Goal: Transaction & Acquisition: Download file/media

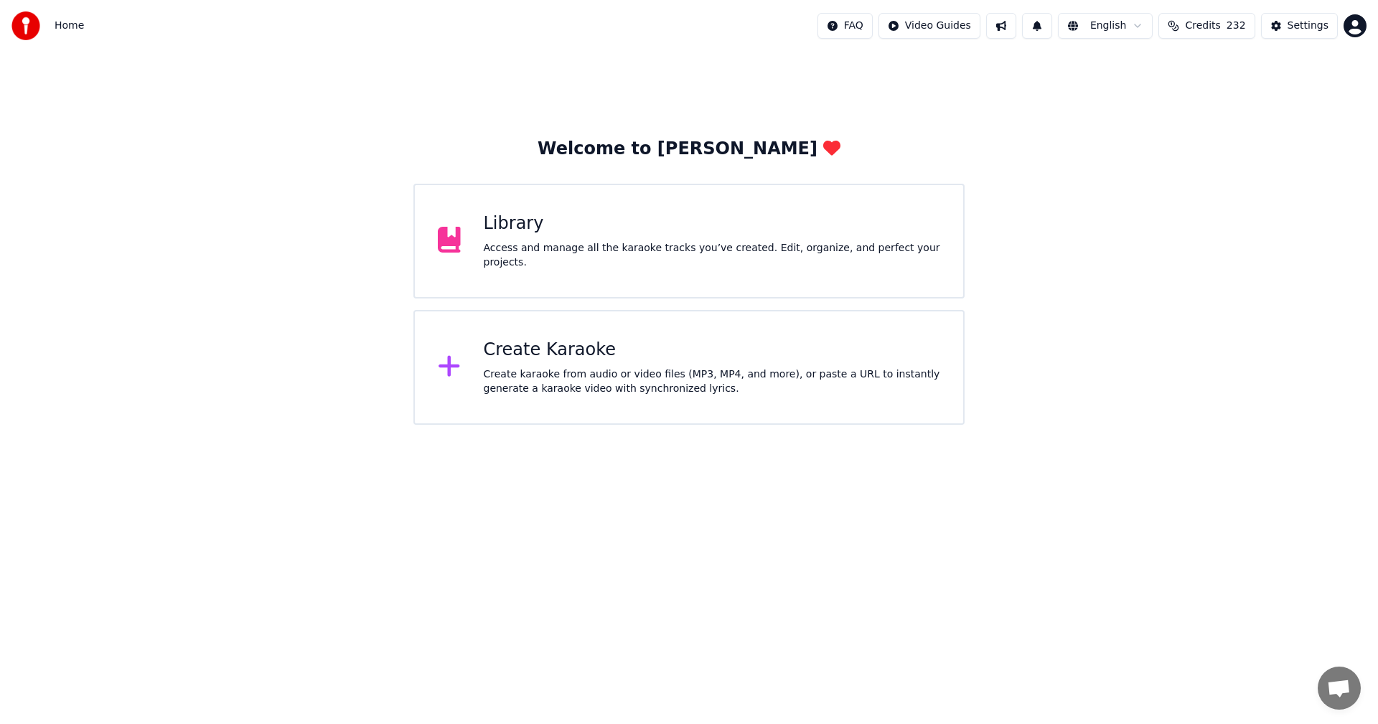
click at [779, 269] on div "Library Access and manage all the karaoke tracks you’ve created. Edit, organize…" at bounding box center [688, 241] width 551 height 115
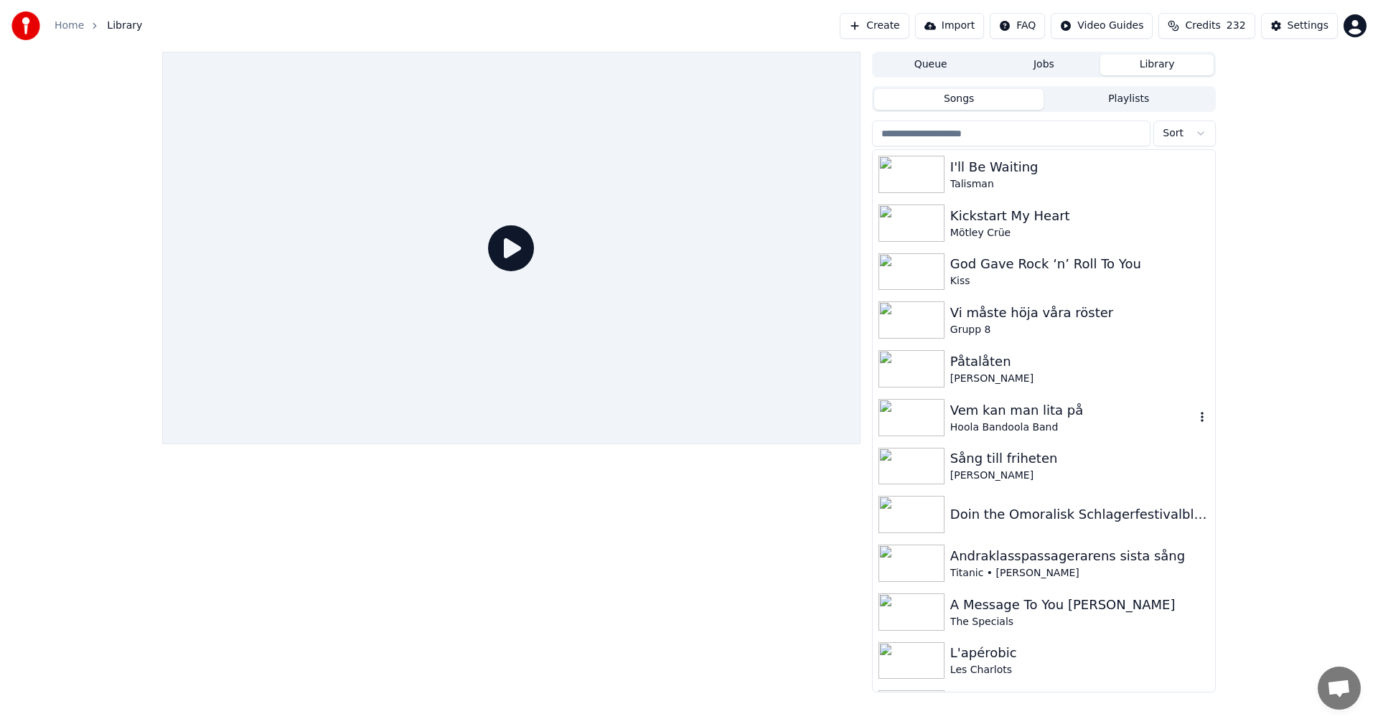
click at [1098, 431] on div "Hoola Bandoola Band" at bounding box center [1072, 428] width 245 height 14
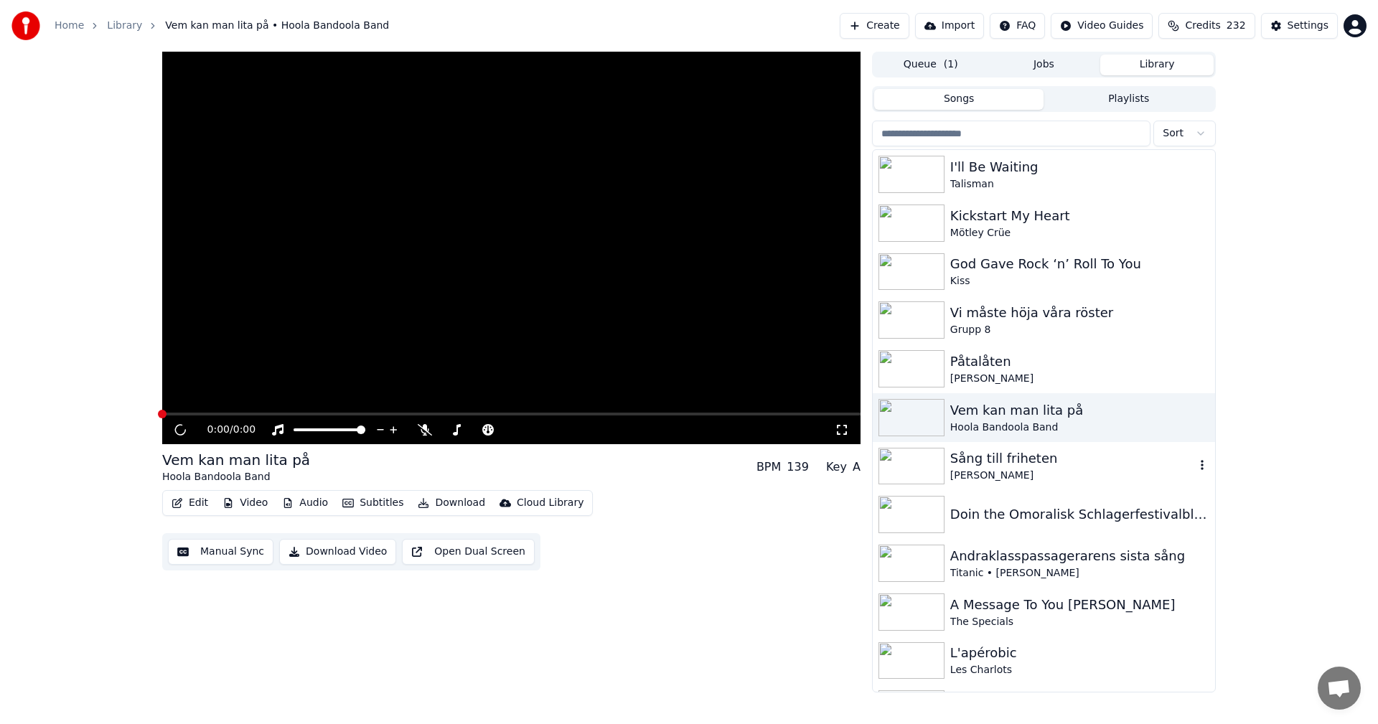
click at [1080, 464] on div "Sång till friheten" at bounding box center [1072, 459] width 245 height 20
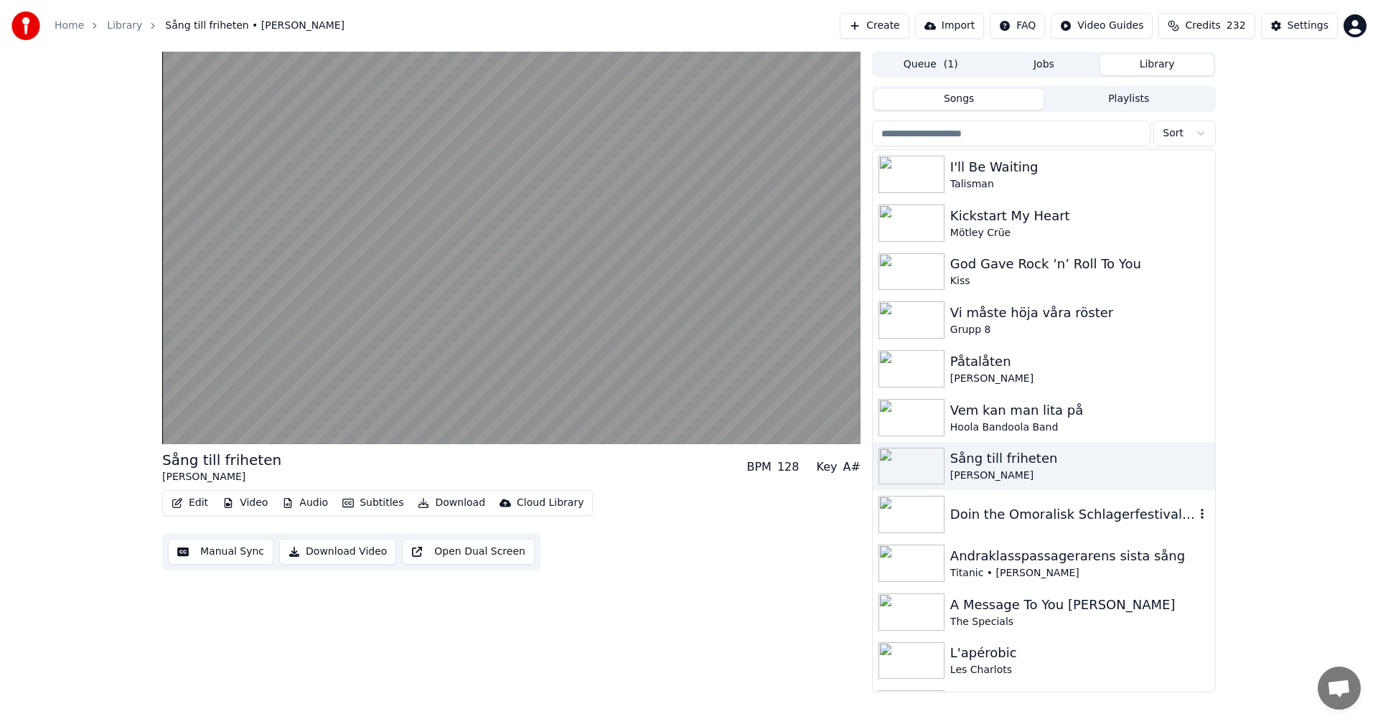
click at [1076, 521] on div "Doin the Omoralisk Schlagerfestivalblues" at bounding box center [1072, 514] width 245 height 20
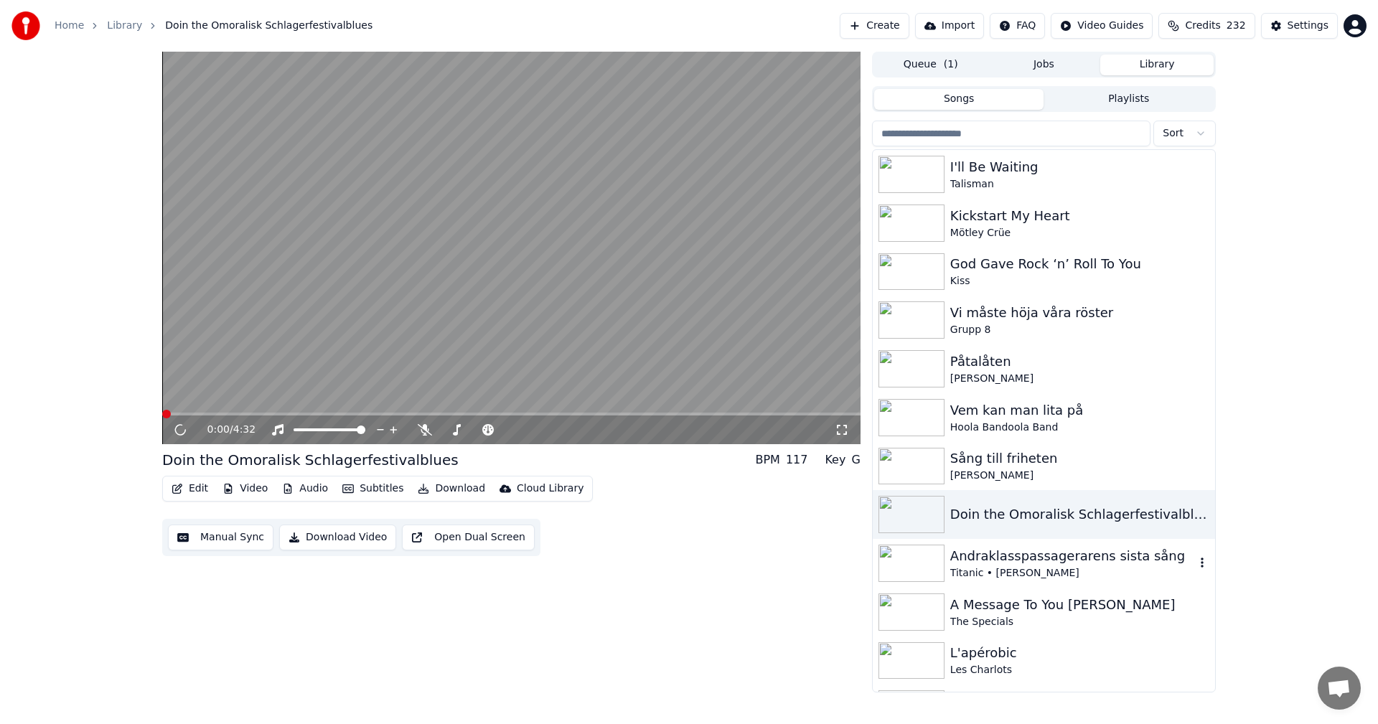
click at [1091, 563] on div "Andraklasspassagerarens sista sång" at bounding box center [1072, 556] width 245 height 20
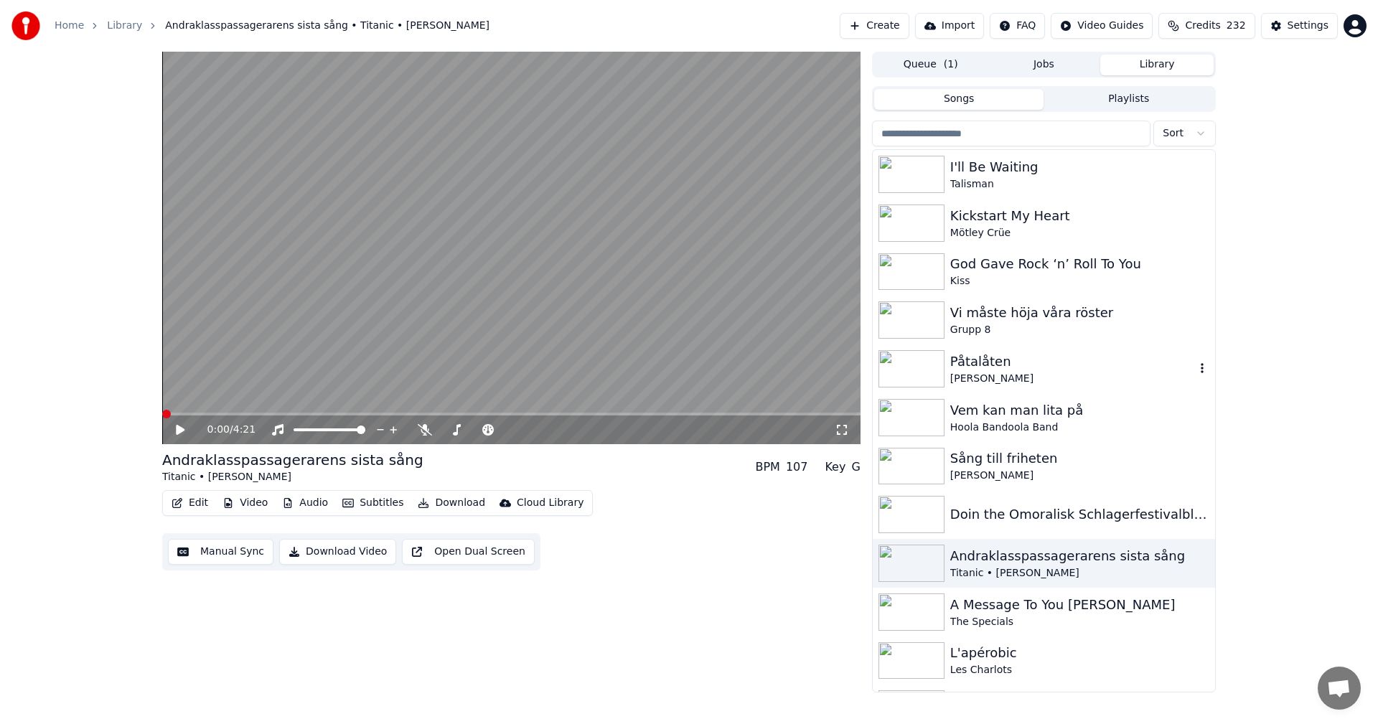
click at [1070, 364] on div "Påtalåten" at bounding box center [1072, 362] width 245 height 20
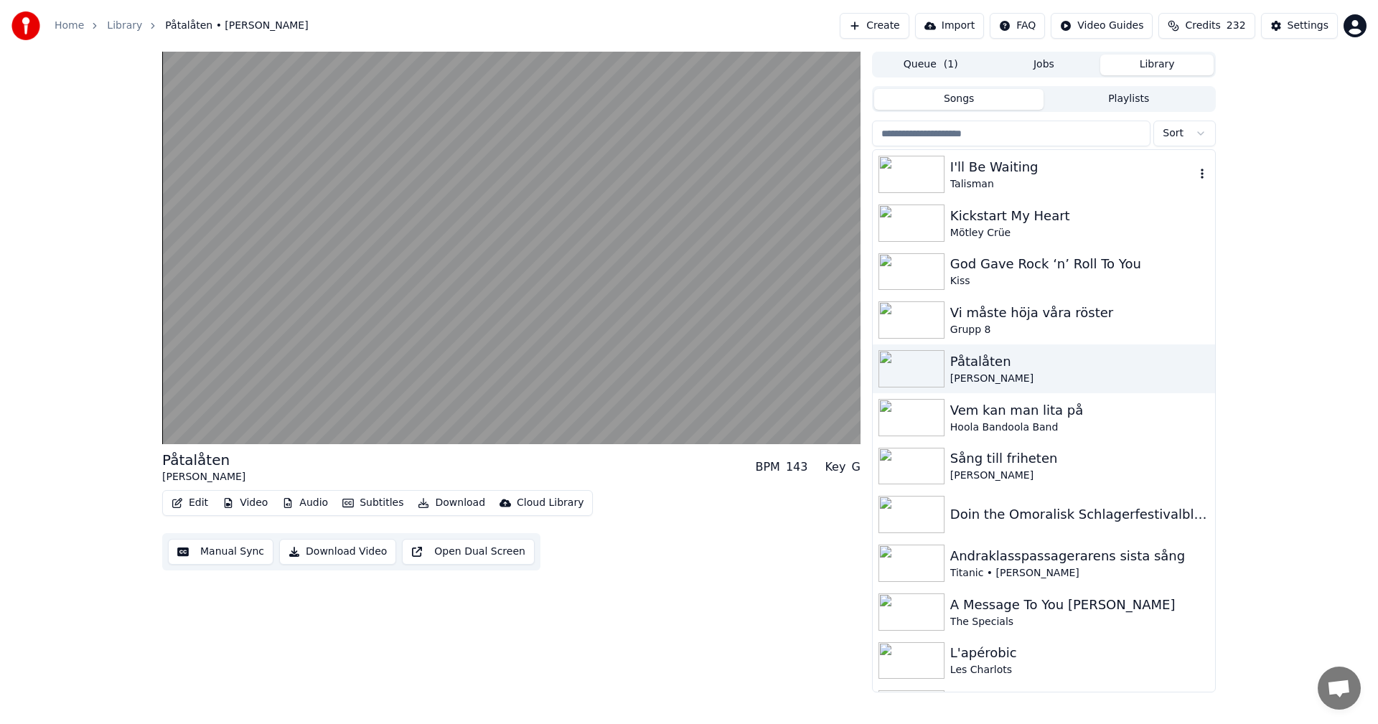
click at [1061, 183] on div "Talisman" at bounding box center [1072, 184] width 245 height 14
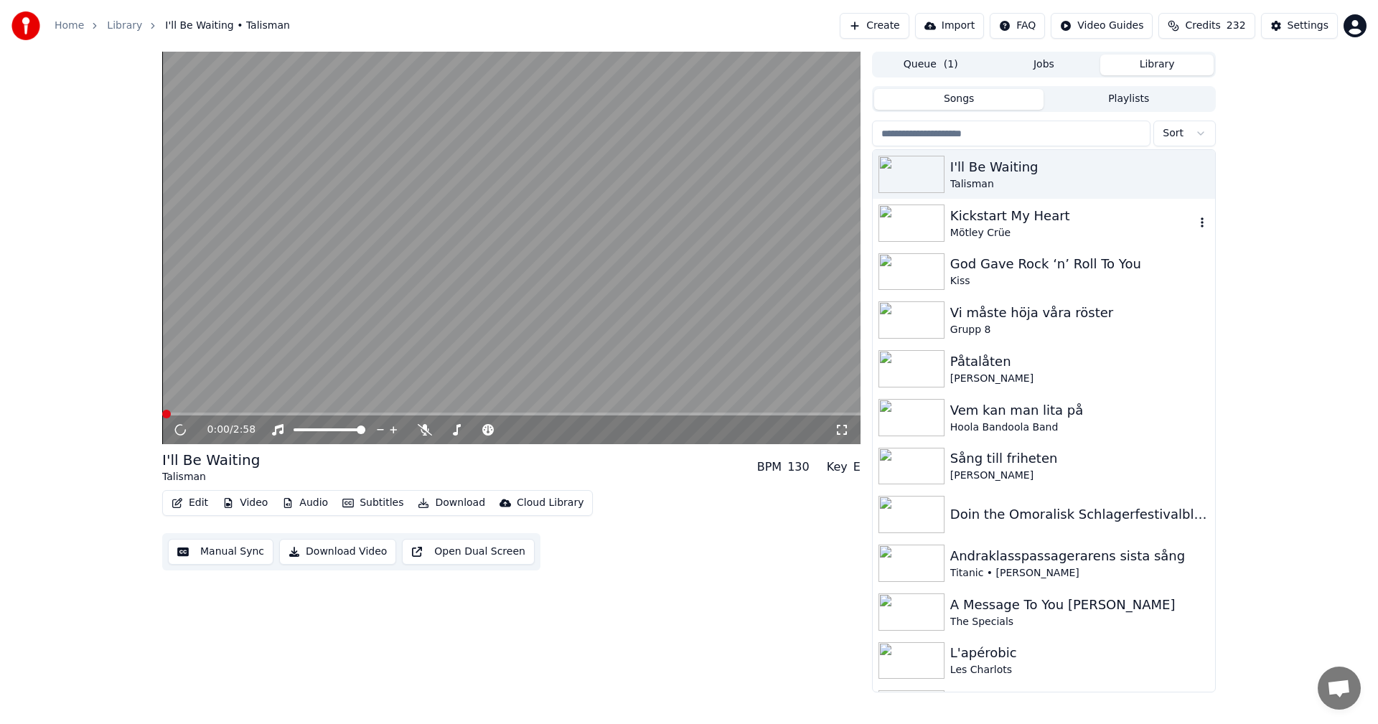
click at [1079, 215] on div "Kickstart My Heart" at bounding box center [1072, 216] width 245 height 20
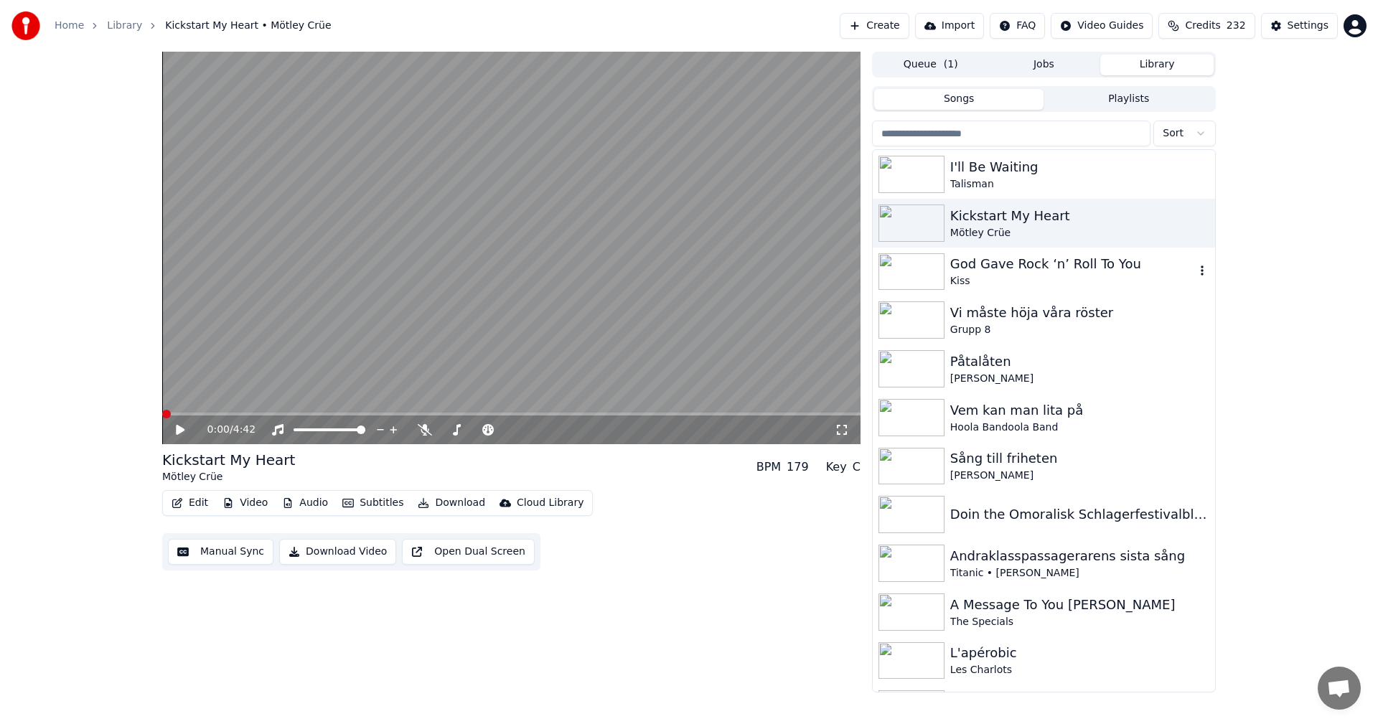
click at [1075, 263] on div "God Gave Rock ‘n’ Roll To You" at bounding box center [1072, 264] width 245 height 20
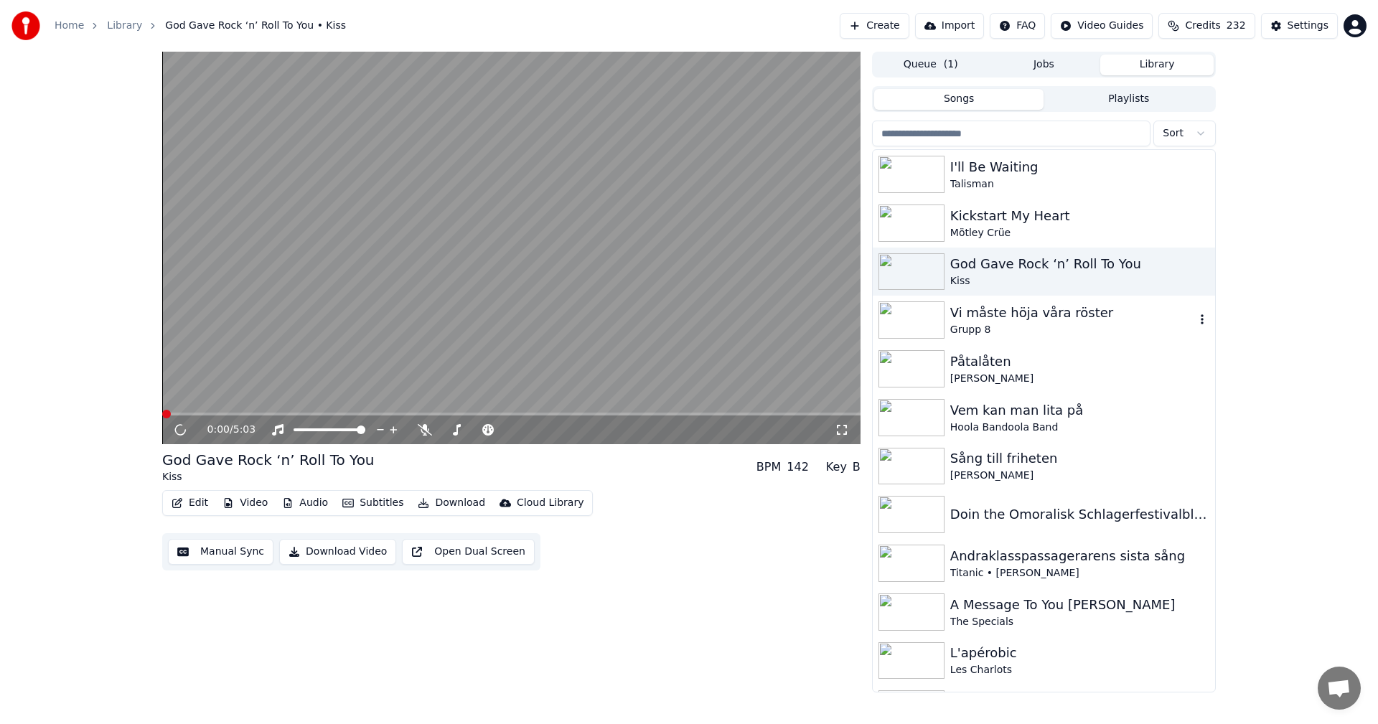
click at [1072, 324] on div "Grupp 8" at bounding box center [1072, 330] width 245 height 14
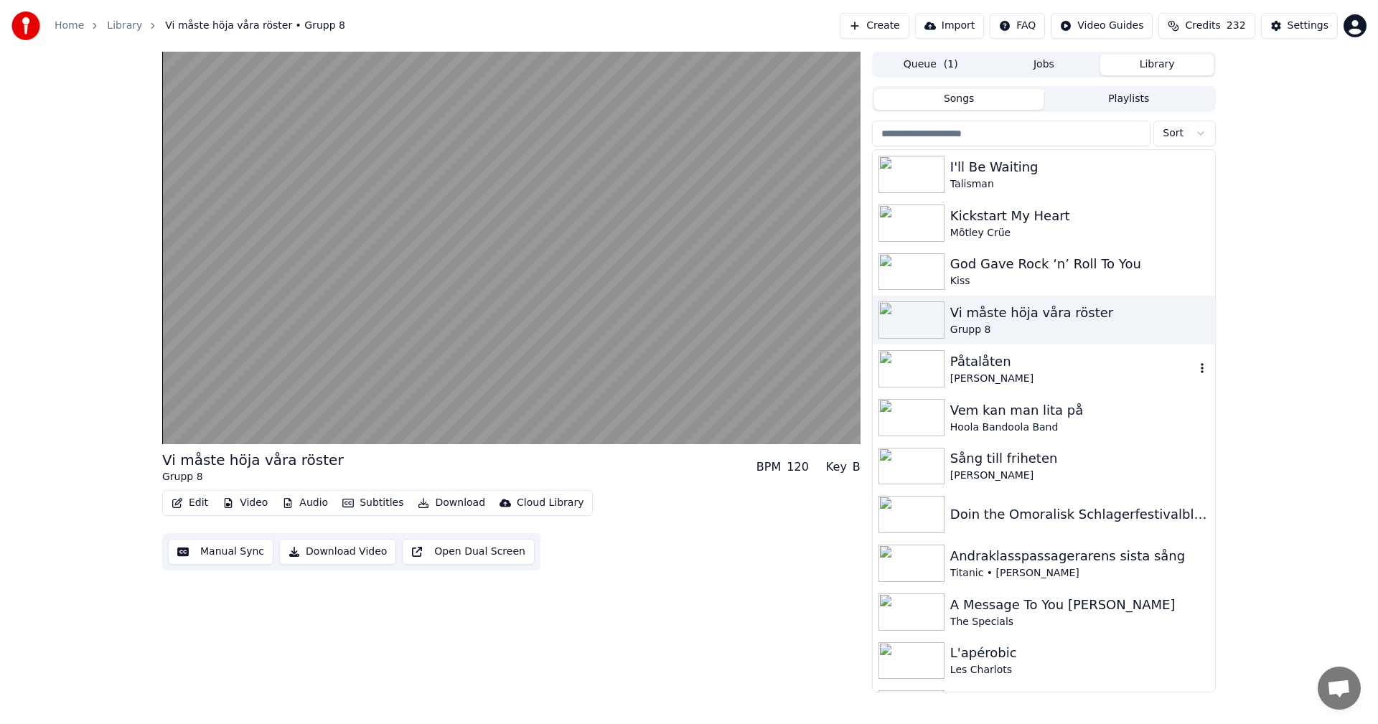
click at [1069, 365] on div "Påtalåten" at bounding box center [1072, 362] width 245 height 20
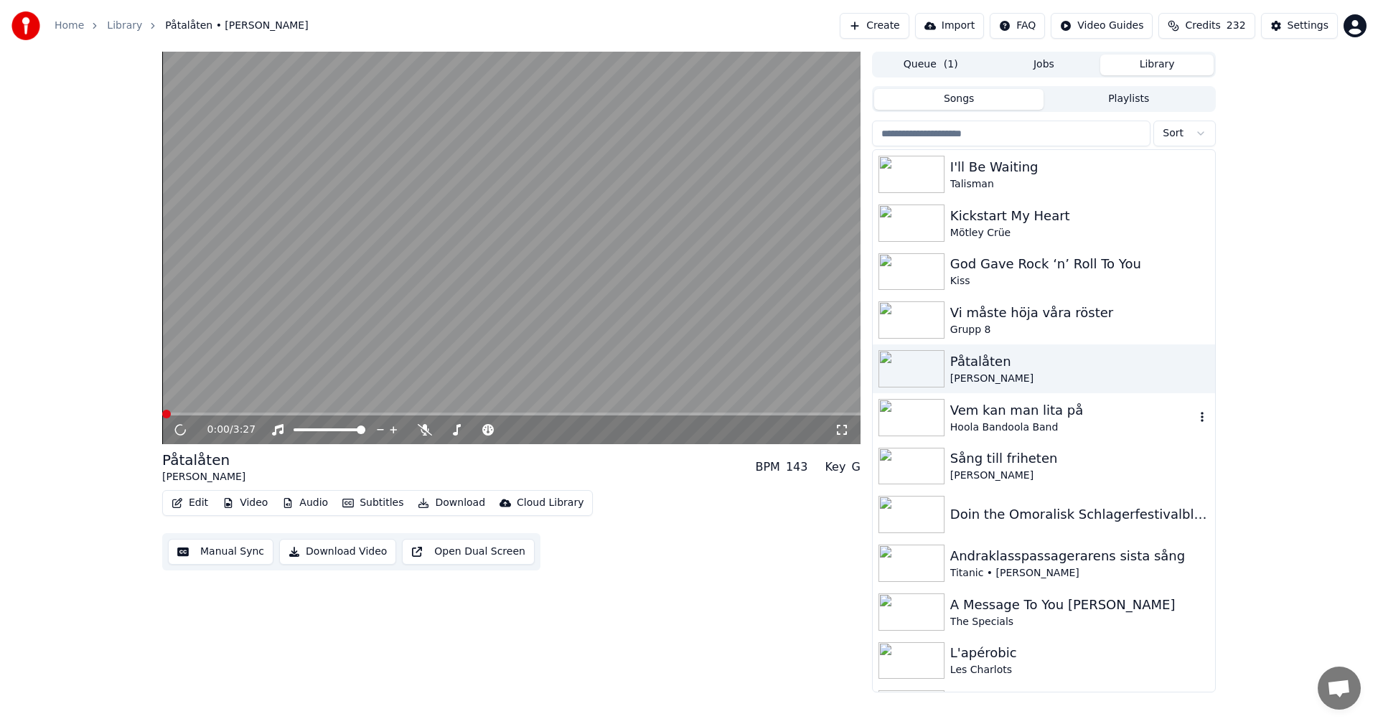
click at [1076, 416] on div "Vem kan man lita på" at bounding box center [1072, 410] width 245 height 20
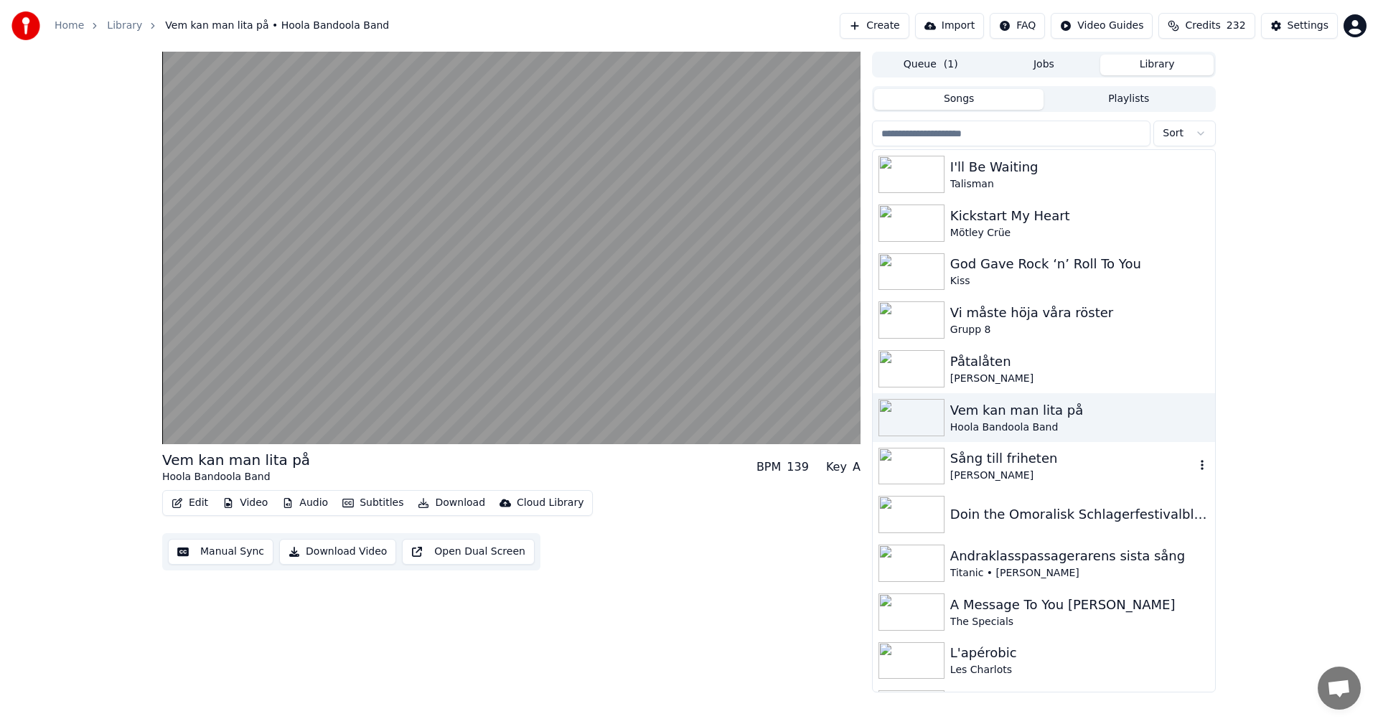
click at [1074, 469] on div "[PERSON_NAME]" at bounding box center [1072, 476] width 245 height 14
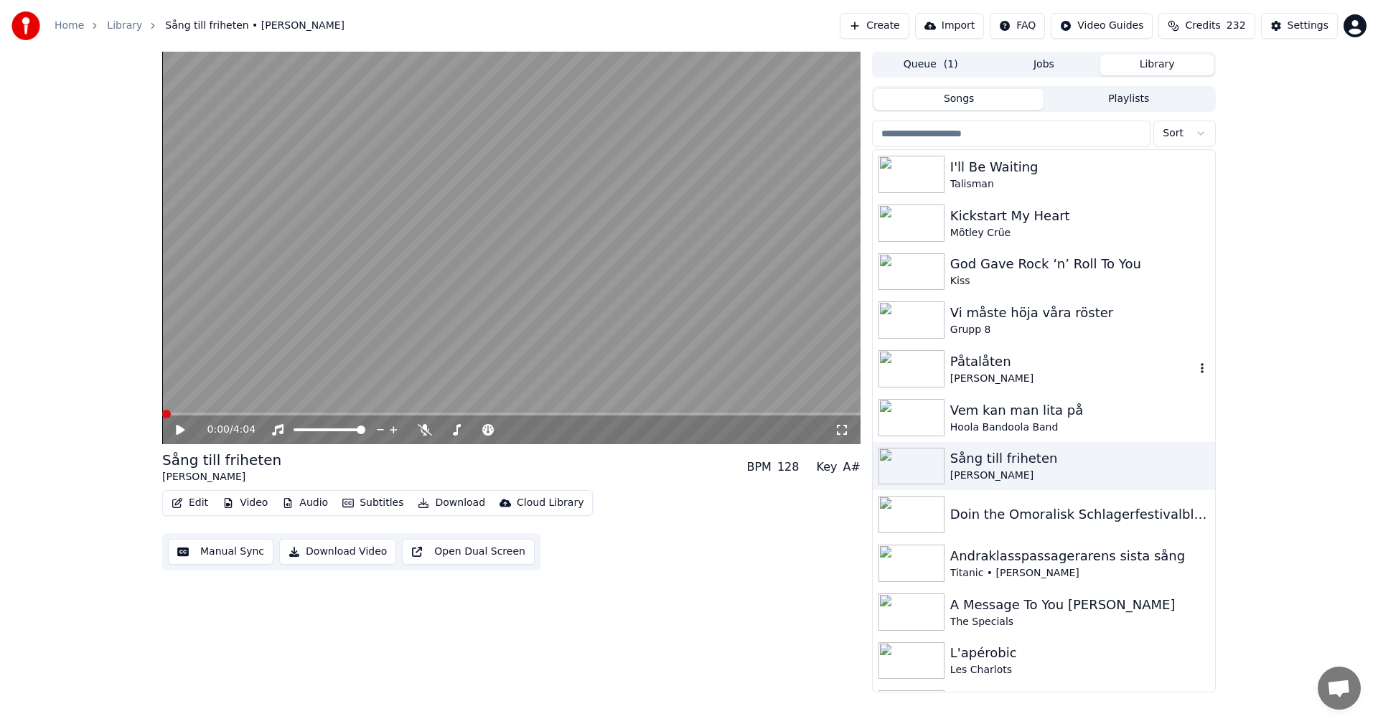
click at [1008, 360] on div "Påtalåten" at bounding box center [1072, 362] width 245 height 20
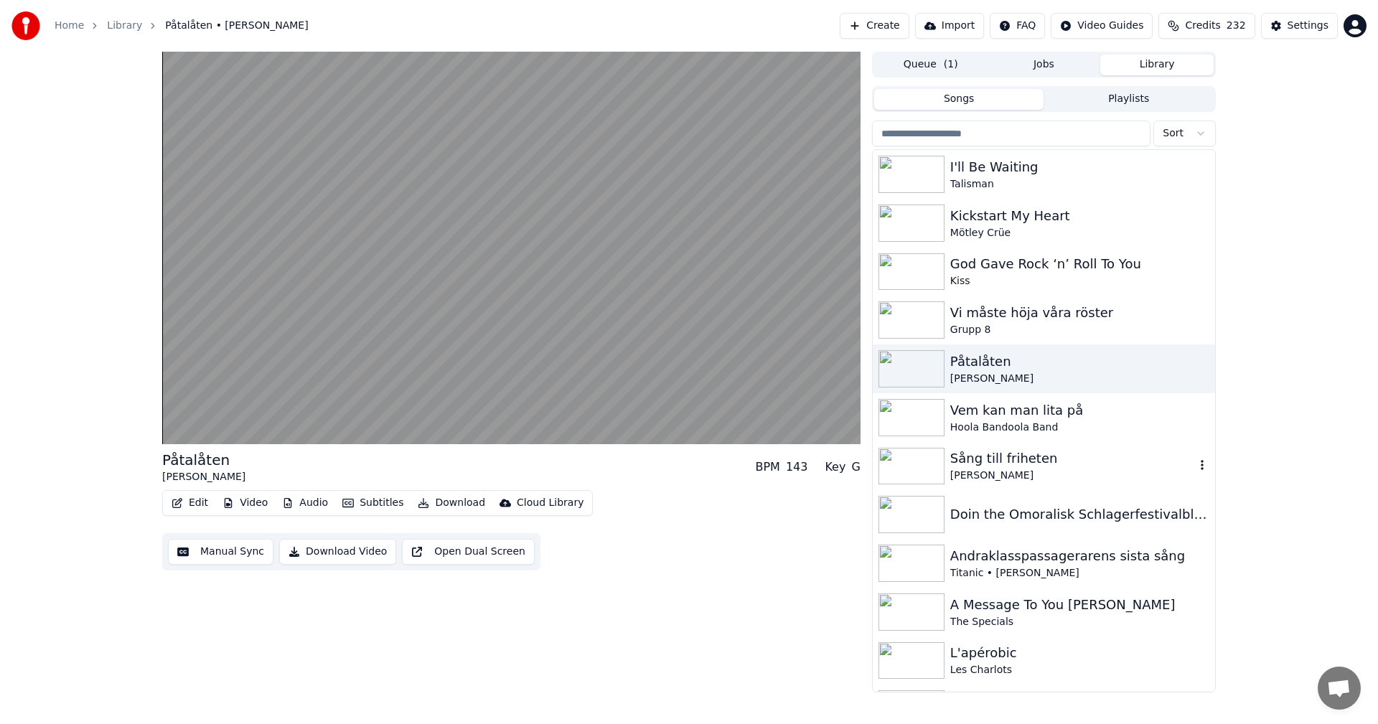
click at [1041, 461] on div "Sång till friheten" at bounding box center [1072, 459] width 245 height 20
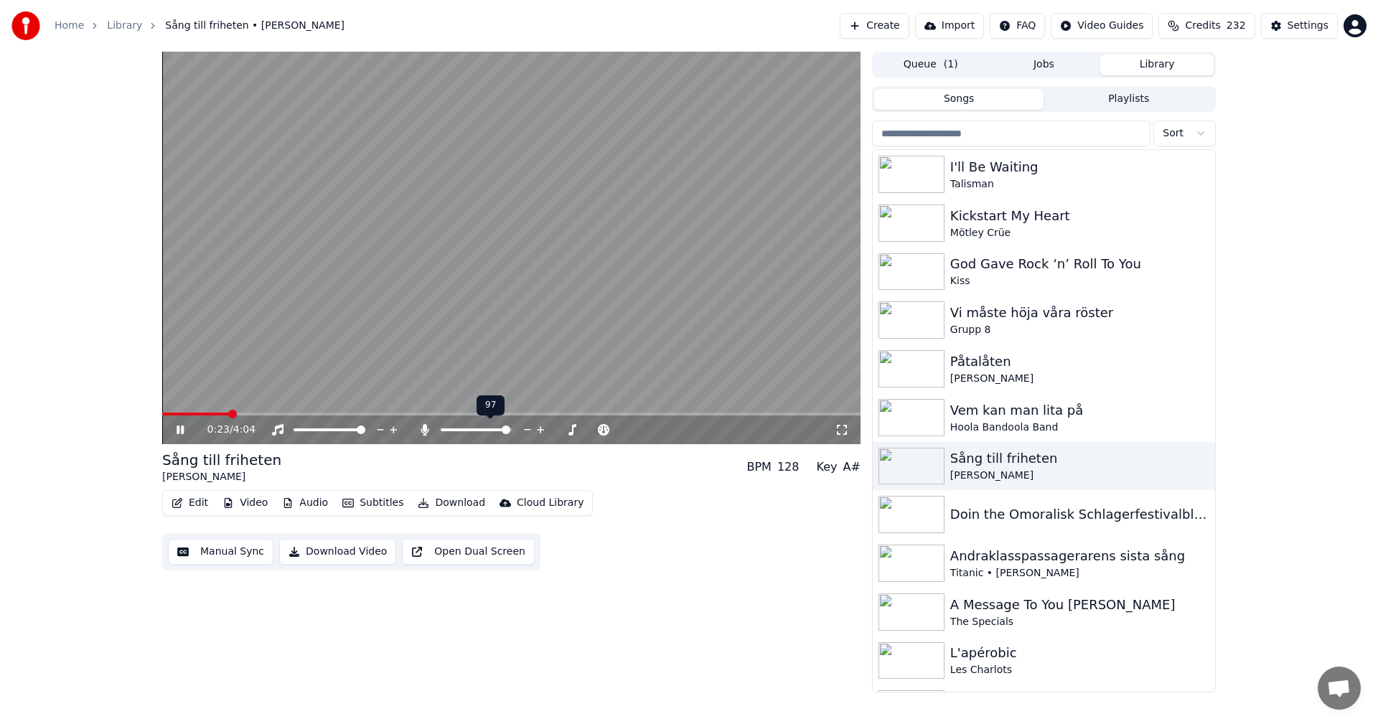
click at [510, 434] on span at bounding box center [506, 430] width 9 height 9
click at [310, 413] on span at bounding box center [511, 414] width 698 height 3
click at [1231, 25] on button "Credits 232" at bounding box center [1206, 26] width 96 height 26
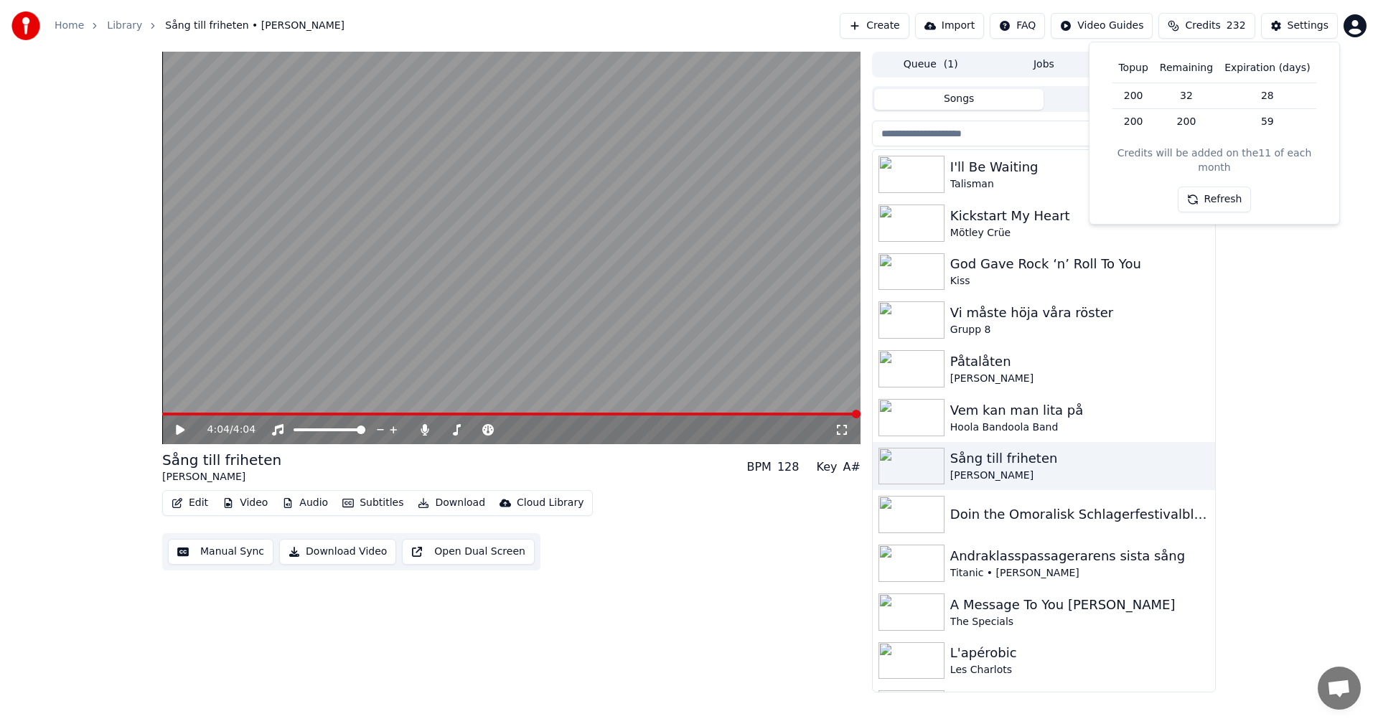
click at [1221, 187] on button "Refresh" at bounding box center [1215, 200] width 74 height 26
click at [1064, 314] on div "Vi måste höja våra röster" at bounding box center [1072, 313] width 245 height 20
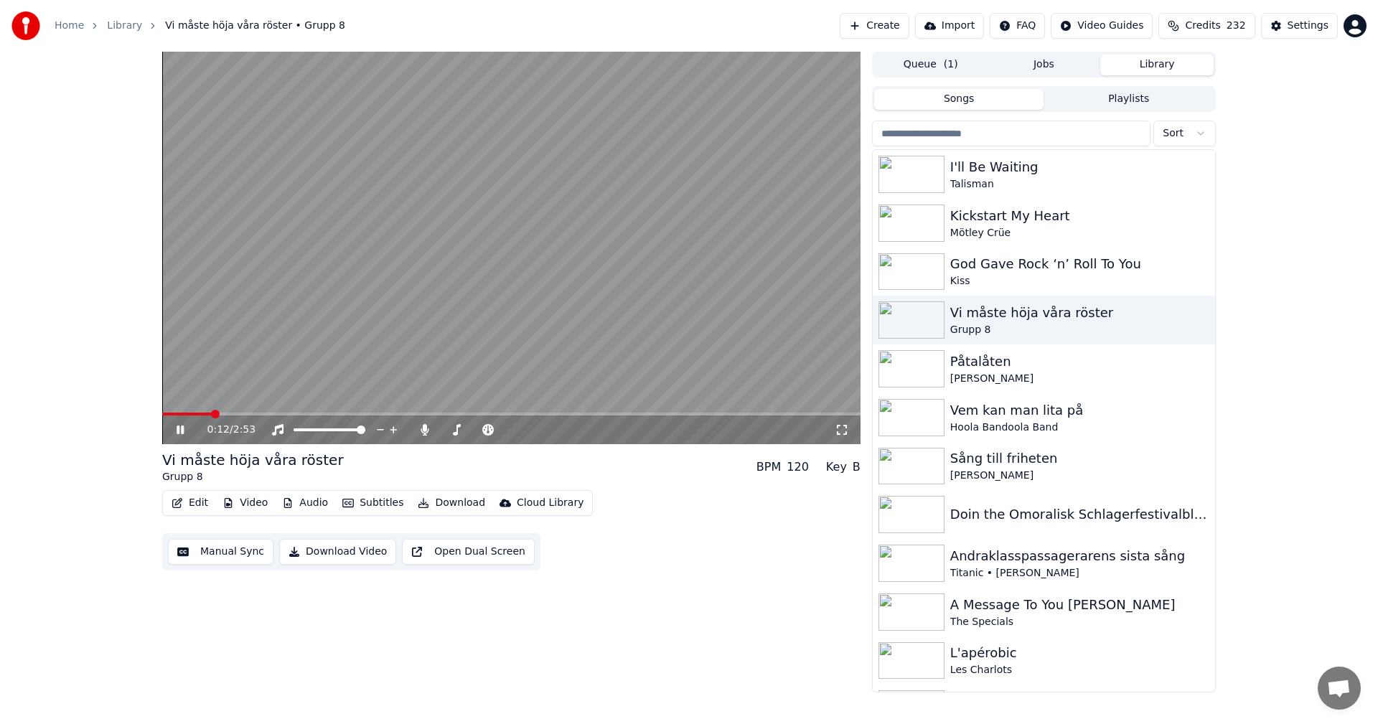
click at [184, 424] on icon at bounding box center [191, 429] width 34 height 11
click at [472, 432] on span at bounding box center [476, 430] width 9 height 9
click at [1054, 459] on div "Sång till friheten" at bounding box center [1072, 459] width 245 height 20
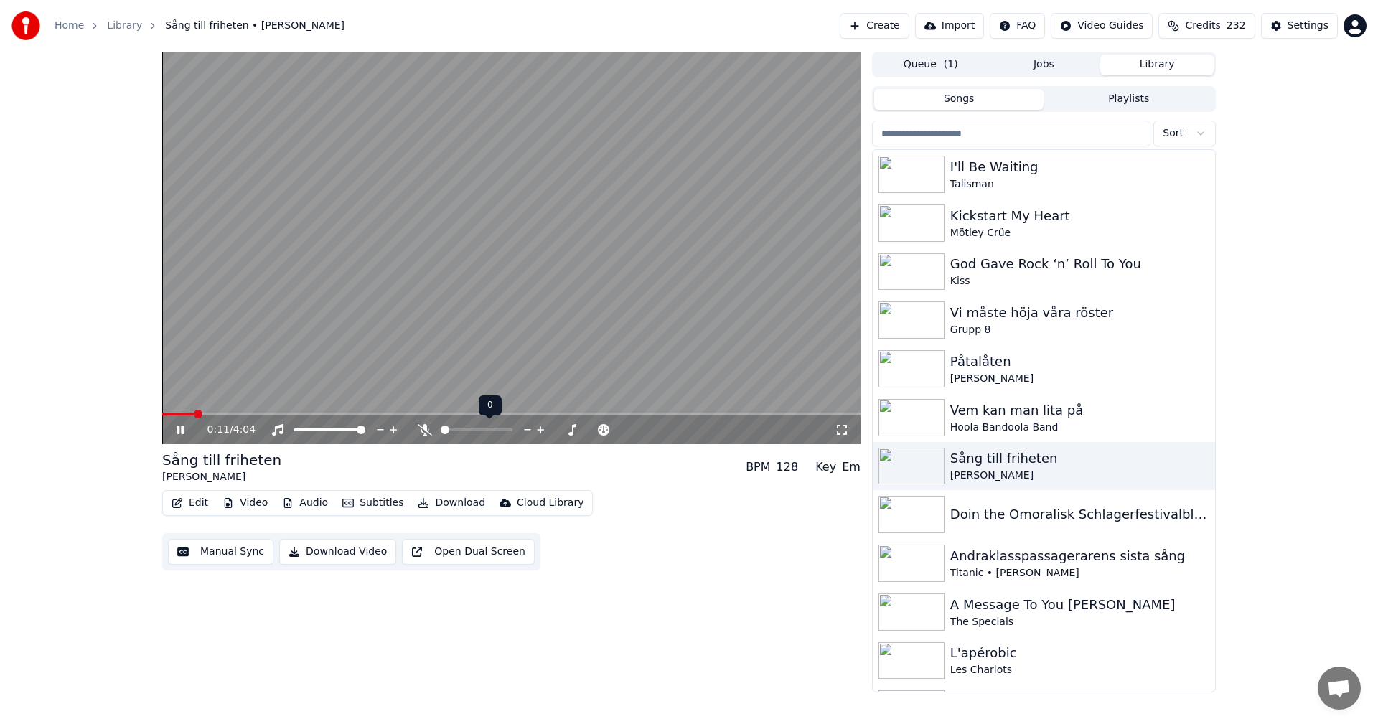
click at [441, 433] on span at bounding box center [445, 430] width 9 height 9
click at [540, 431] on span at bounding box center [539, 430] width 9 height 9
click at [498, 433] on span at bounding box center [497, 430] width 9 height 9
click at [299, 499] on button "Audio" at bounding box center [304, 503] width 57 height 20
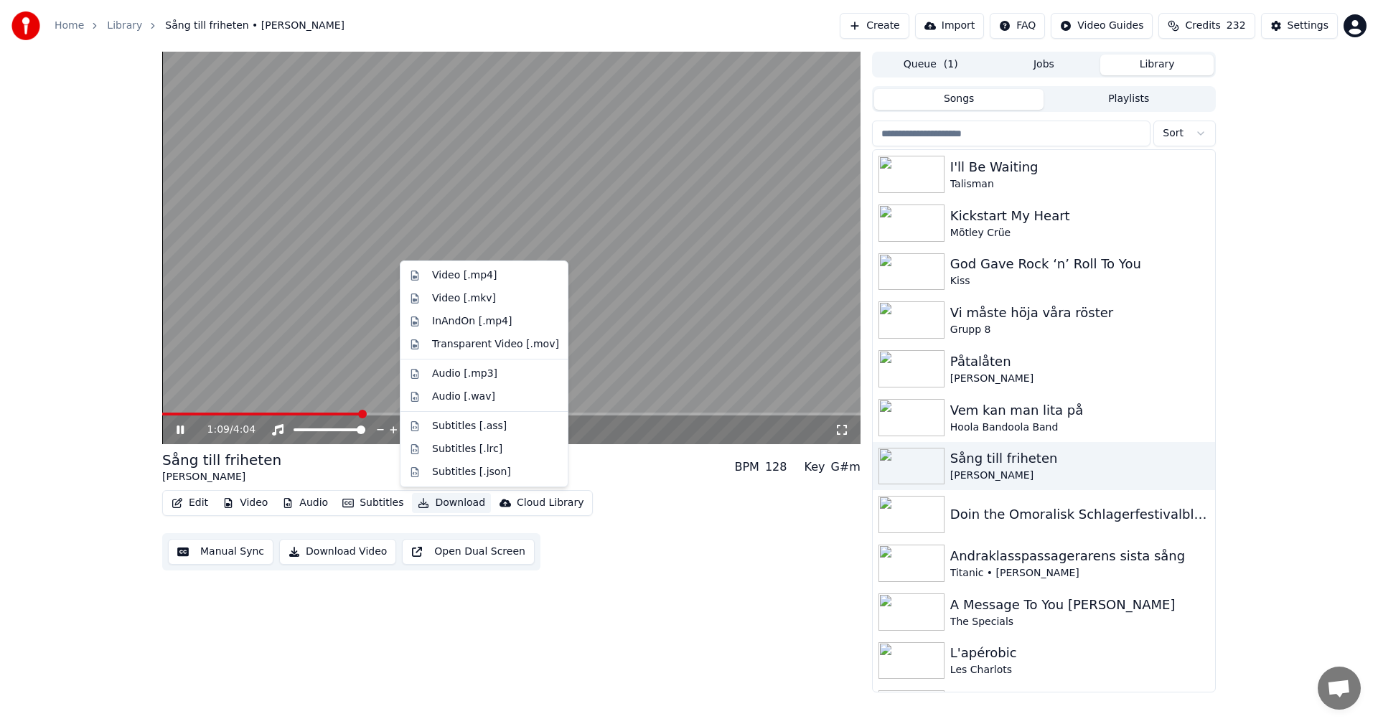
click at [75, 423] on div "1:09 / 4:04 Sång till friheten [PERSON_NAME] BPM 128 Key G#m Edit Video Audio S…" at bounding box center [689, 372] width 1378 height 641
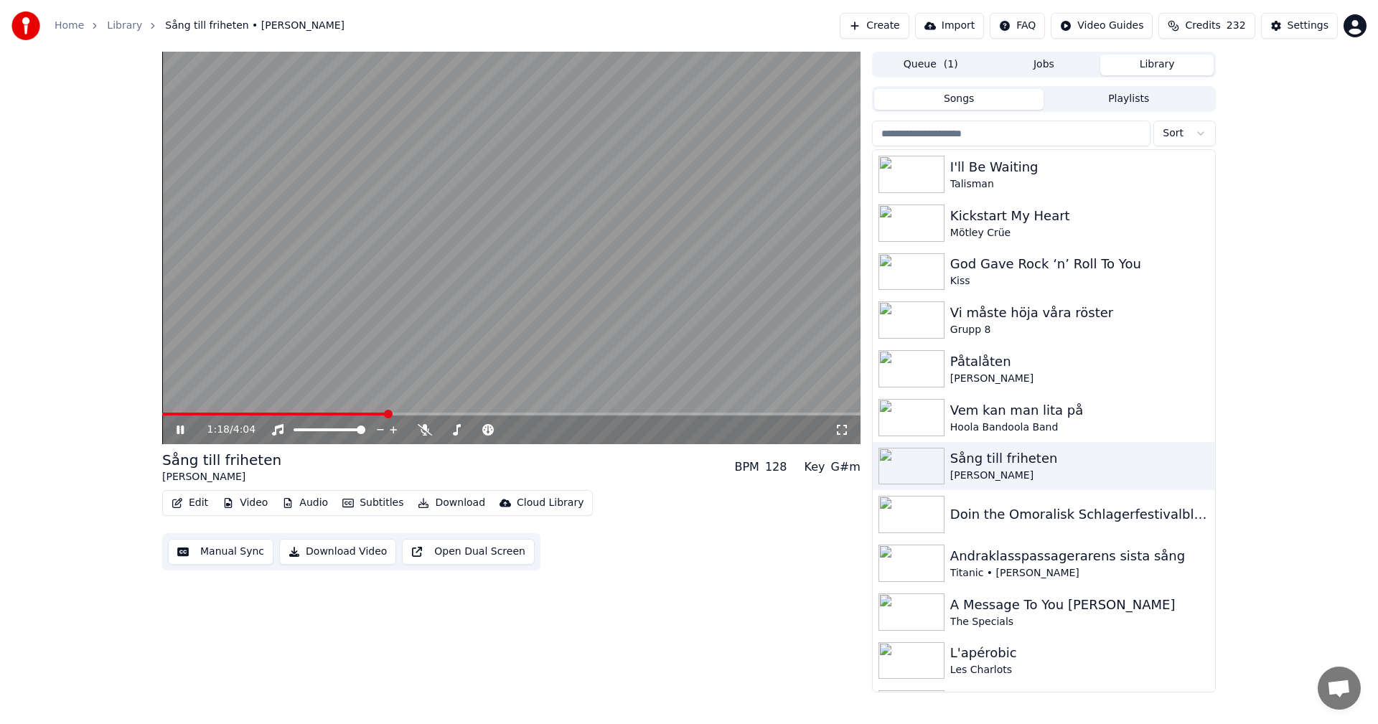
click at [184, 425] on icon at bounding box center [191, 429] width 34 height 11
click at [1064, 558] on div "Andraklasspassagerarens sista sång" at bounding box center [1072, 556] width 245 height 20
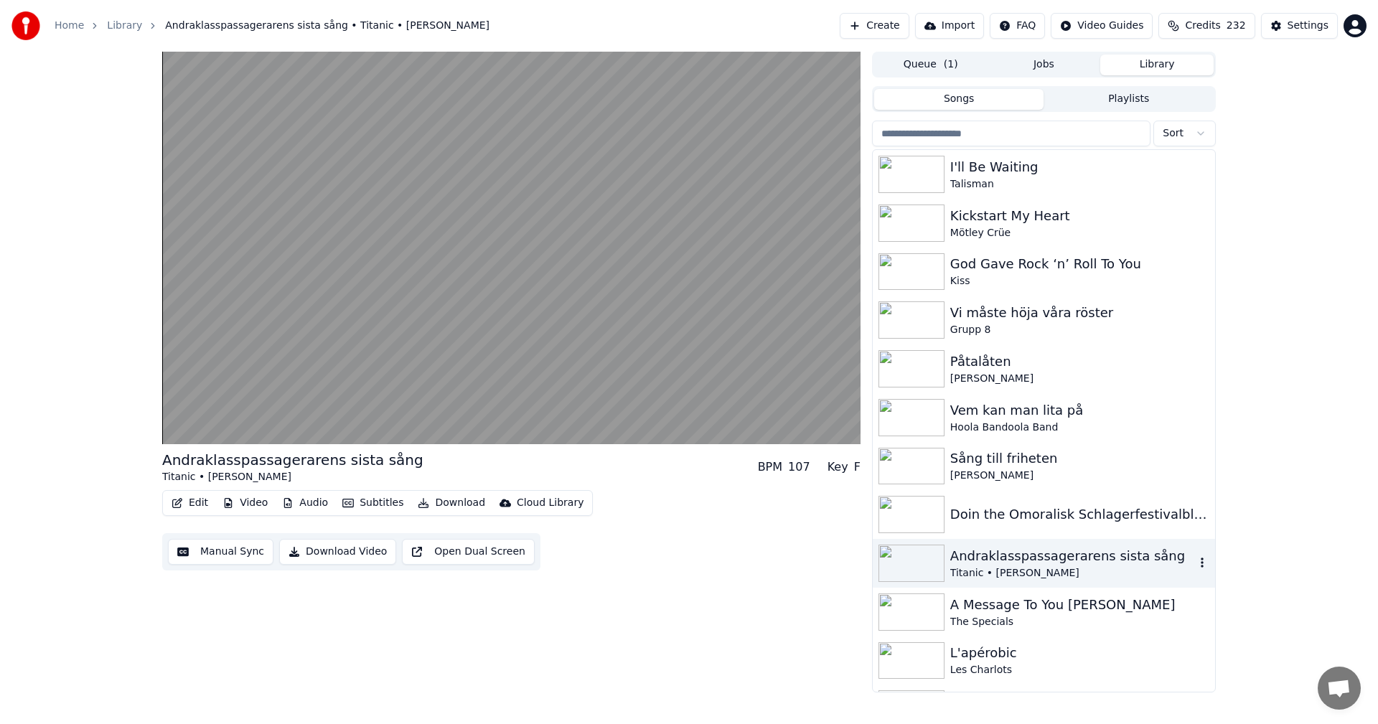
click at [1079, 529] on div "Doin the Omoralisk Schlagerfestivalblues" at bounding box center [1044, 514] width 342 height 49
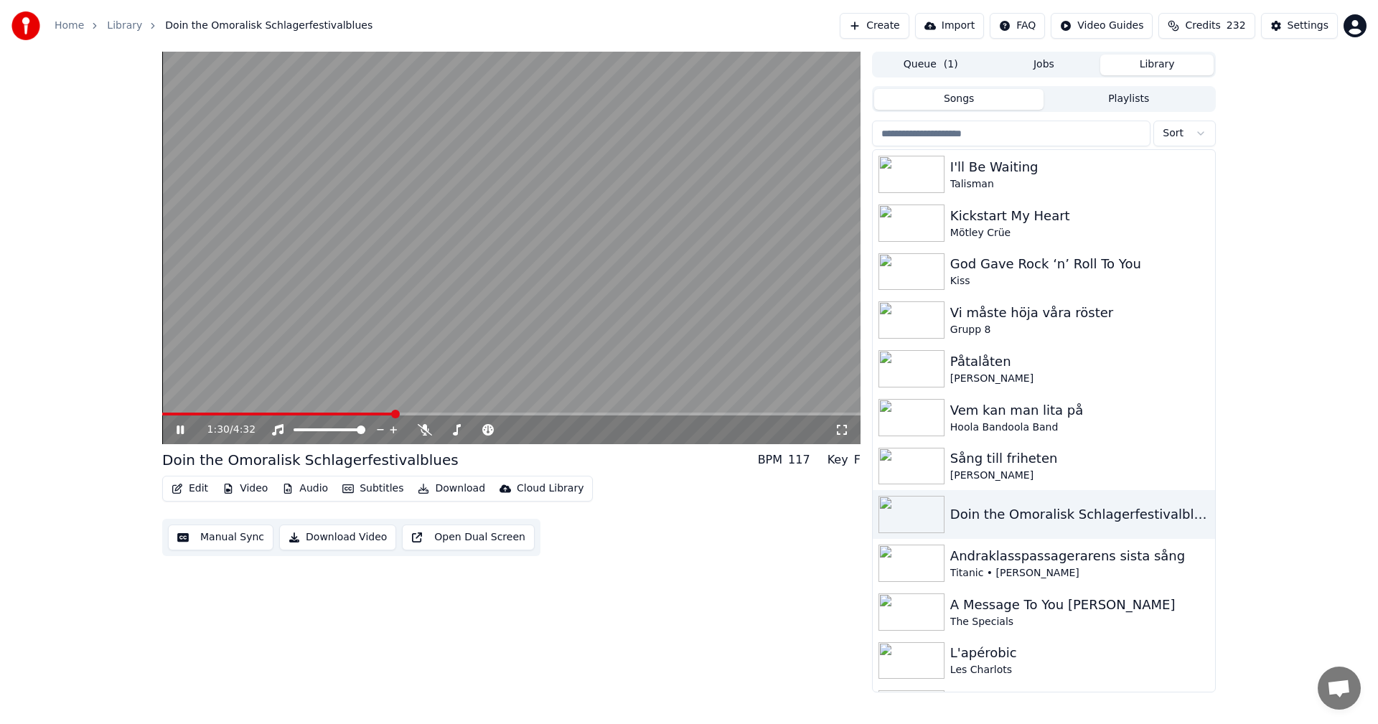
click at [372, 414] on span at bounding box center [278, 414] width 232 height 3
drag, startPoint x: 180, startPoint y: 430, endPoint x: 198, endPoint y: 430, distance: 17.9
click at [180, 430] on icon at bounding box center [191, 429] width 34 height 11
click at [1120, 560] on div "Andraklasspassagerarens sista sång" at bounding box center [1072, 556] width 245 height 20
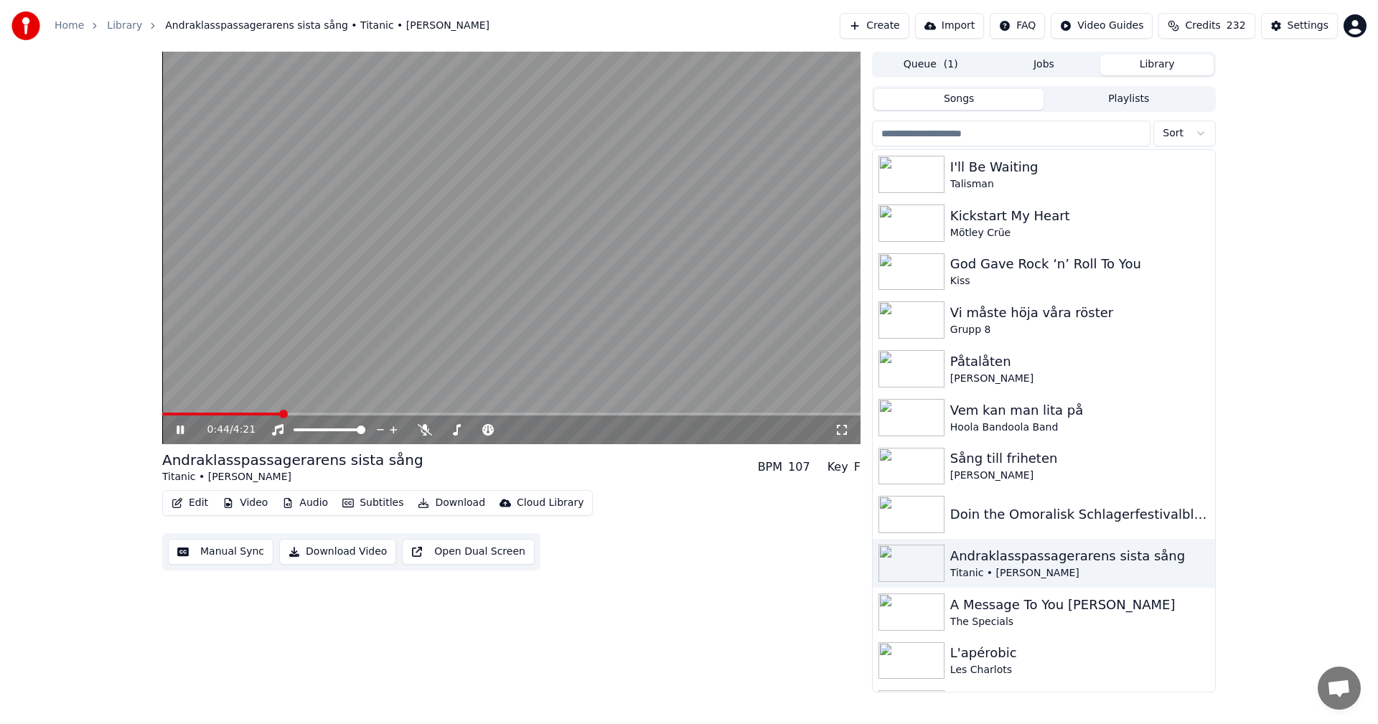
click at [178, 426] on icon at bounding box center [180, 430] width 7 height 9
click at [982, 509] on div "Doin the Omoralisk Schlagerfestivalblues" at bounding box center [1072, 514] width 245 height 20
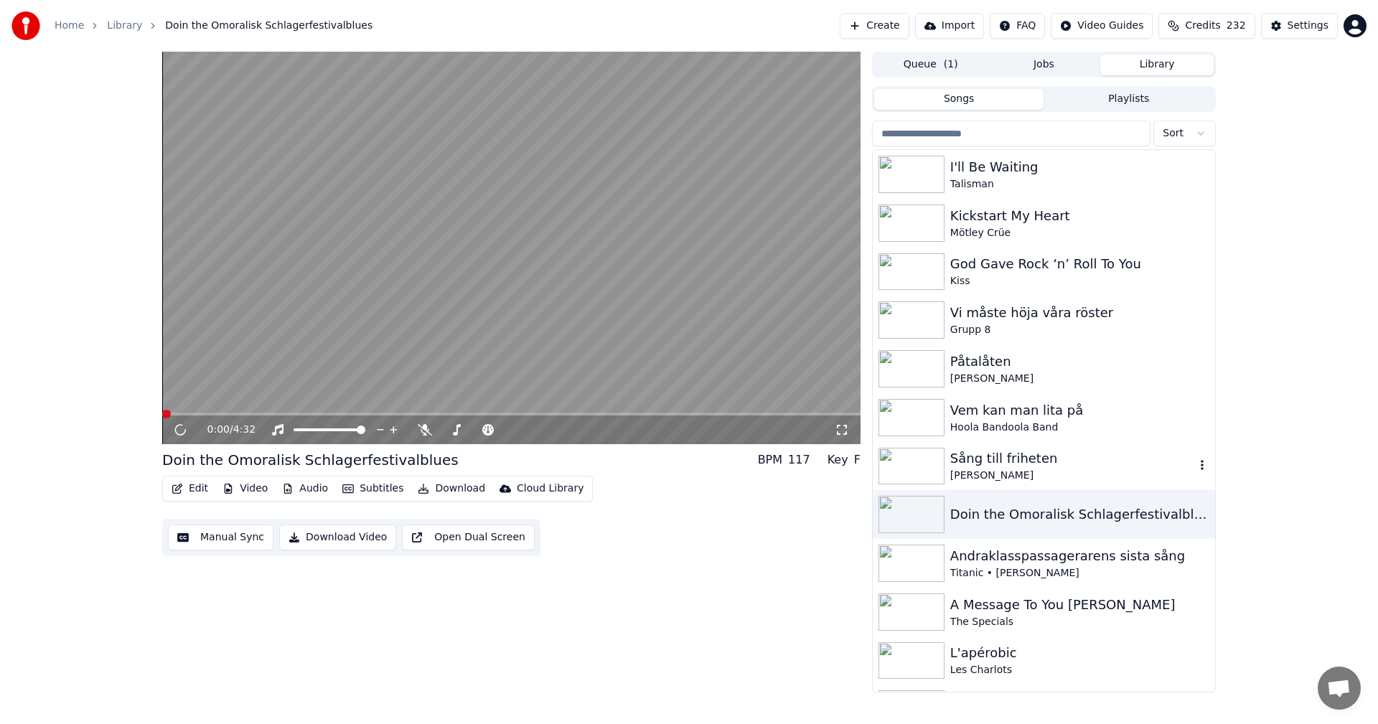
click at [990, 459] on div "Sång till friheten" at bounding box center [1072, 459] width 245 height 20
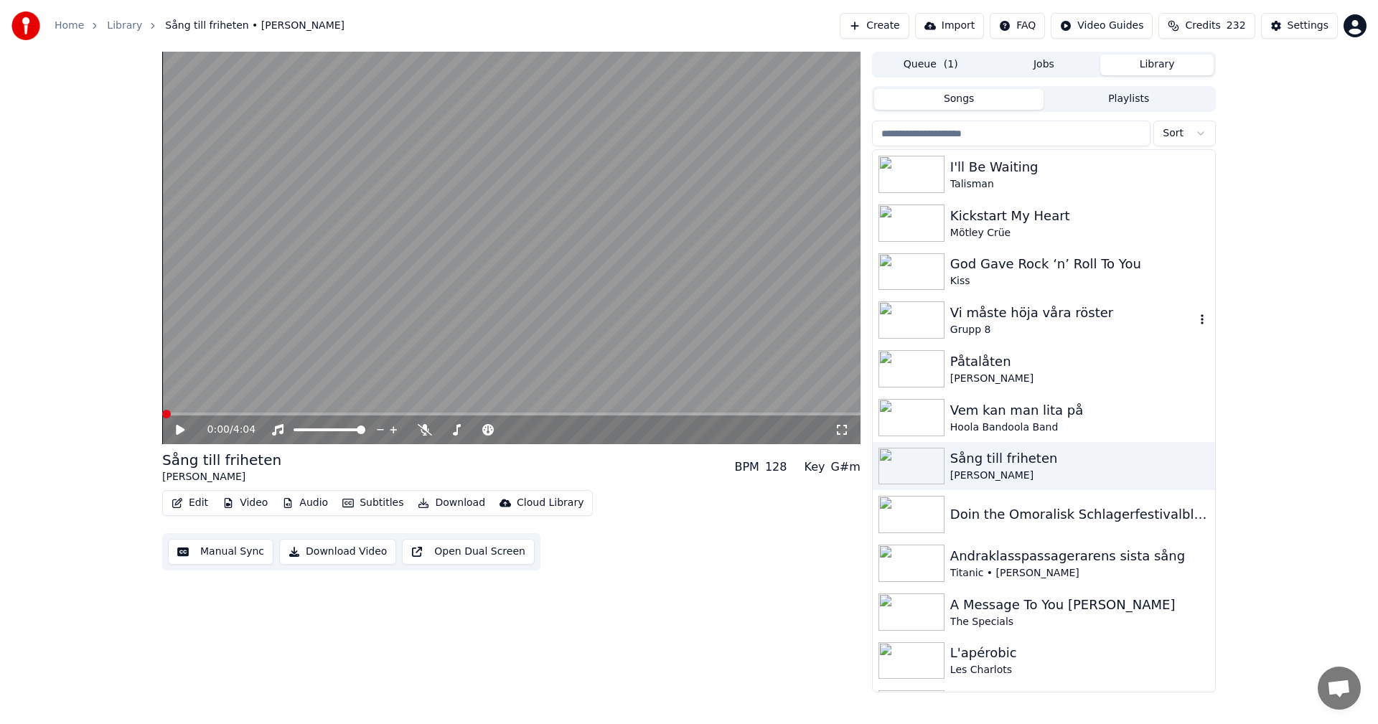
click at [1015, 312] on div "Vi måste höja våra röster" at bounding box center [1072, 313] width 245 height 20
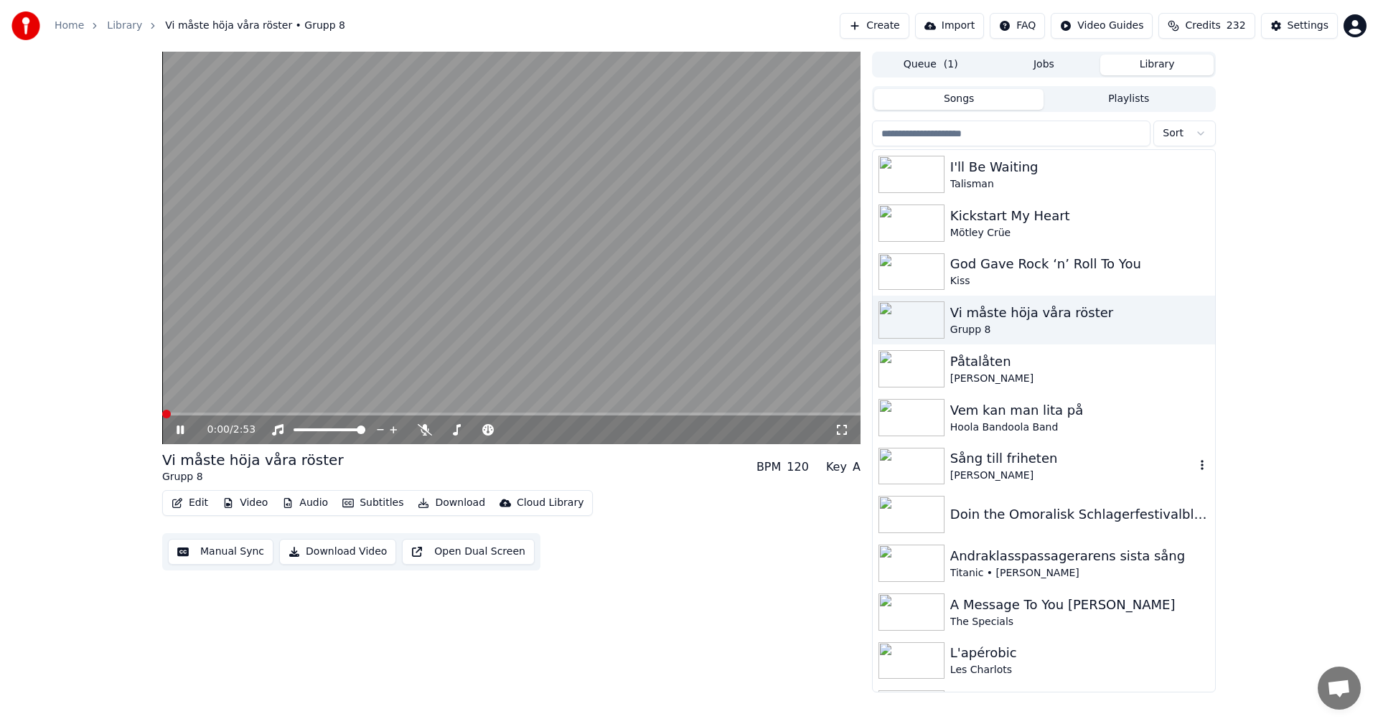
click at [1010, 465] on div "Sång till friheten" at bounding box center [1072, 459] width 245 height 20
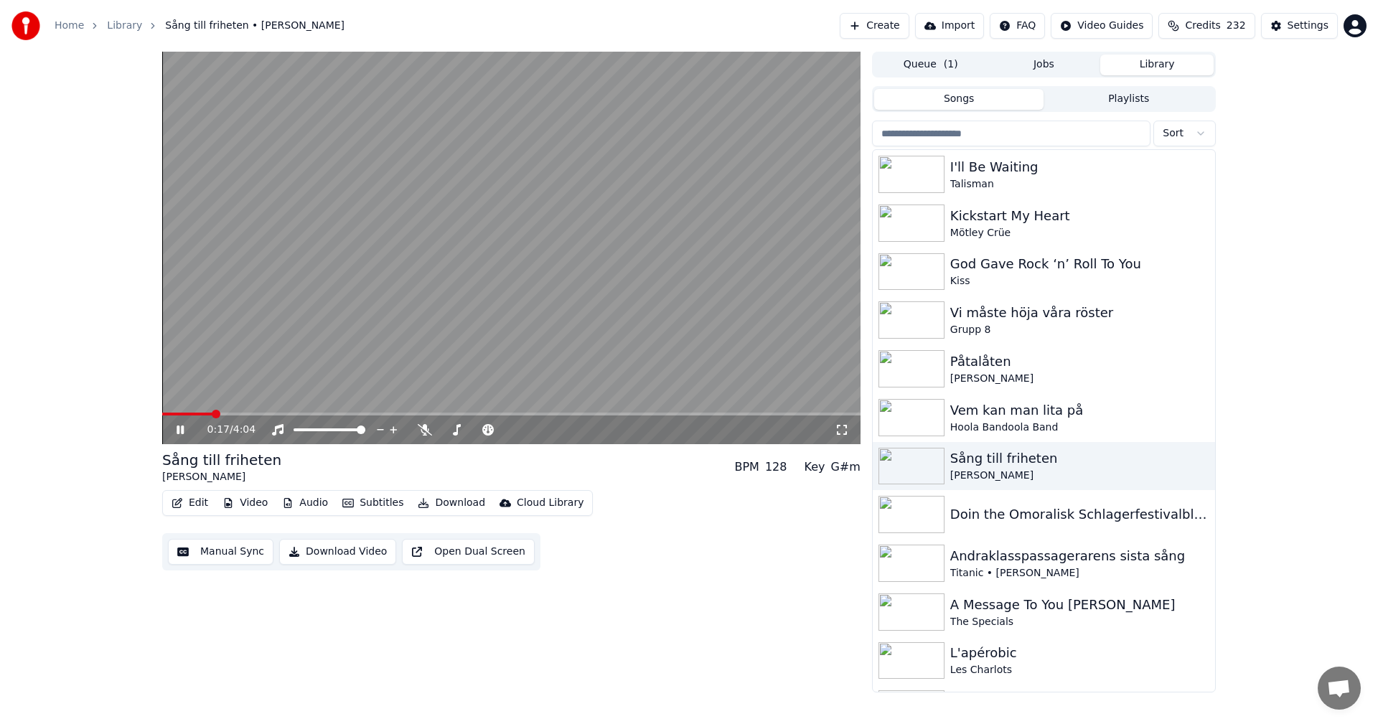
click at [241, 413] on span at bounding box center [511, 414] width 698 height 3
click at [266, 413] on span at bounding box center [511, 414] width 698 height 3
click at [175, 431] on icon at bounding box center [191, 429] width 34 height 11
click at [182, 431] on icon at bounding box center [180, 430] width 9 height 10
click at [299, 413] on span at bounding box center [511, 414] width 698 height 3
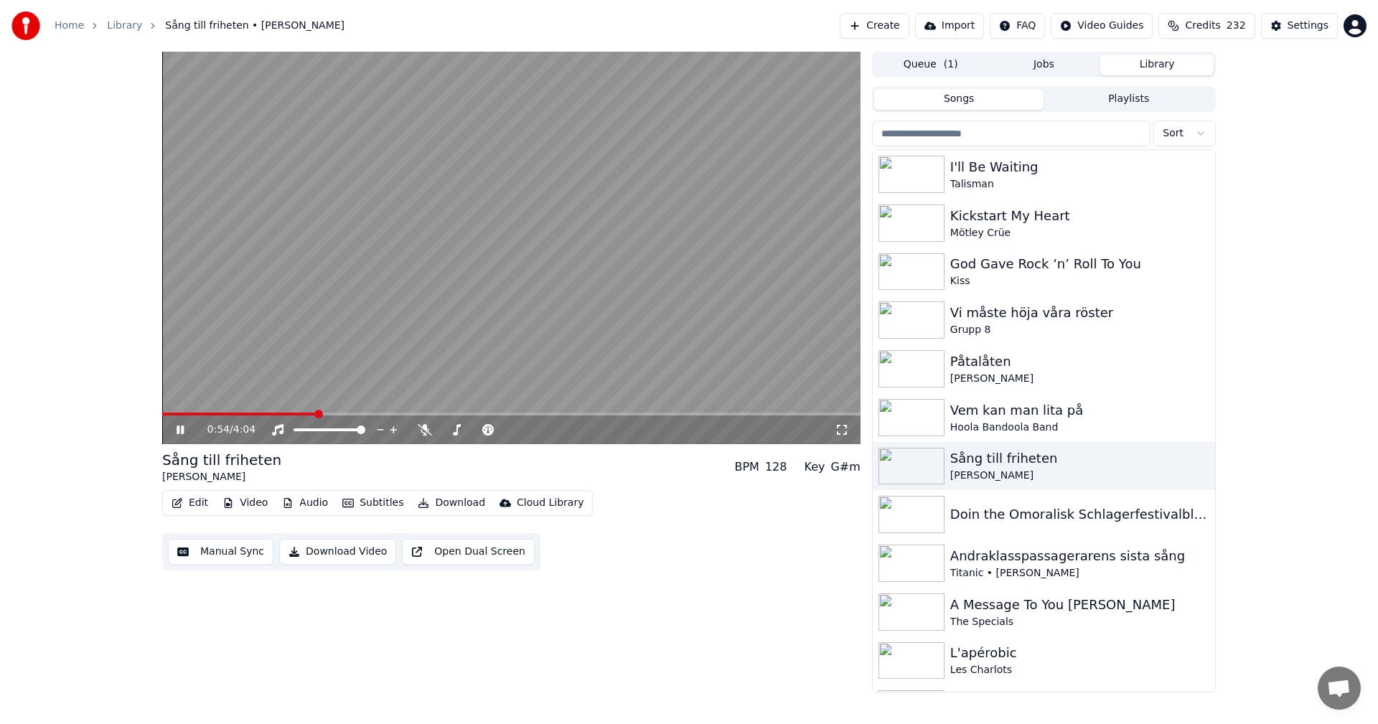
click at [317, 413] on span at bounding box center [511, 414] width 698 height 3
click at [1031, 415] on div "Vem kan man lita på" at bounding box center [1072, 410] width 245 height 20
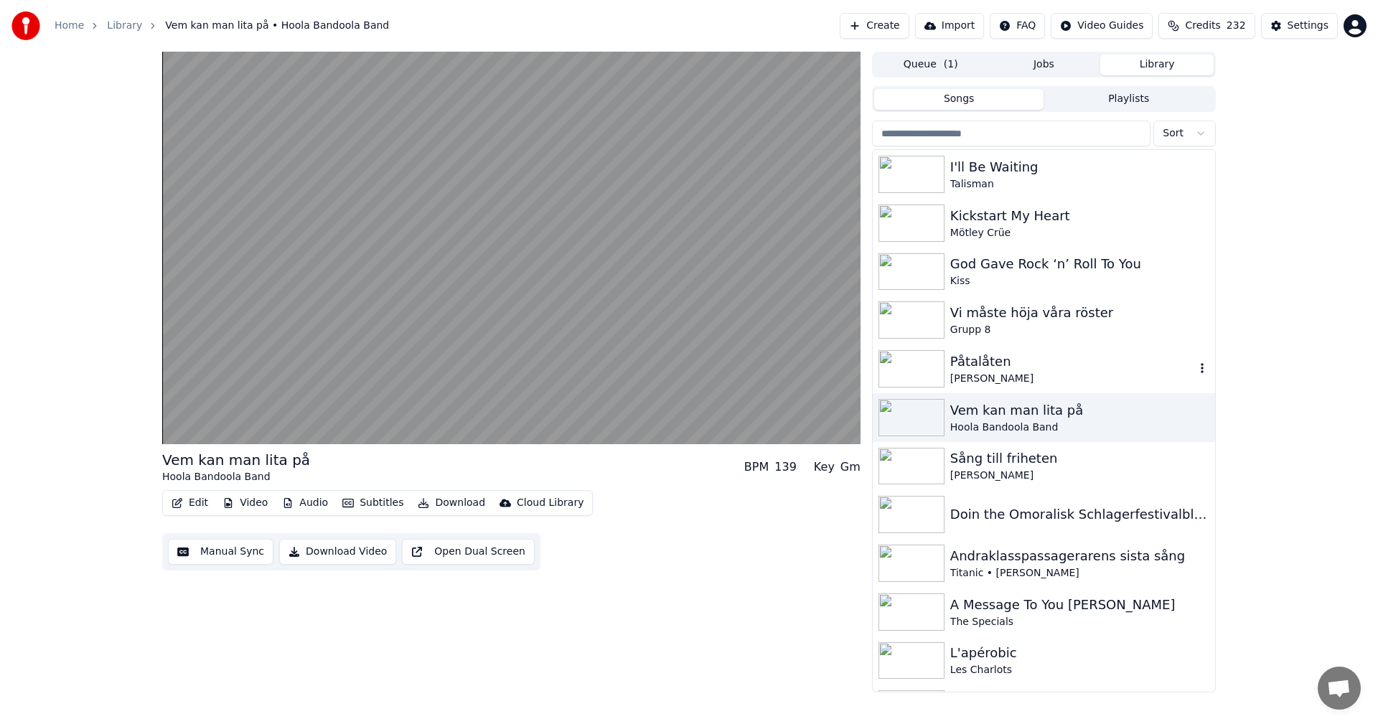
drag, startPoint x: 1104, startPoint y: 363, endPoint x: 959, endPoint y: 405, distance: 150.1
click at [1104, 363] on div "Påtalåten" at bounding box center [1072, 362] width 245 height 20
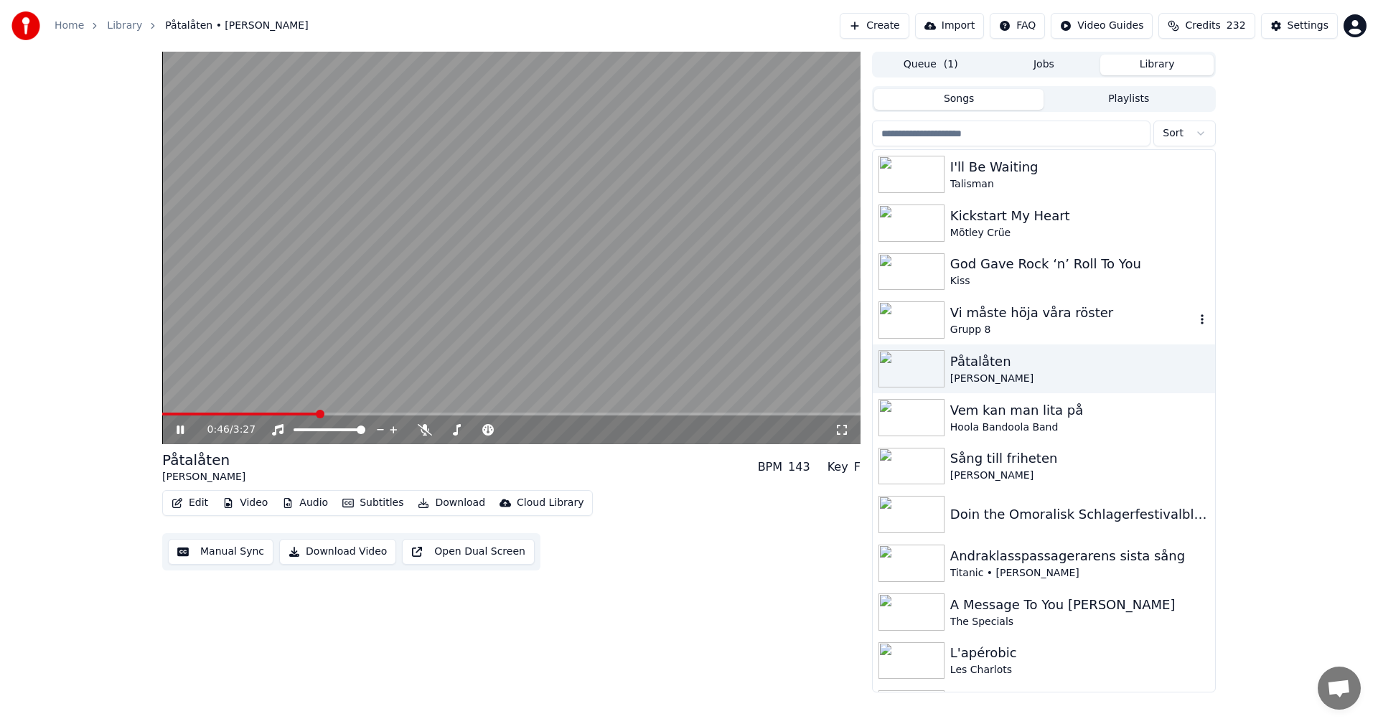
click at [921, 318] on img at bounding box center [911, 319] width 66 height 37
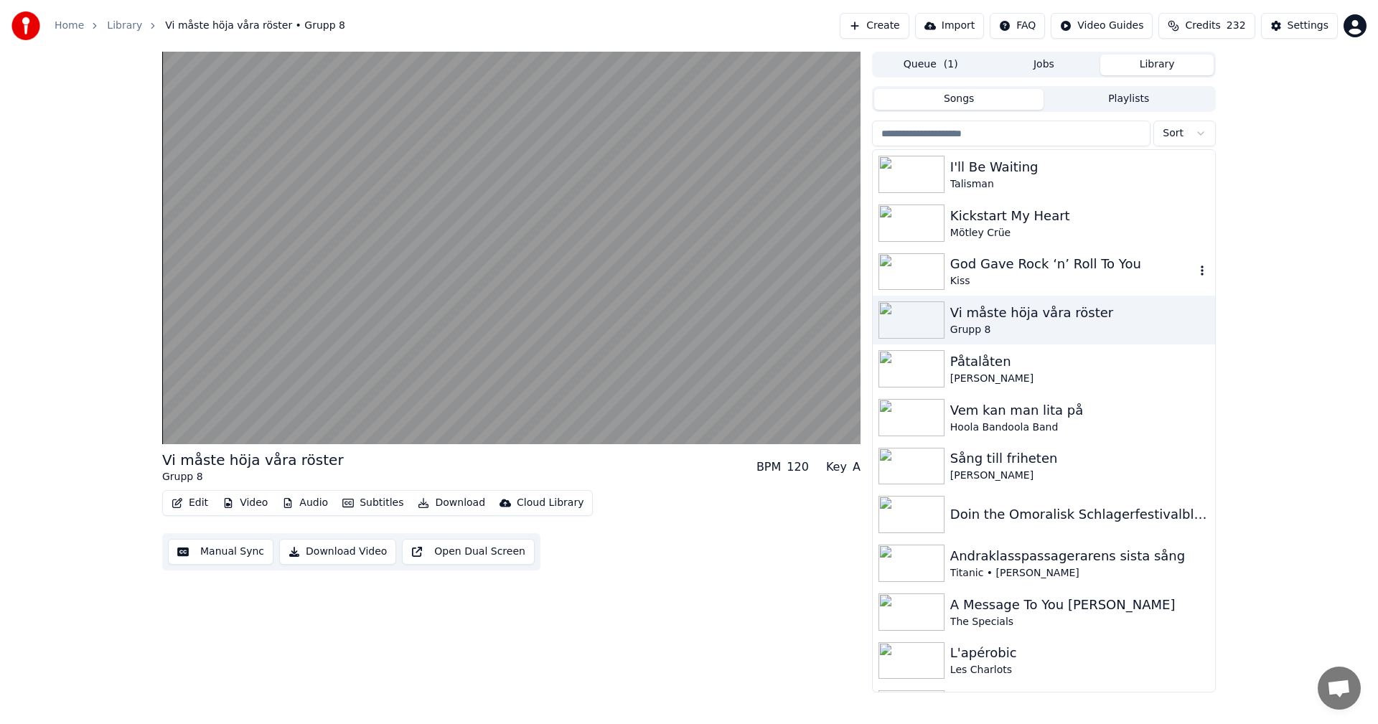
click at [1038, 260] on div "God Gave Rock ‘n’ Roll To You" at bounding box center [1072, 264] width 245 height 20
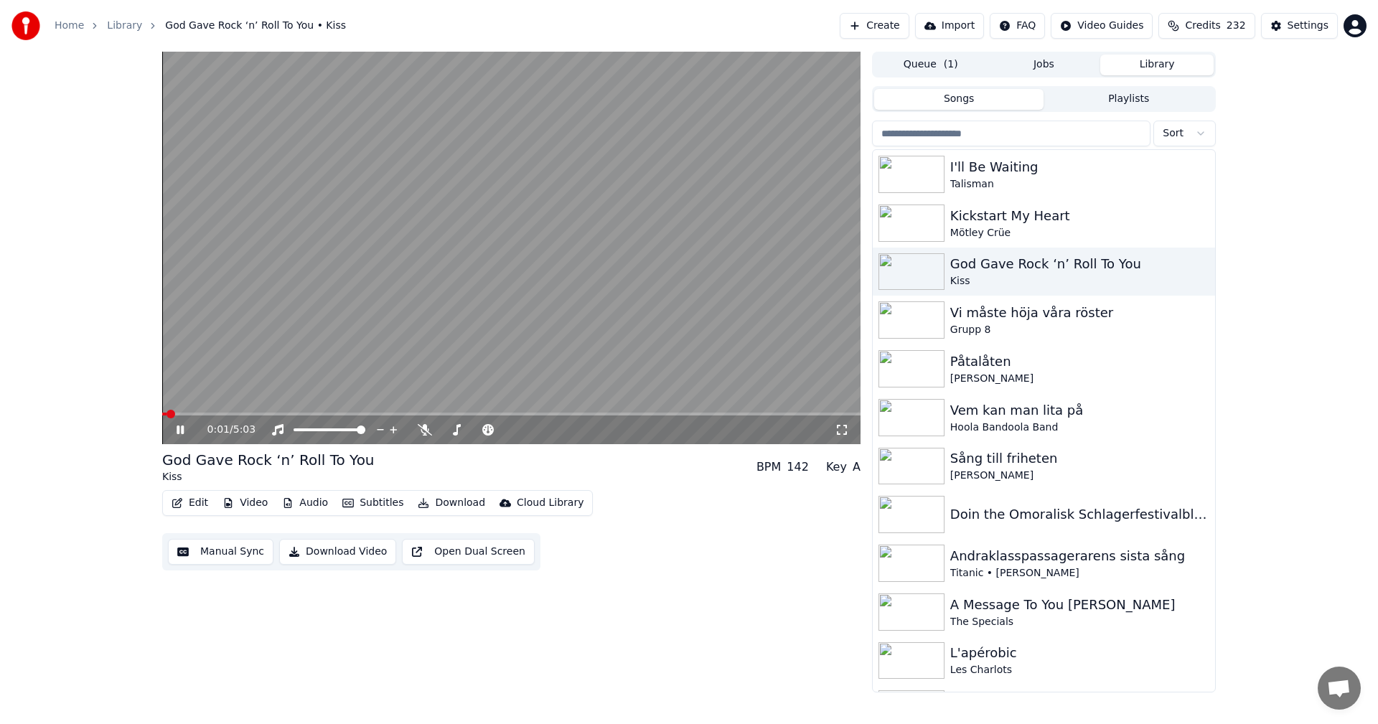
click at [225, 413] on span at bounding box center [511, 414] width 698 height 3
click at [268, 412] on video at bounding box center [511, 248] width 698 height 393
click at [309, 411] on video at bounding box center [511, 248] width 698 height 393
click at [312, 413] on span at bounding box center [511, 414] width 698 height 3
click at [360, 413] on span at bounding box center [511, 414] width 698 height 3
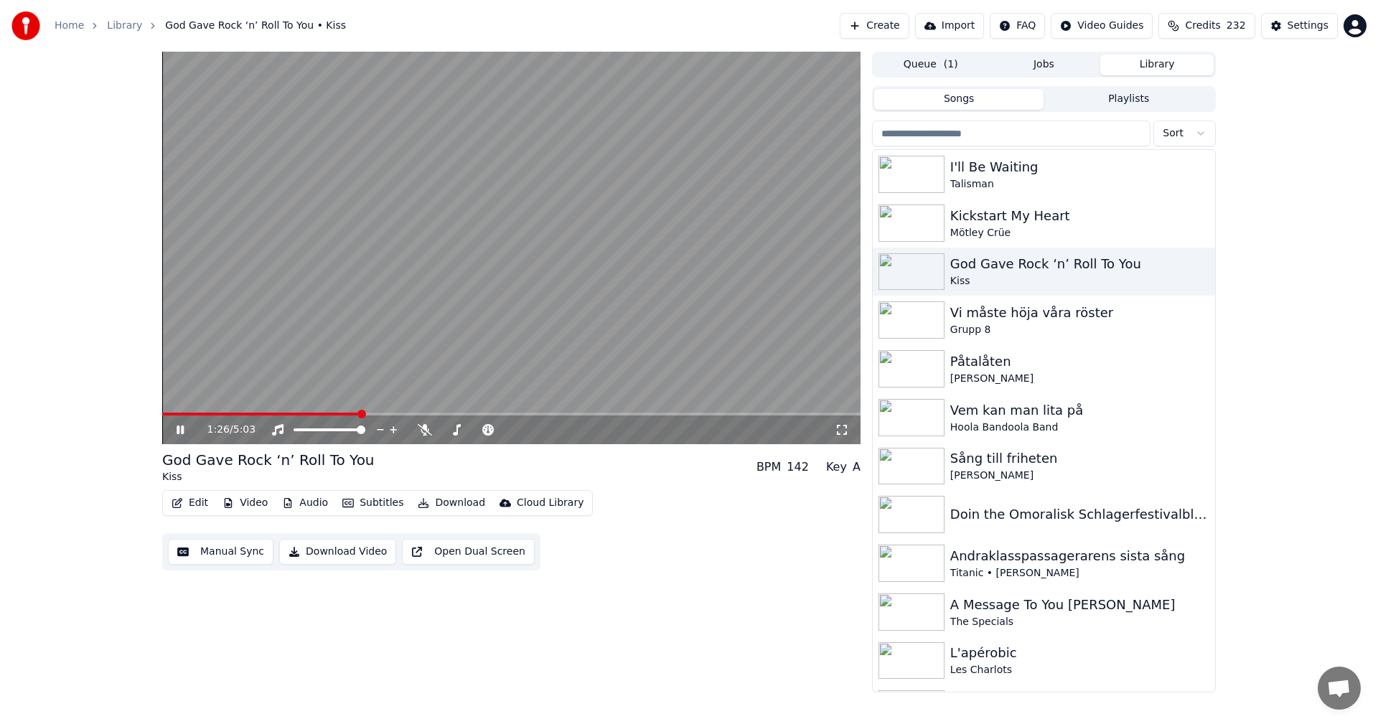
click at [400, 412] on video at bounding box center [511, 248] width 698 height 393
click at [169, 431] on div "1:26 / 5:03" at bounding box center [511, 430] width 687 height 14
click at [177, 431] on icon at bounding box center [180, 430] width 9 height 10
click at [1016, 227] on div "Mötley Crüe" at bounding box center [1072, 233] width 245 height 14
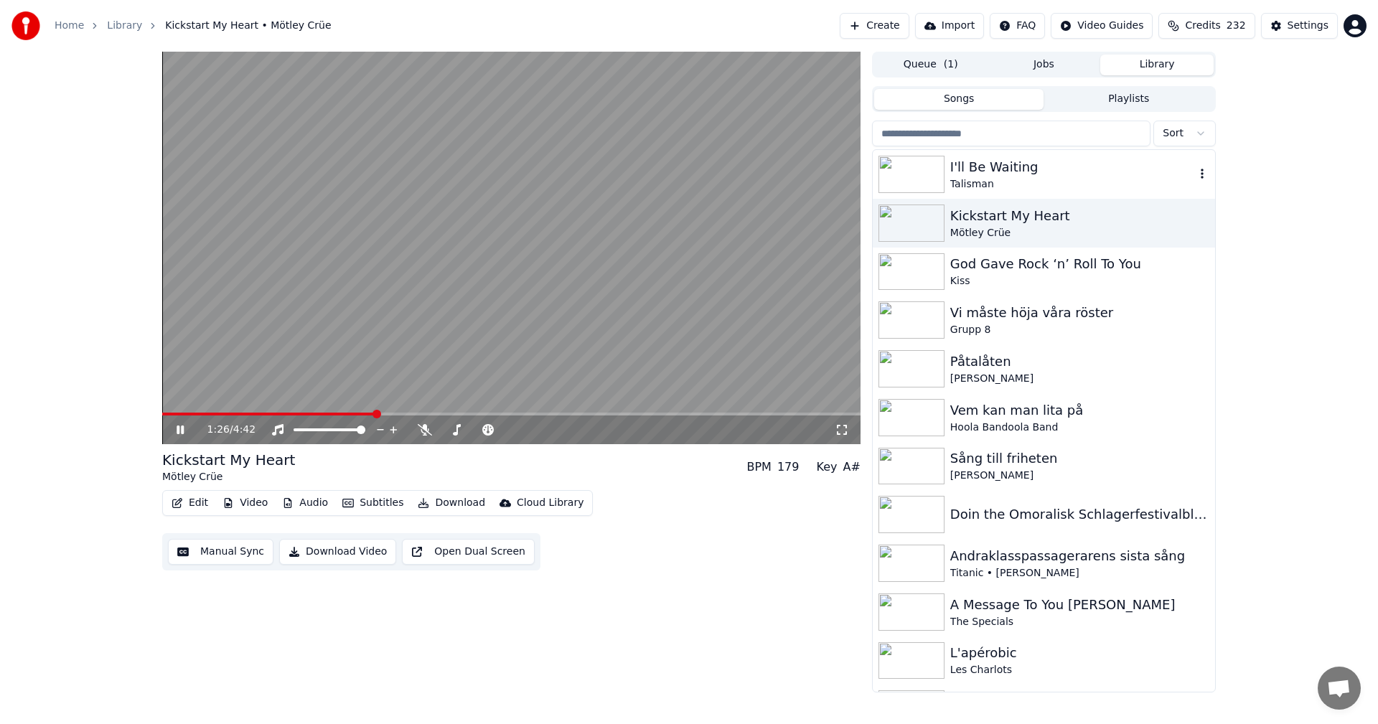
click at [1004, 173] on div "I'll Be Waiting" at bounding box center [1072, 167] width 245 height 20
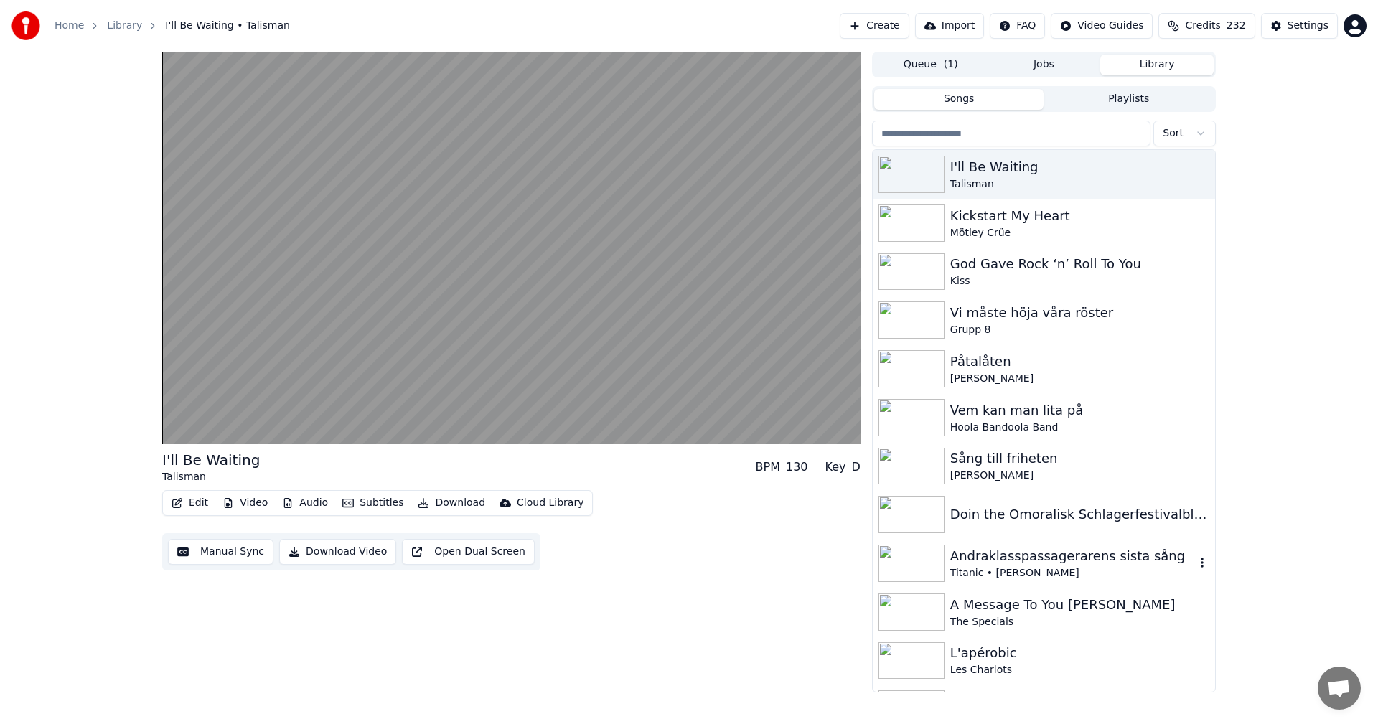
click at [1052, 558] on div "Andraklasspassagerarens sista sång" at bounding box center [1072, 556] width 245 height 20
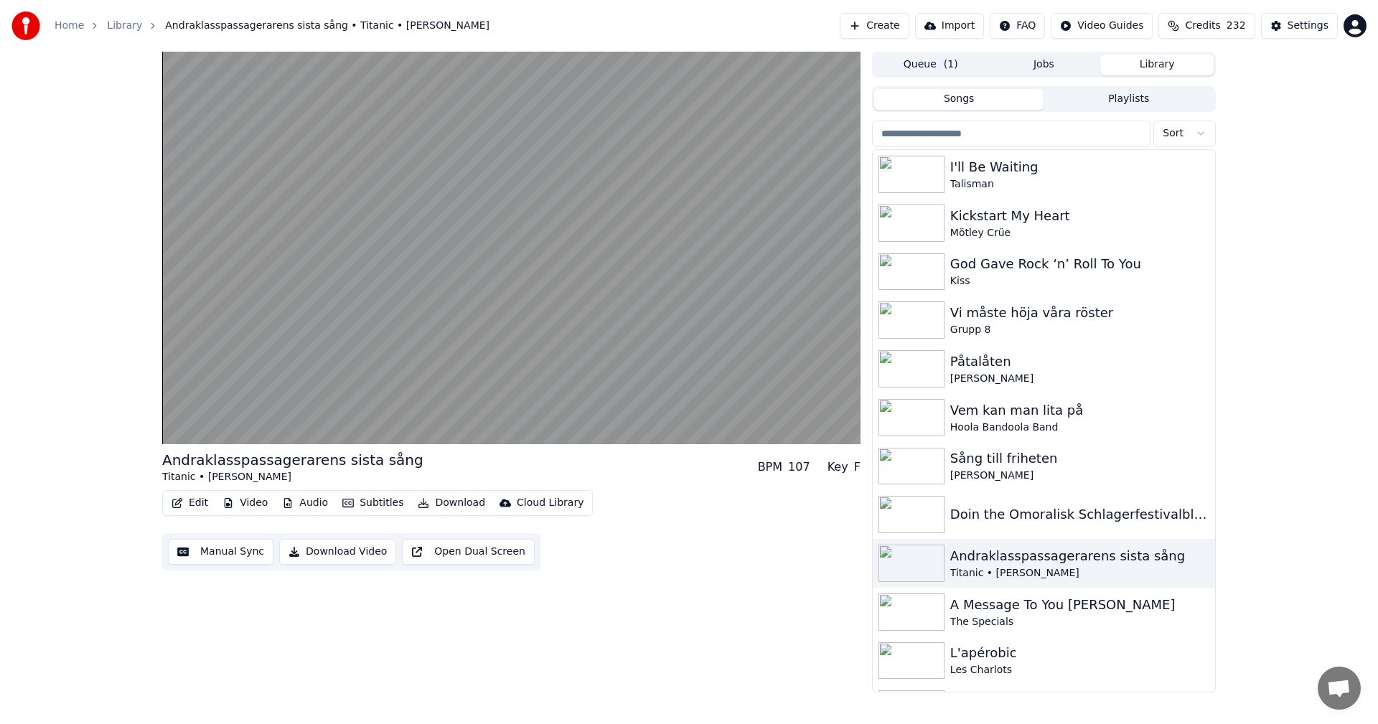
click at [454, 510] on button "Download" at bounding box center [451, 503] width 79 height 20
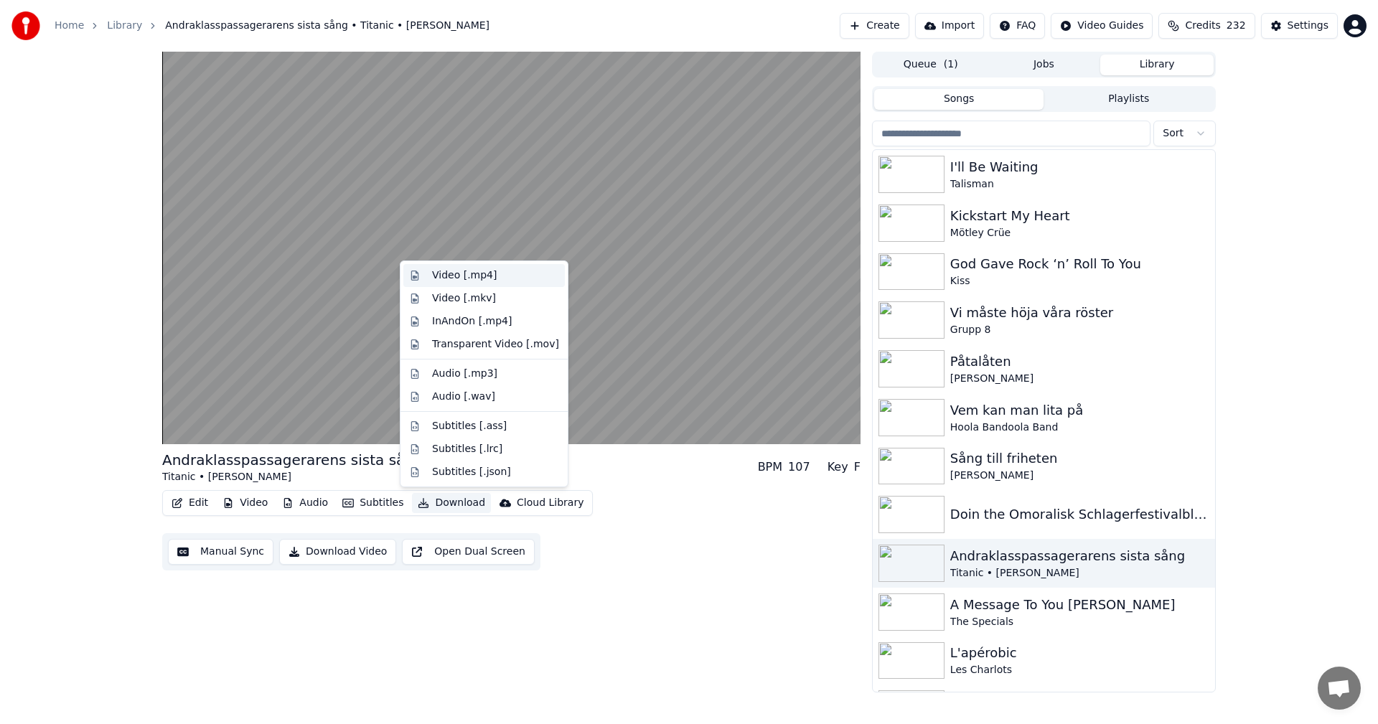
click at [502, 267] on div "Video [.mp4]" at bounding box center [483, 275] width 161 height 23
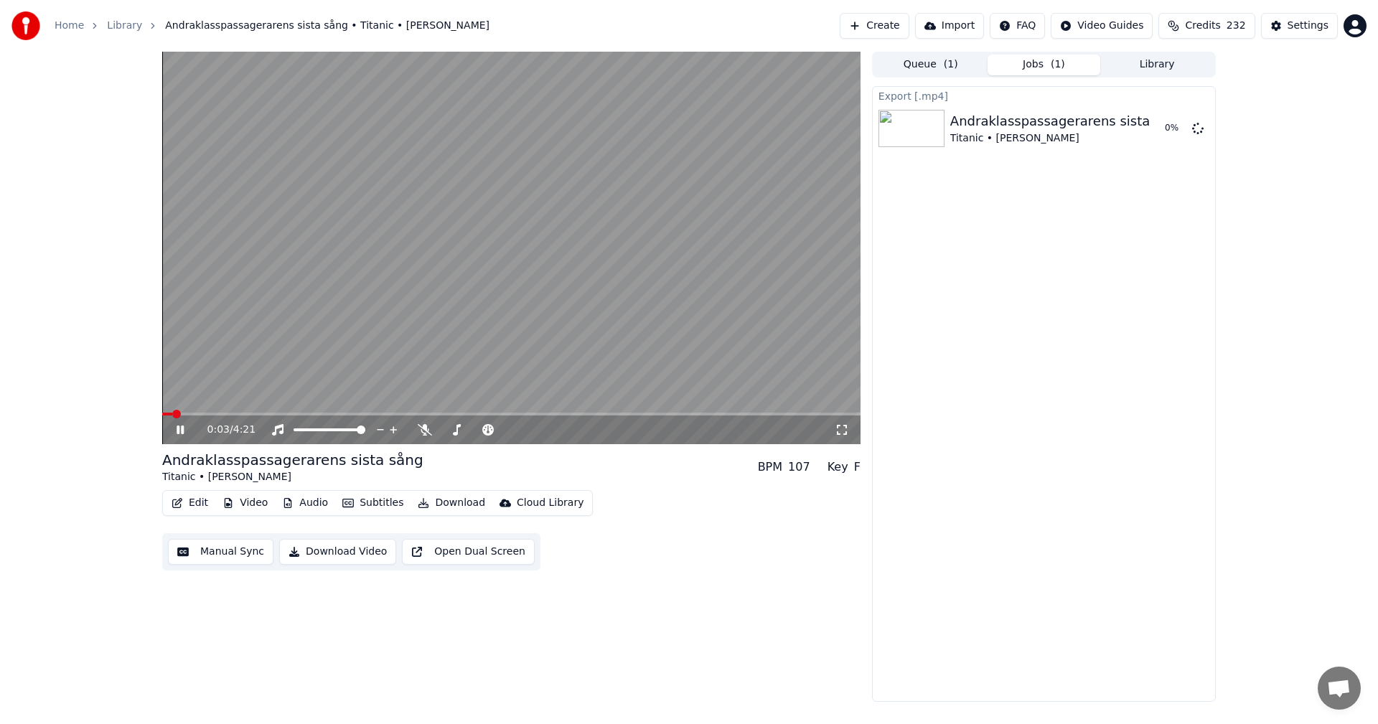
click at [1158, 59] on button "Library" at bounding box center [1156, 65] width 113 height 21
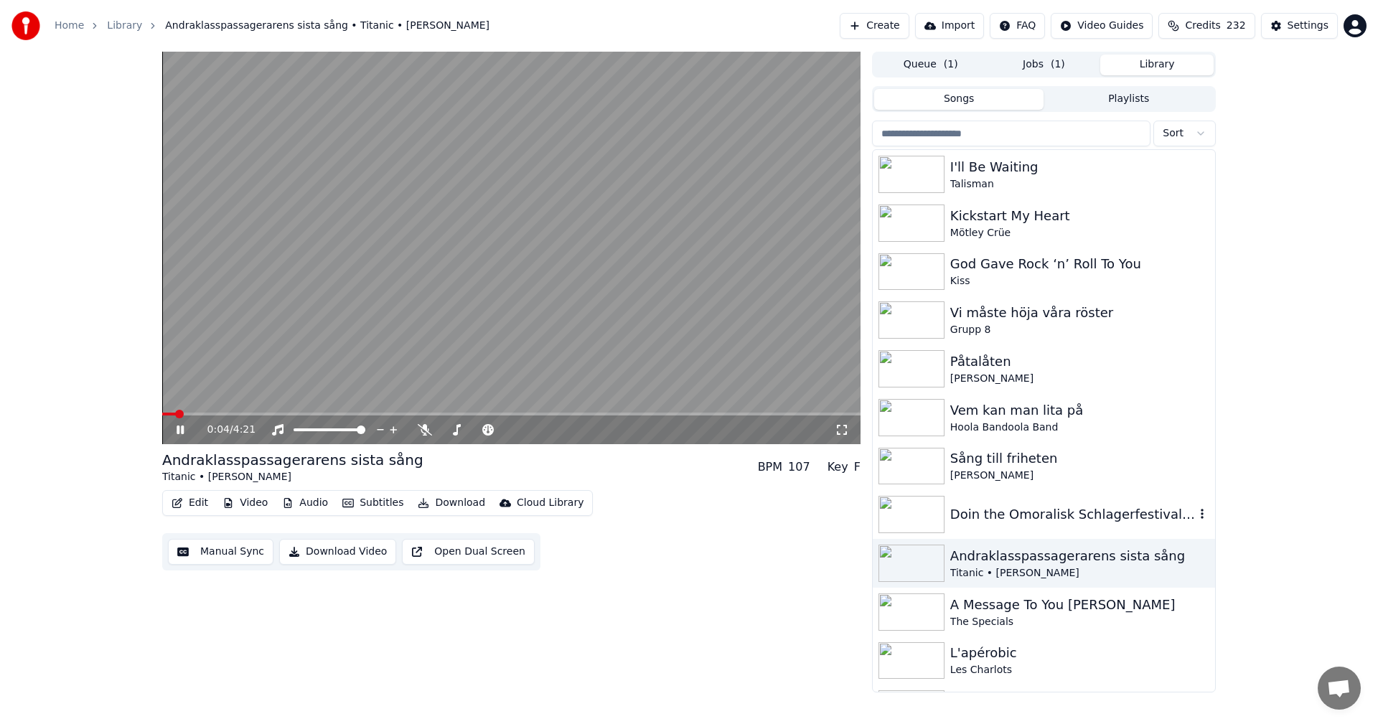
drag, startPoint x: 1066, startPoint y: 502, endPoint x: 1087, endPoint y: 499, distance: 20.9
click at [1067, 502] on div "Doin the Omoralisk Schlagerfestivalblues" at bounding box center [1044, 514] width 342 height 49
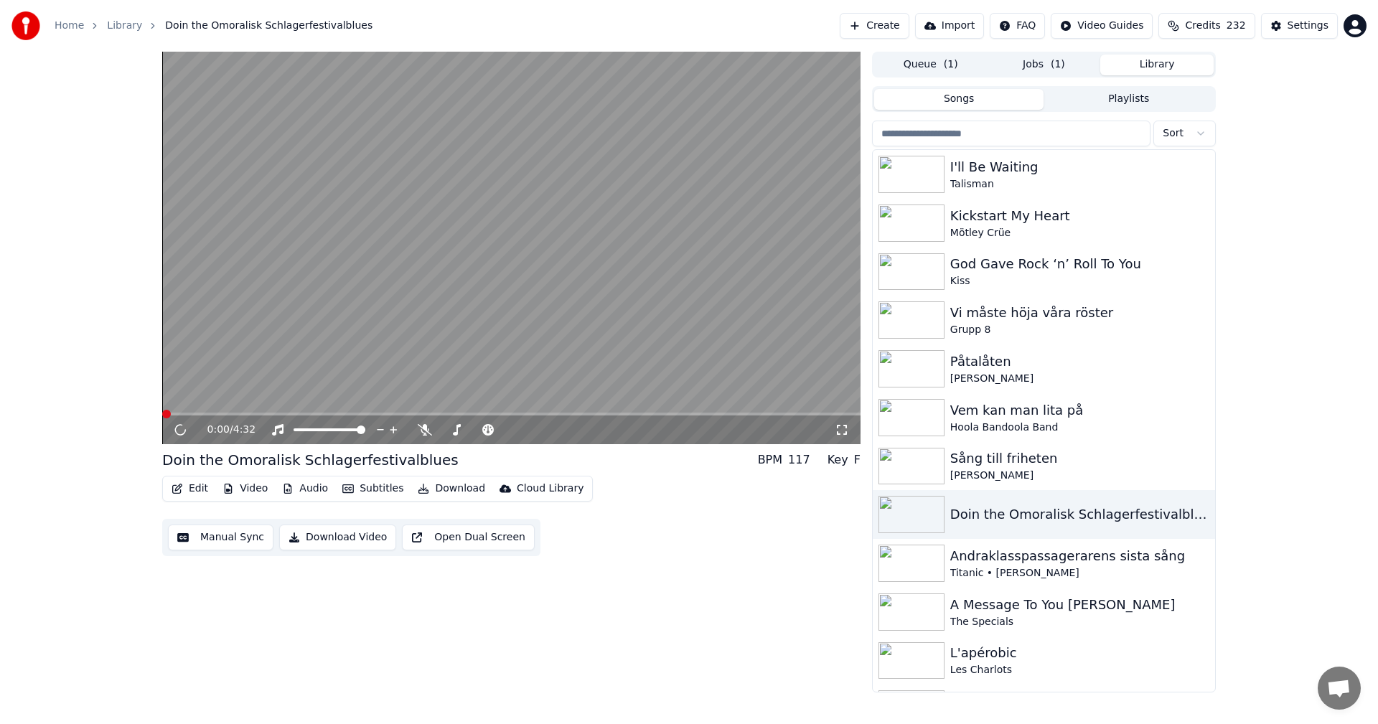
click at [443, 487] on button "Download" at bounding box center [451, 489] width 79 height 20
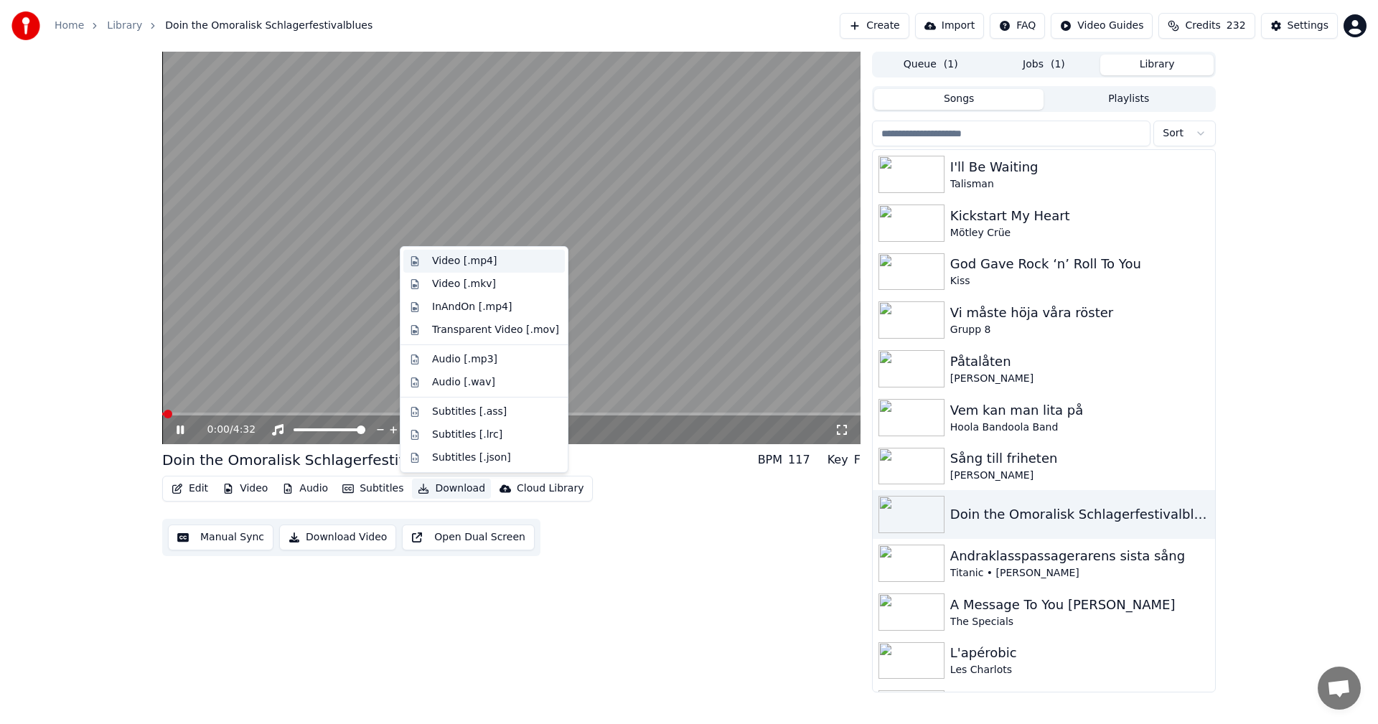
click at [500, 258] on div "Video [.mp4]" at bounding box center [495, 261] width 127 height 14
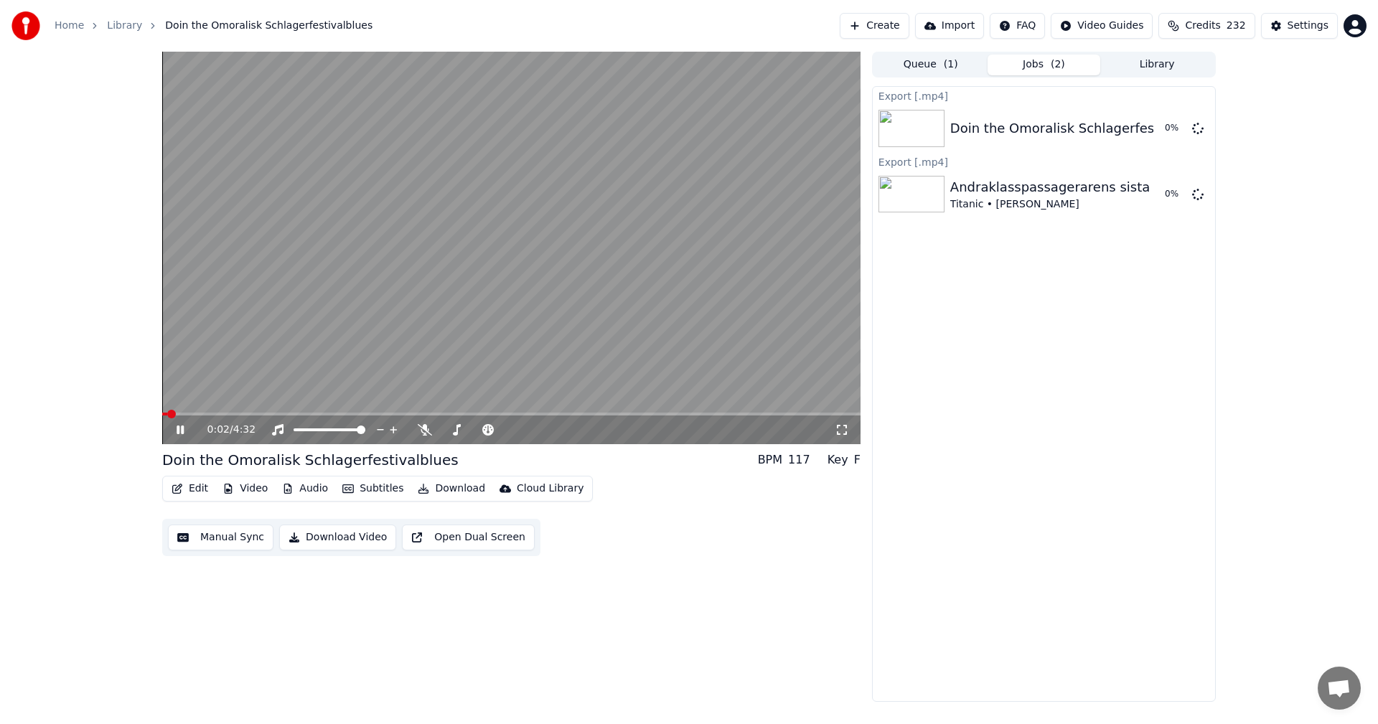
click at [1163, 59] on button "Library" at bounding box center [1156, 65] width 113 height 21
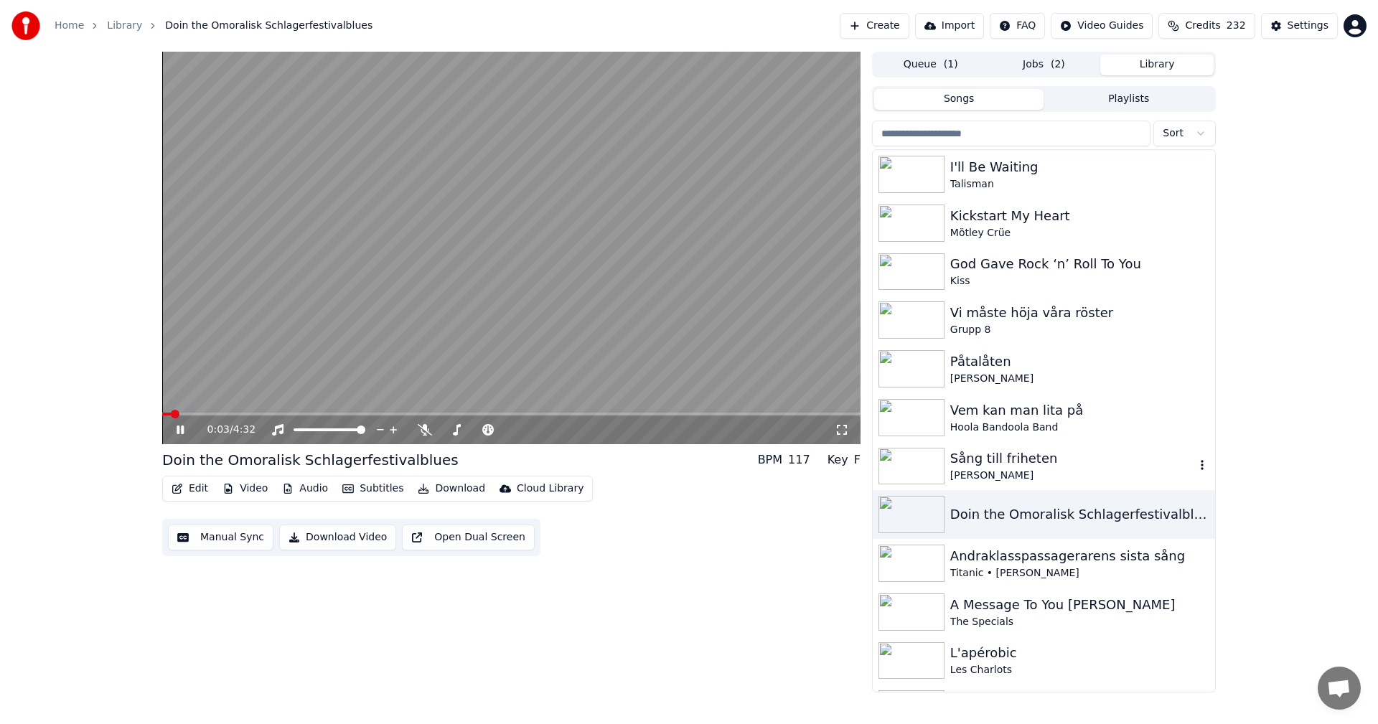
click at [1051, 450] on div "Sång till friheten" at bounding box center [1072, 459] width 245 height 20
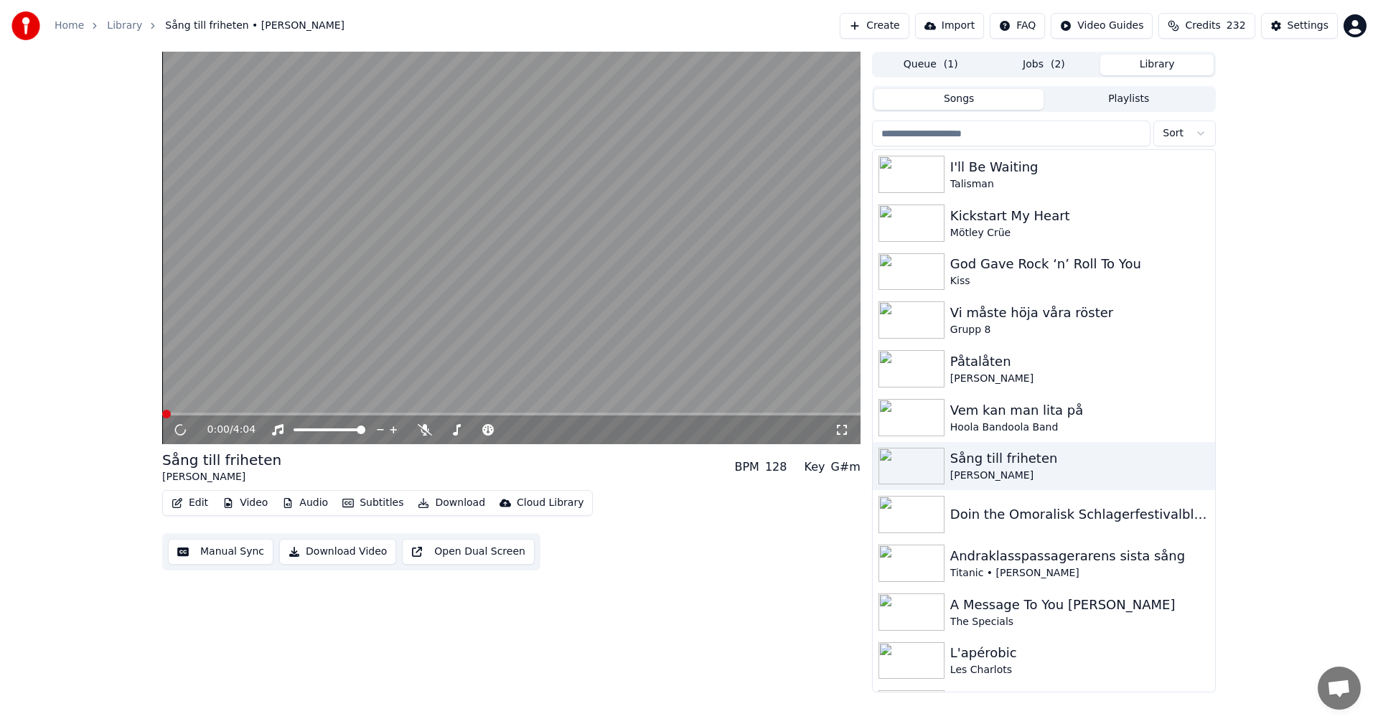
click at [448, 504] on button "Download" at bounding box center [451, 503] width 79 height 20
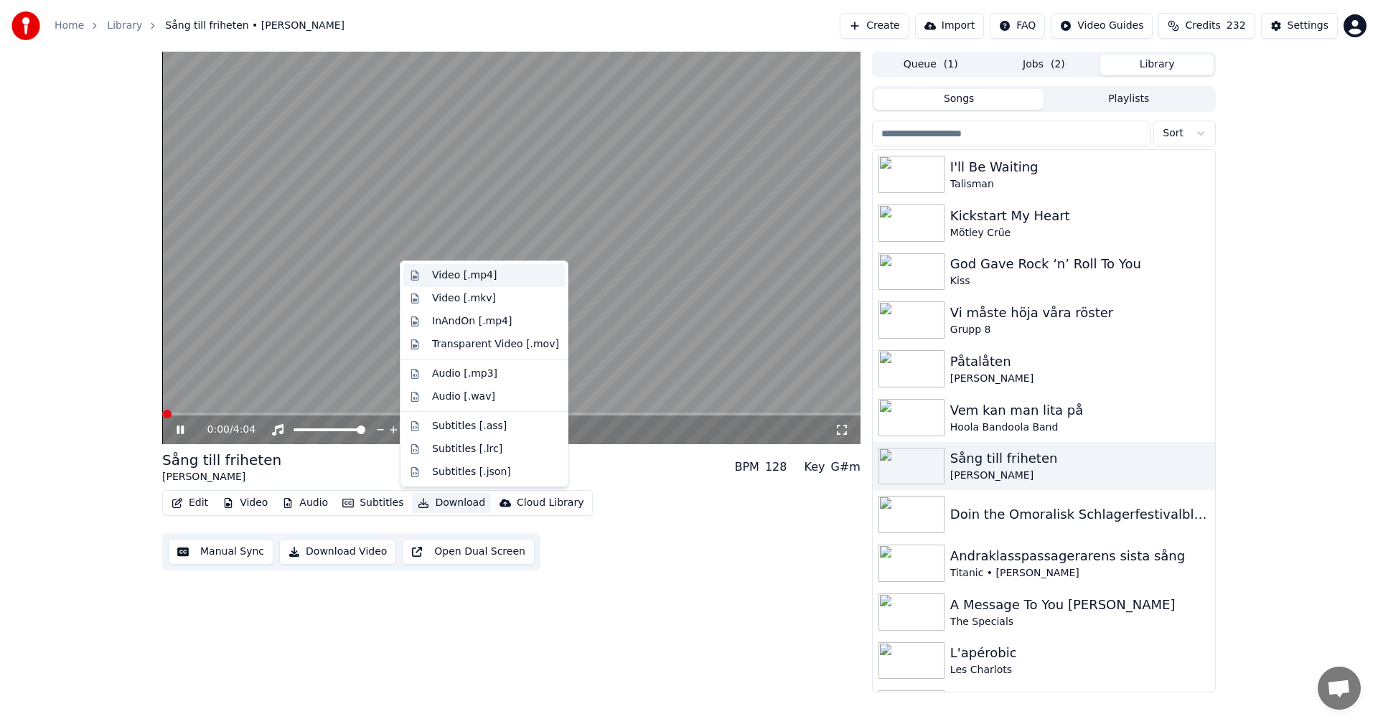
click at [499, 270] on div "Video [.mp4]" at bounding box center [495, 275] width 127 height 14
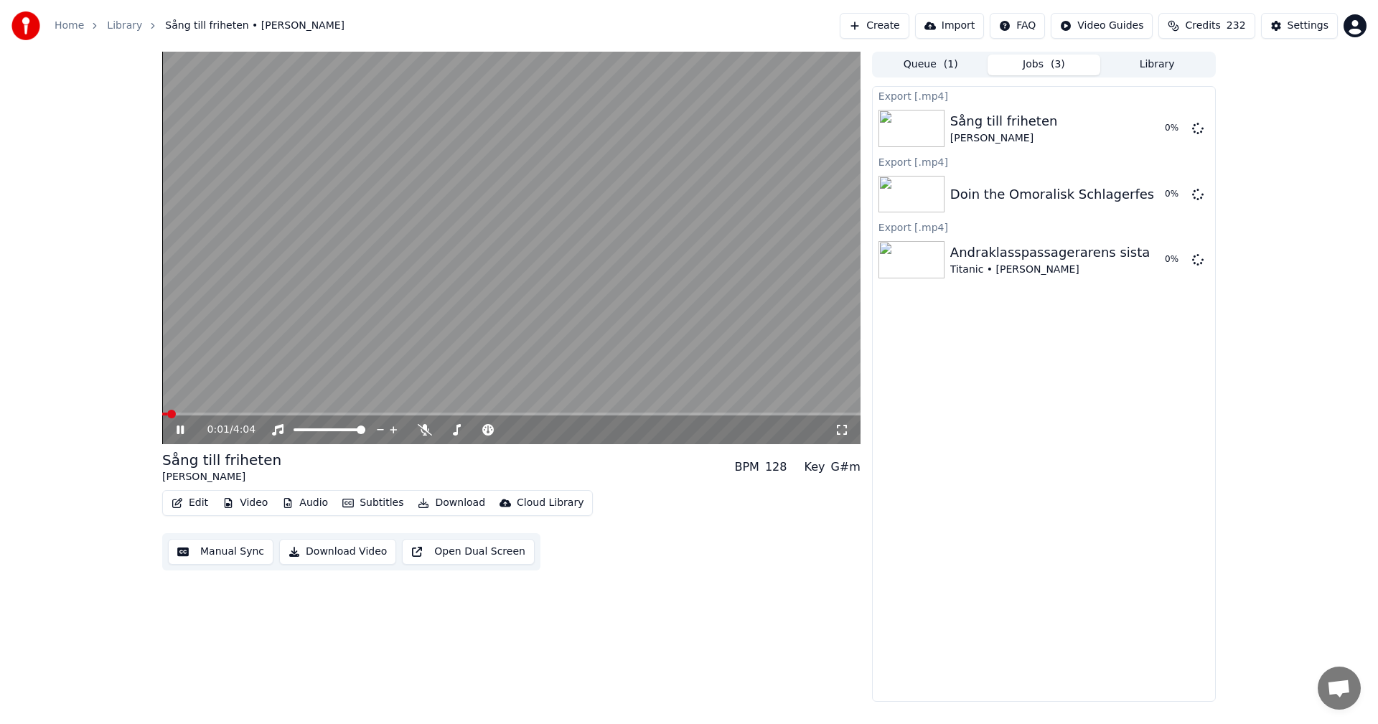
click at [1137, 57] on button "Library" at bounding box center [1156, 65] width 113 height 21
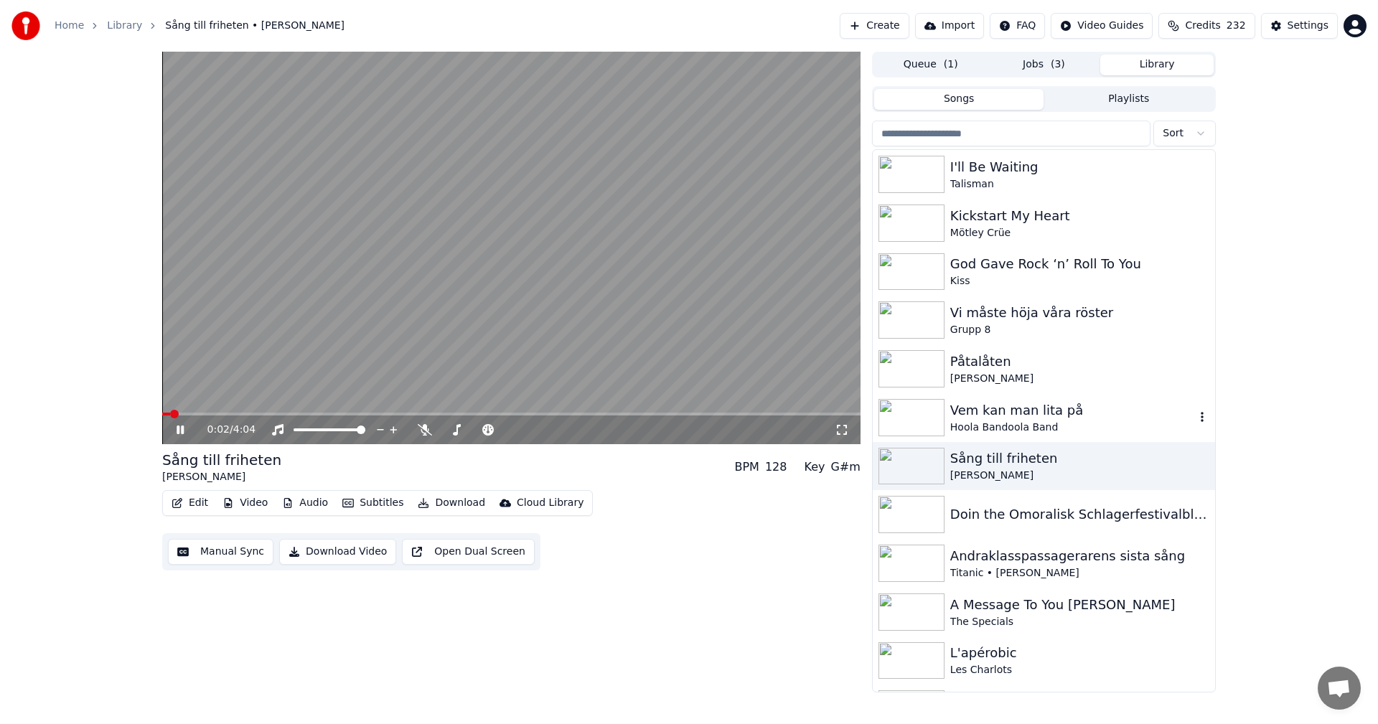
click at [1040, 414] on div "Vem kan man lita på" at bounding box center [1072, 410] width 245 height 20
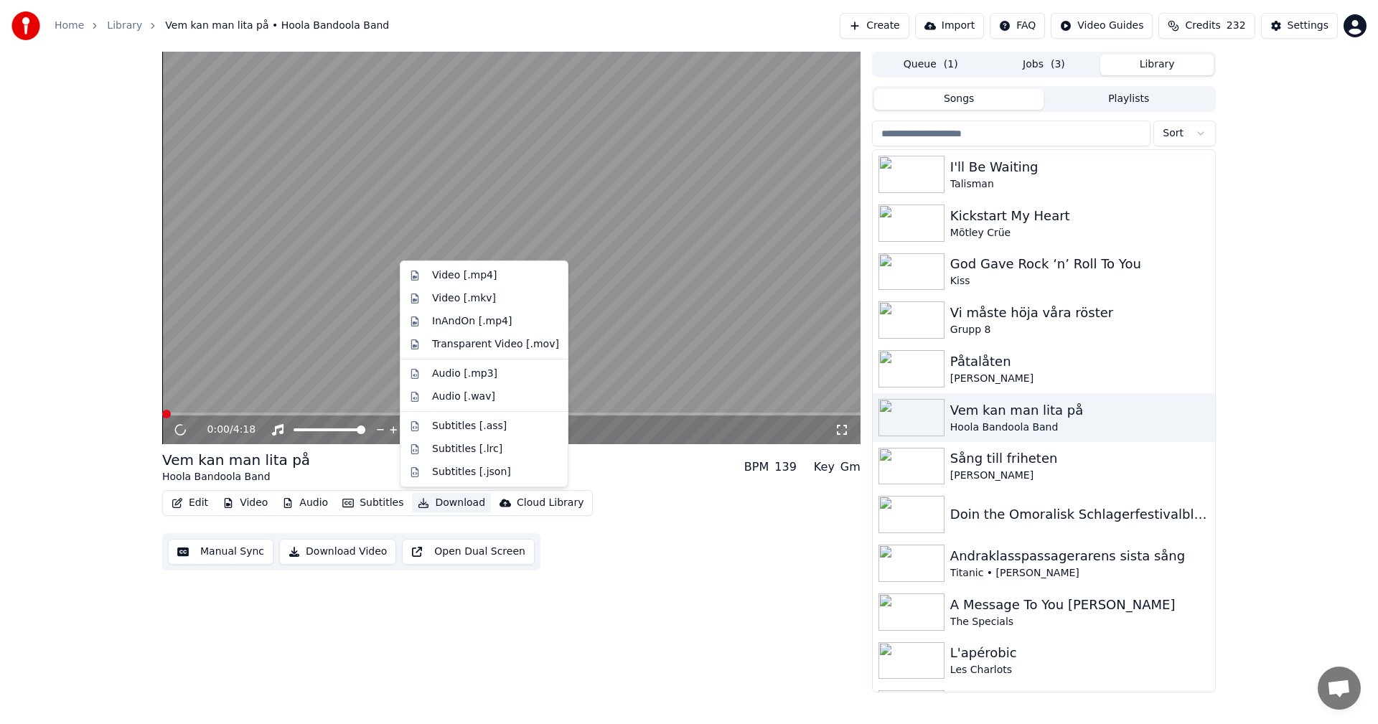
click at [426, 507] on button "Download" at bounding box center [451, 503] width 79 height 20
click at [515, 271] on div "Video [.mp4]" at bounding box center [495, 275] width 127 height 14
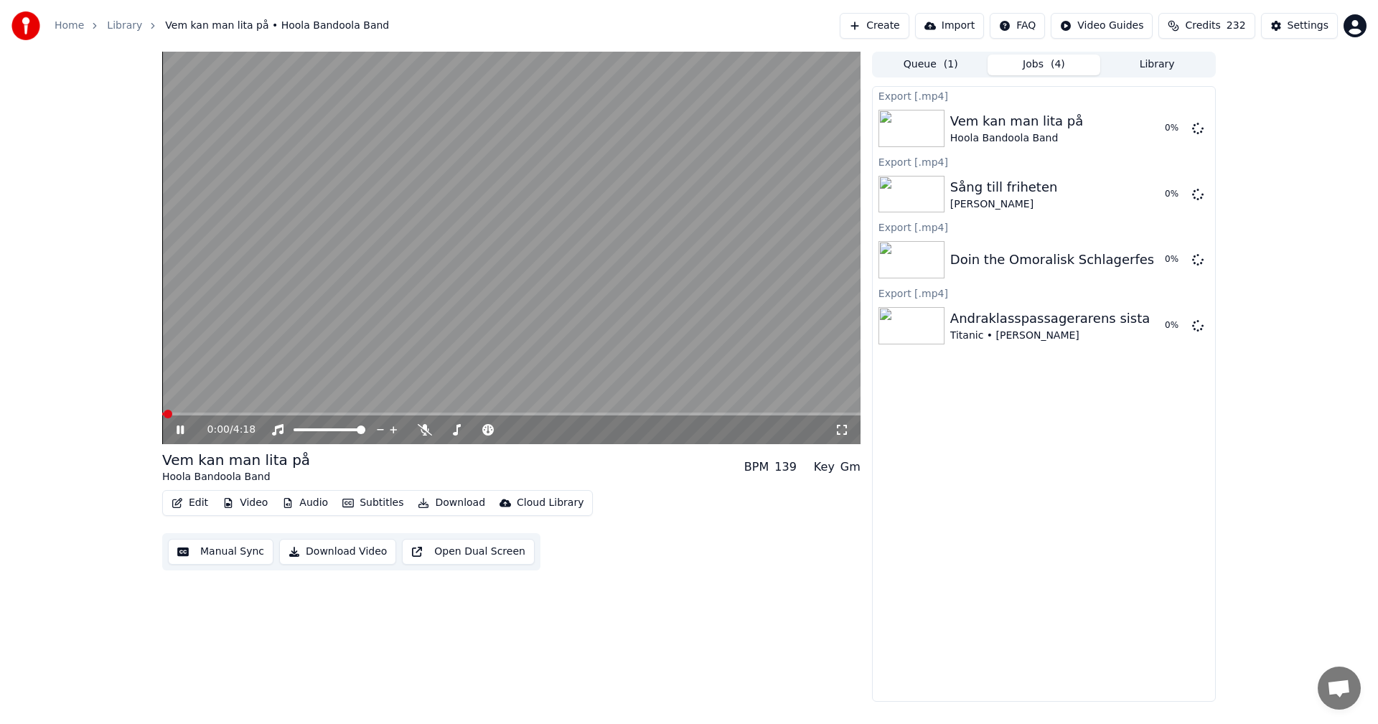
click at [1163, 61] on button "Library" at bounding box center [1156, 65] width 113 height 21
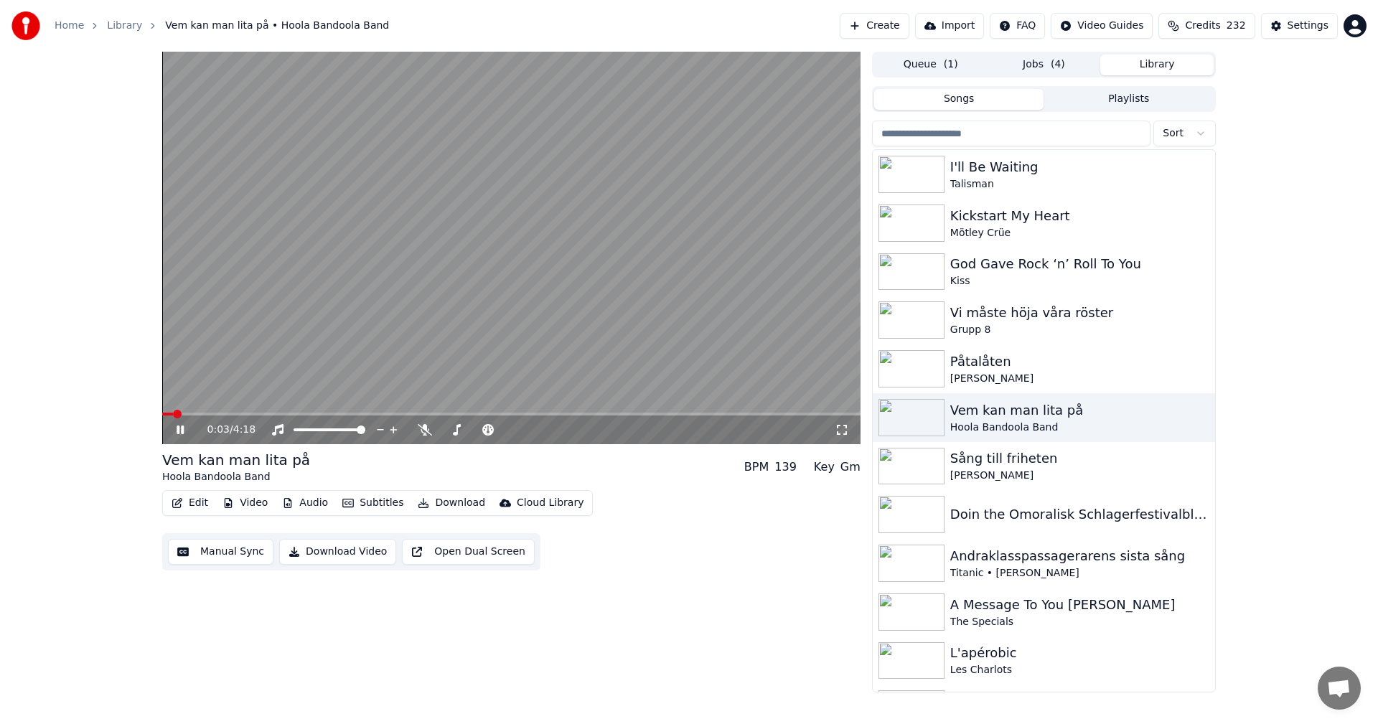
click at [183, 426] on icon at bounding box center [191, 429] width 34 height 11
click at [1051, 67] on span "( 4 )" at bounding box center [1058, 64] width 14 height 14
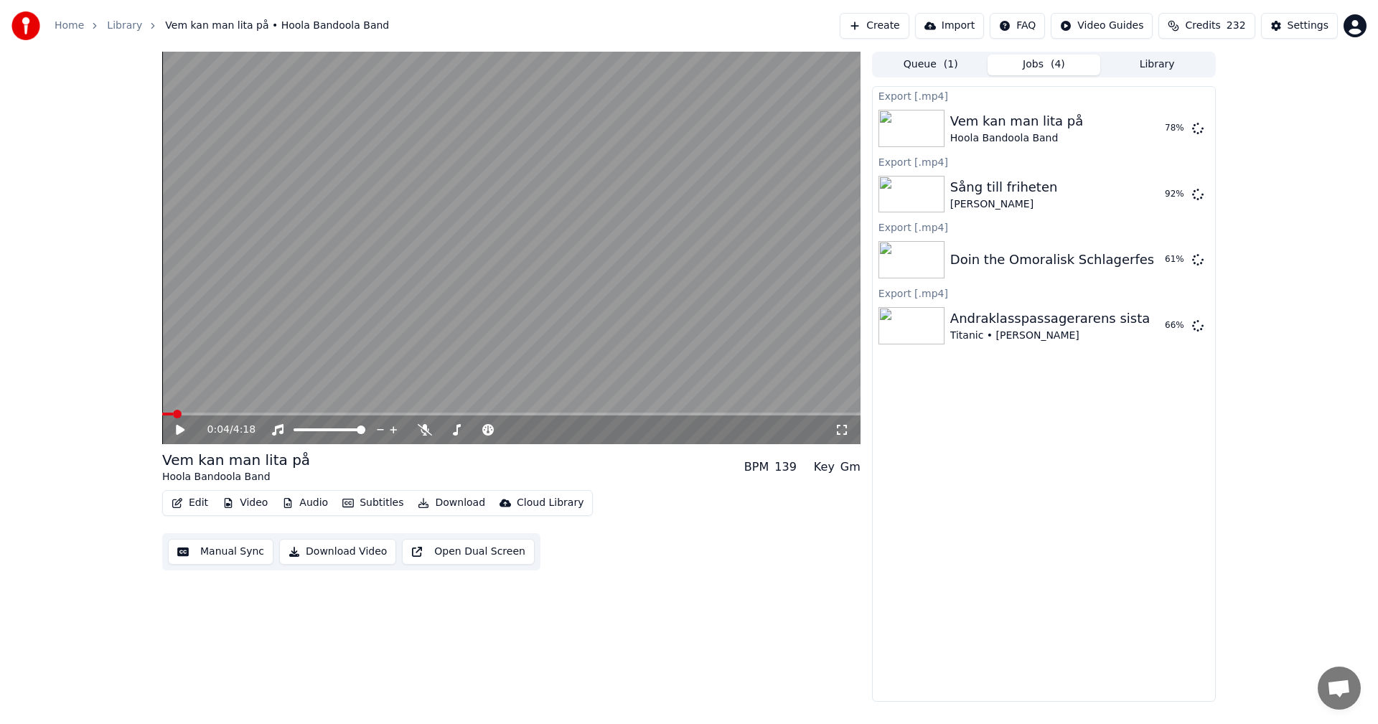
click at [1176, 60] on button "Library" at bounding box center [1156, 65] width 113 height 21
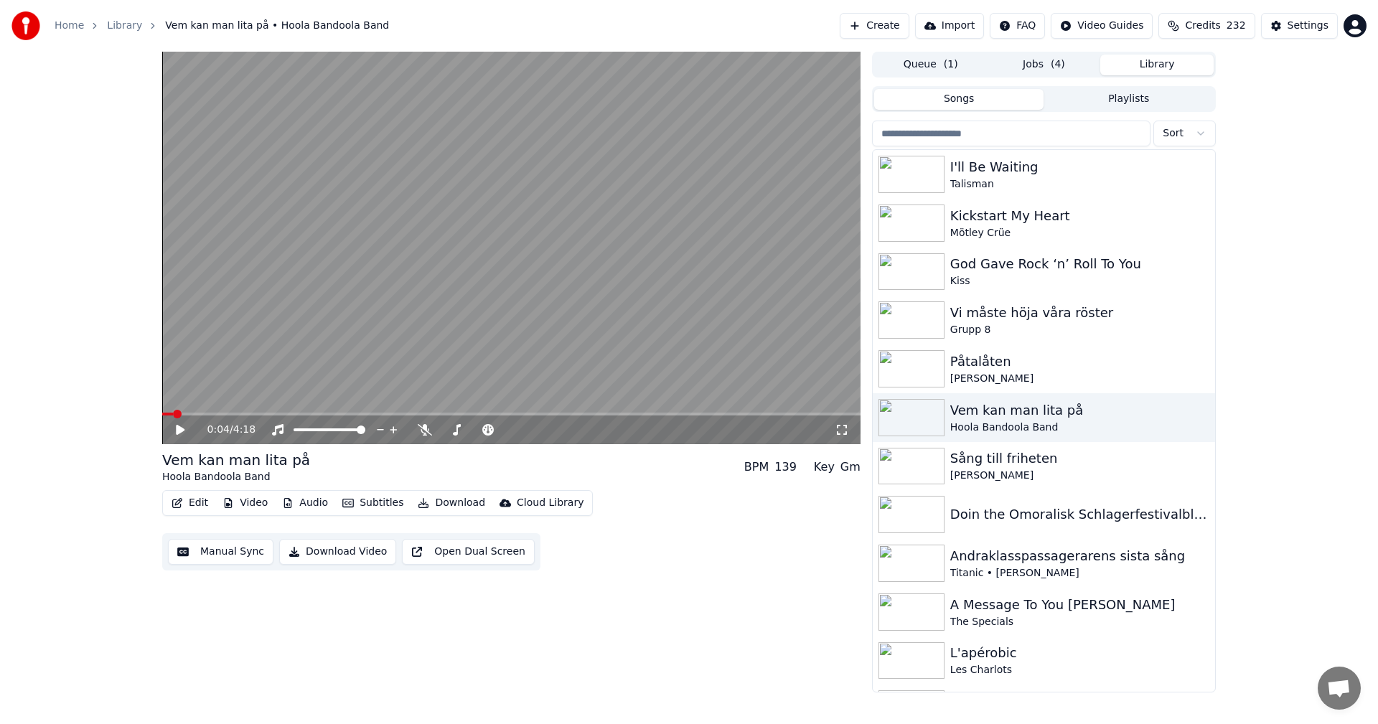
click at [1030, 126] on input "search" at bounding box center [1011, 134] width 278 height 26
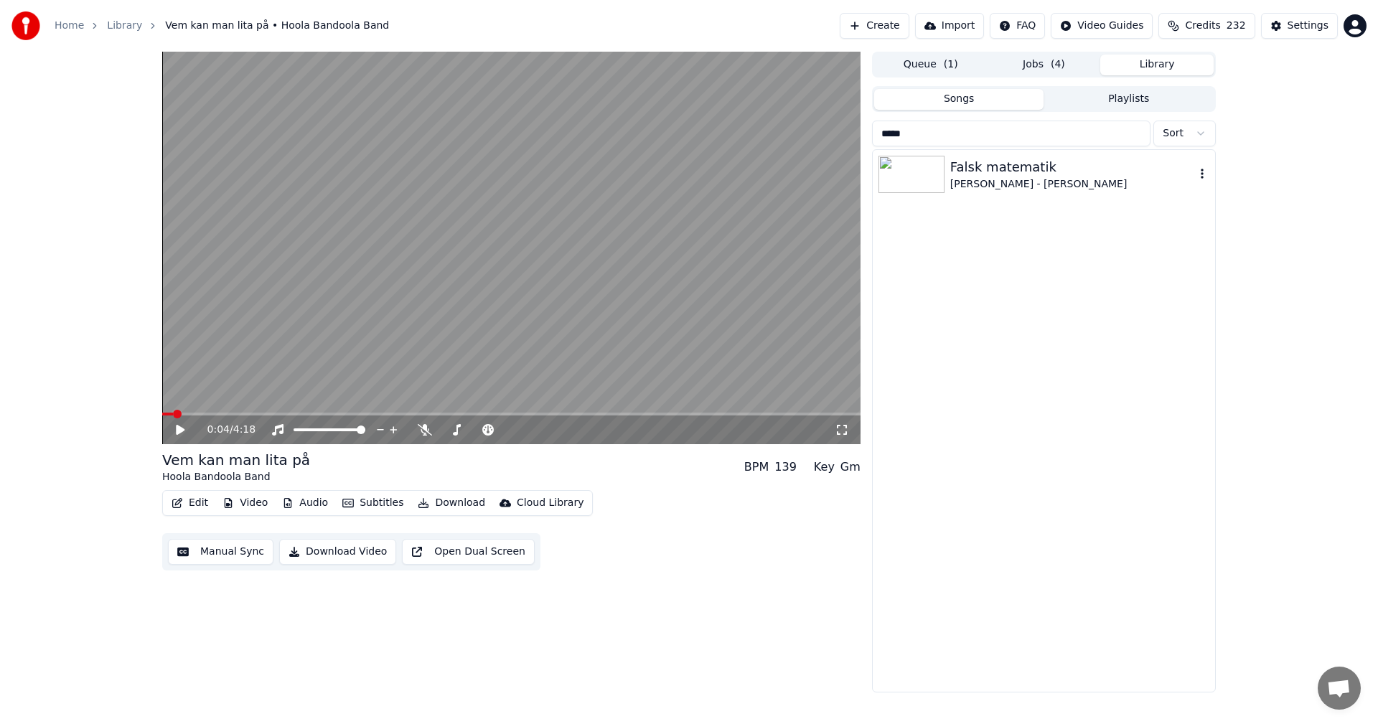
type input "*****"
click at [1054, 174] on div "Falsk matematik" at bounding box center [1072, 167] width 245 height 20
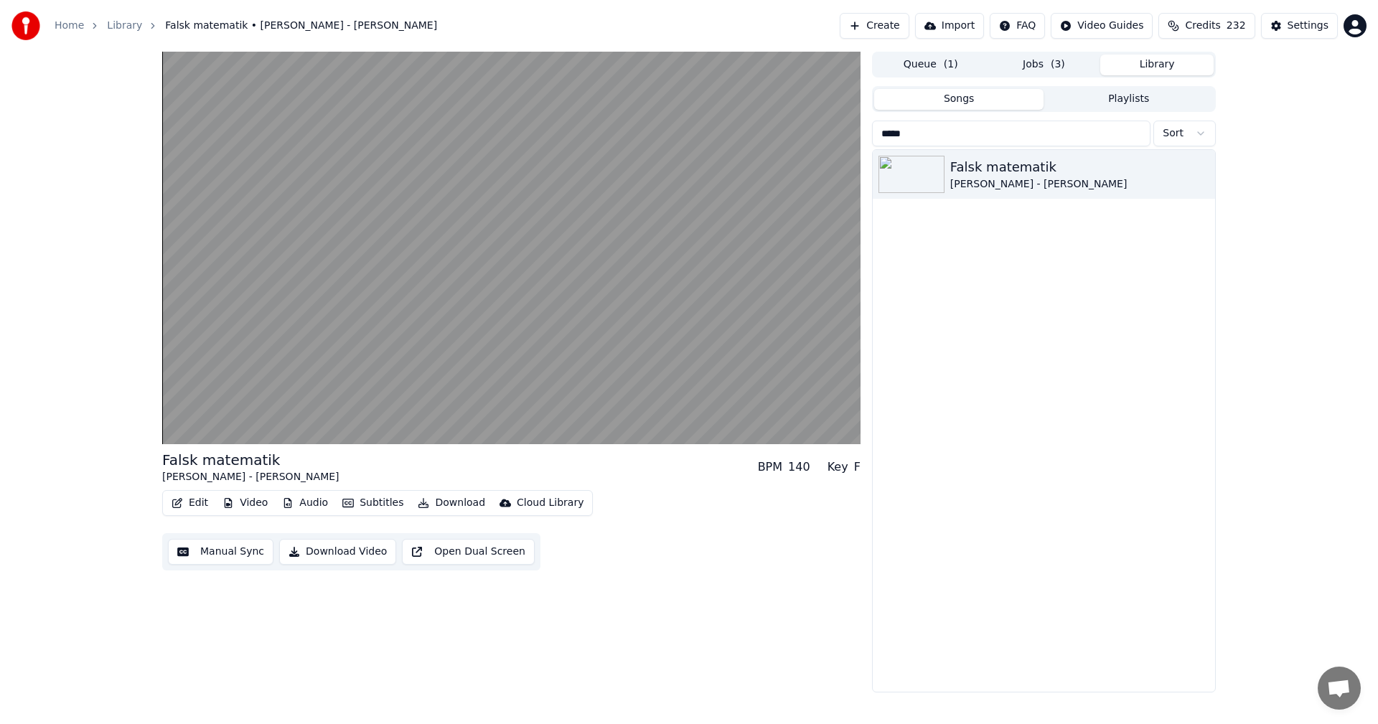
click at [442, 503] on button "Download" at bounding box center [451, 503] width 79 height 20
click at [456, 507] on button "Download" at bounding box center [451, 503] width 79 height 20
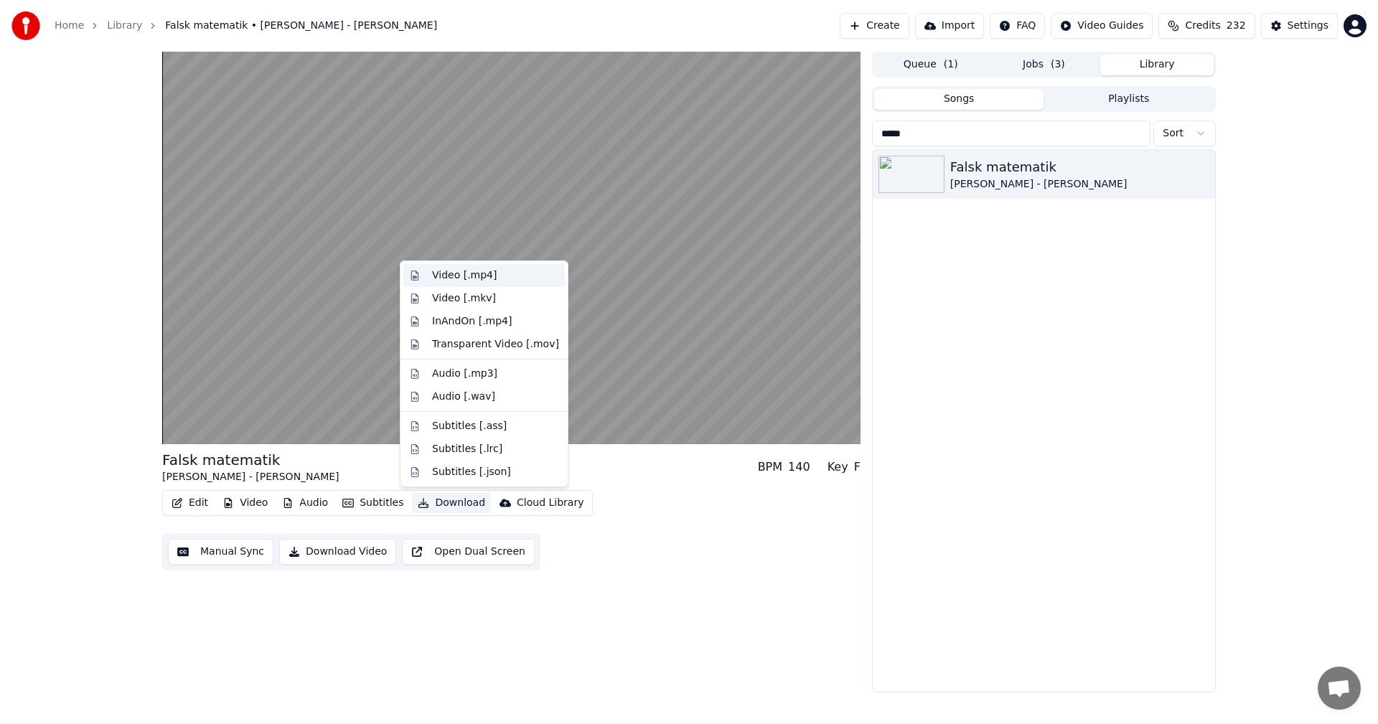
click at [481, 280] on div "Video [.mp4]" at bounding box center [464, 275] width 65 height 14
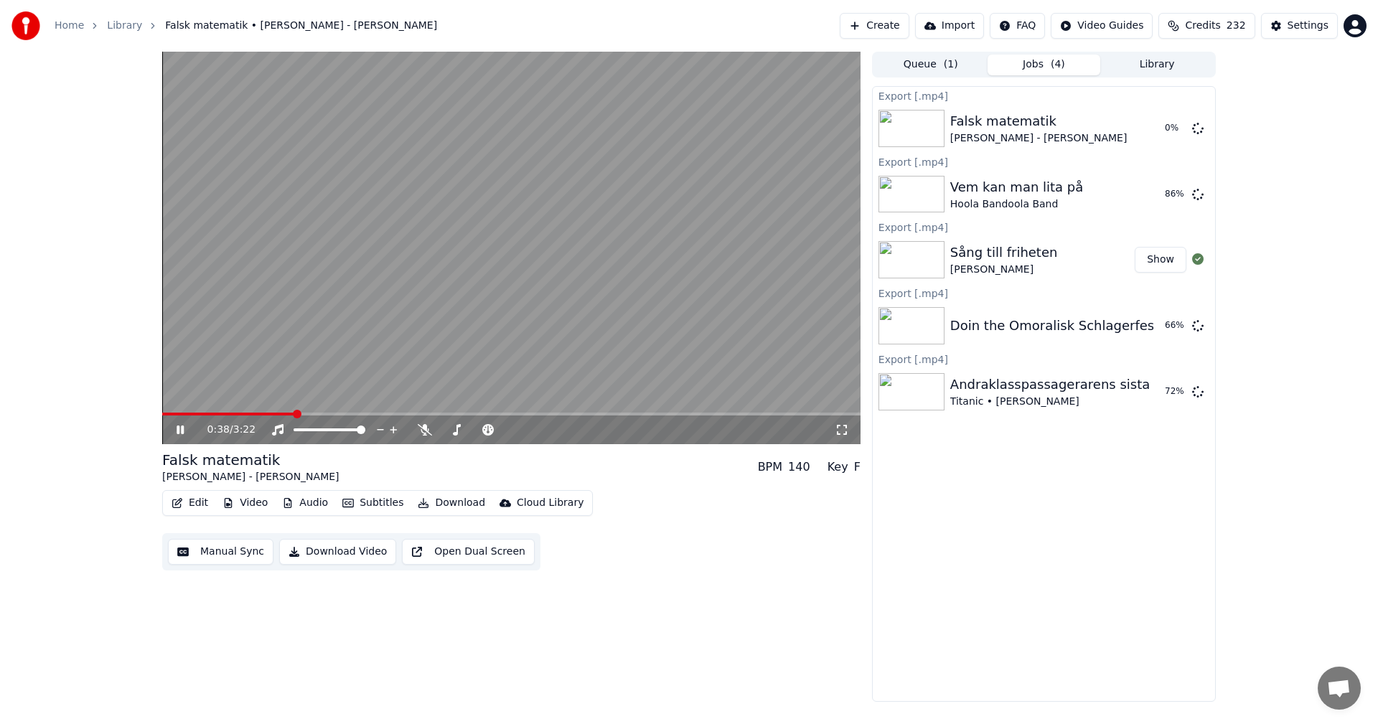
click at [184, 430] on icon at bounding box center [180, 430] width 7 height 9
click at [929, 62] on button "Queue ( 1 )" at bounding box center [930, 65] width 113 height 21
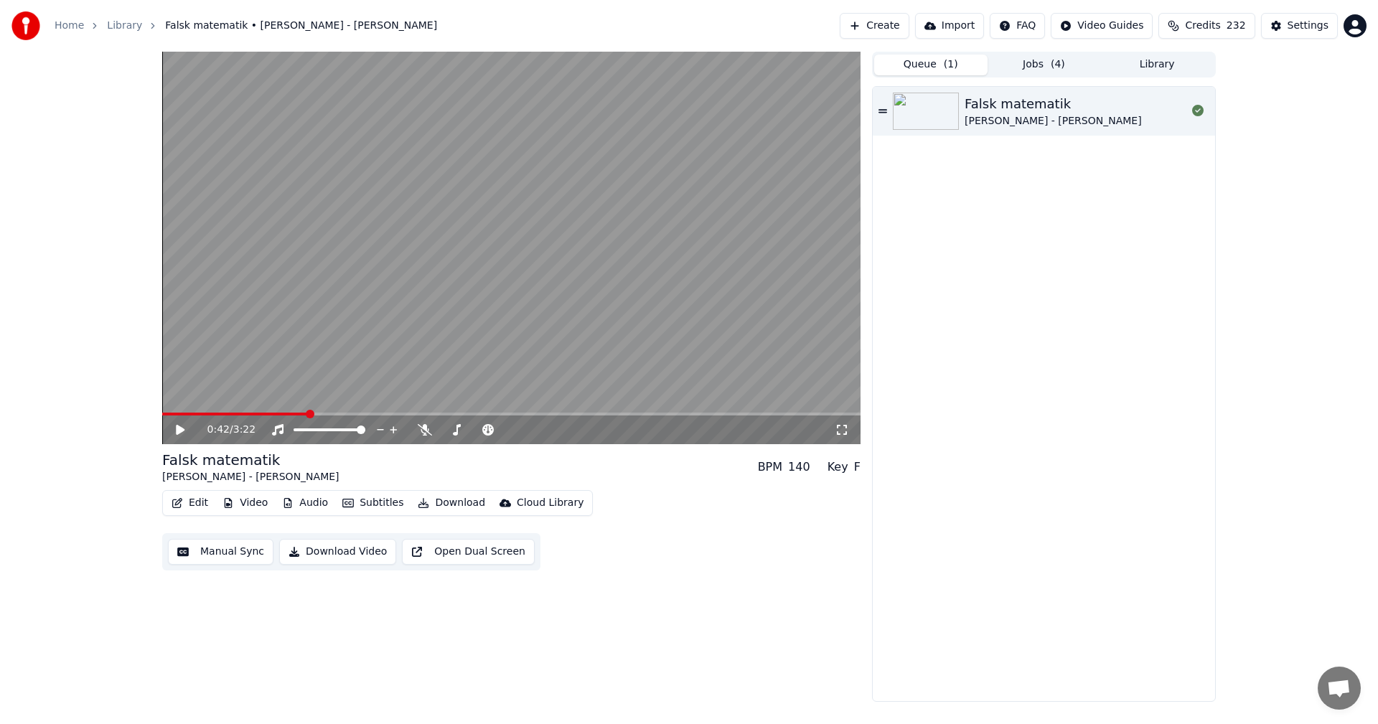
click at [1048, 56] on button "Jobs ( 4 )" at bounding box center [1043, 65] width 113 height 21
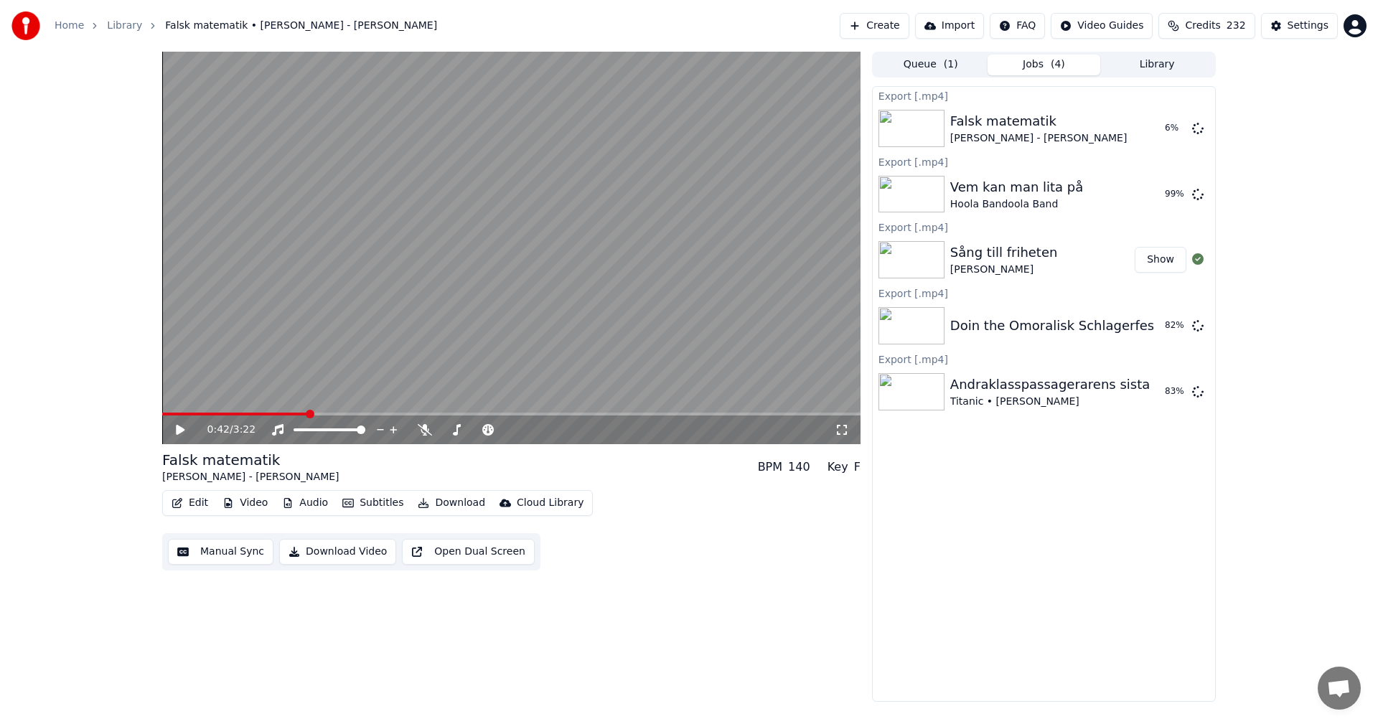
click at [1150, 73] on button "Library" at bounding box center [1156, 65] width 113 height 21
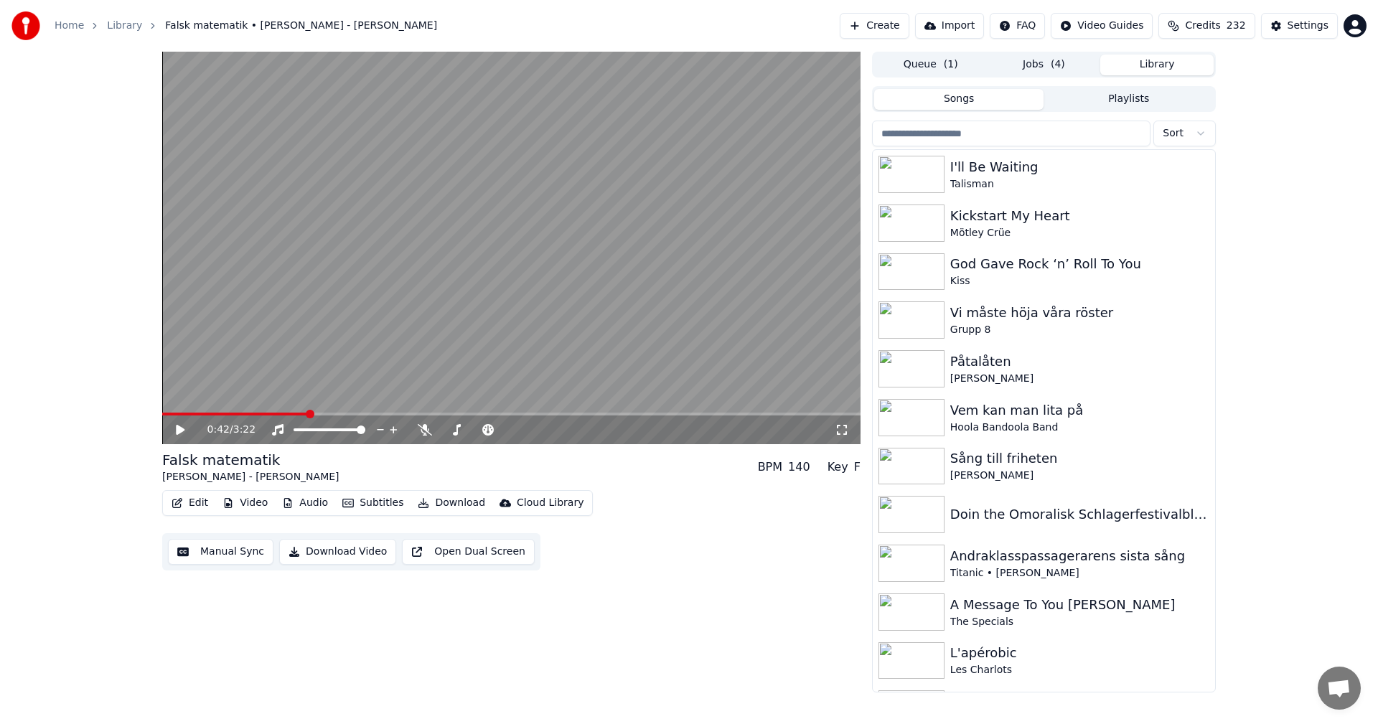
click at [1030, 125] on input "search" at bounding box center [1011, 134] width 278 height 26
click at [1024, 138] on input "search" at bounding box center [1011, 134] width 278 height 26
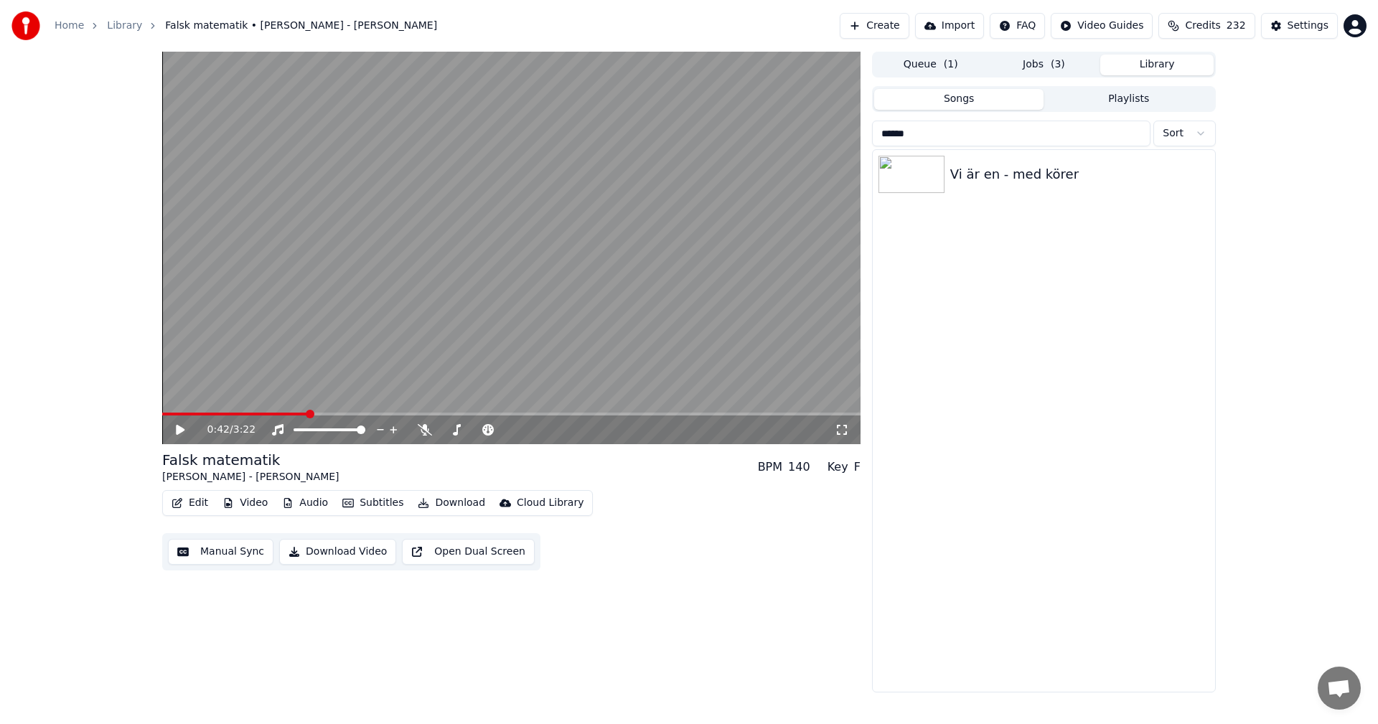
type input "*******"
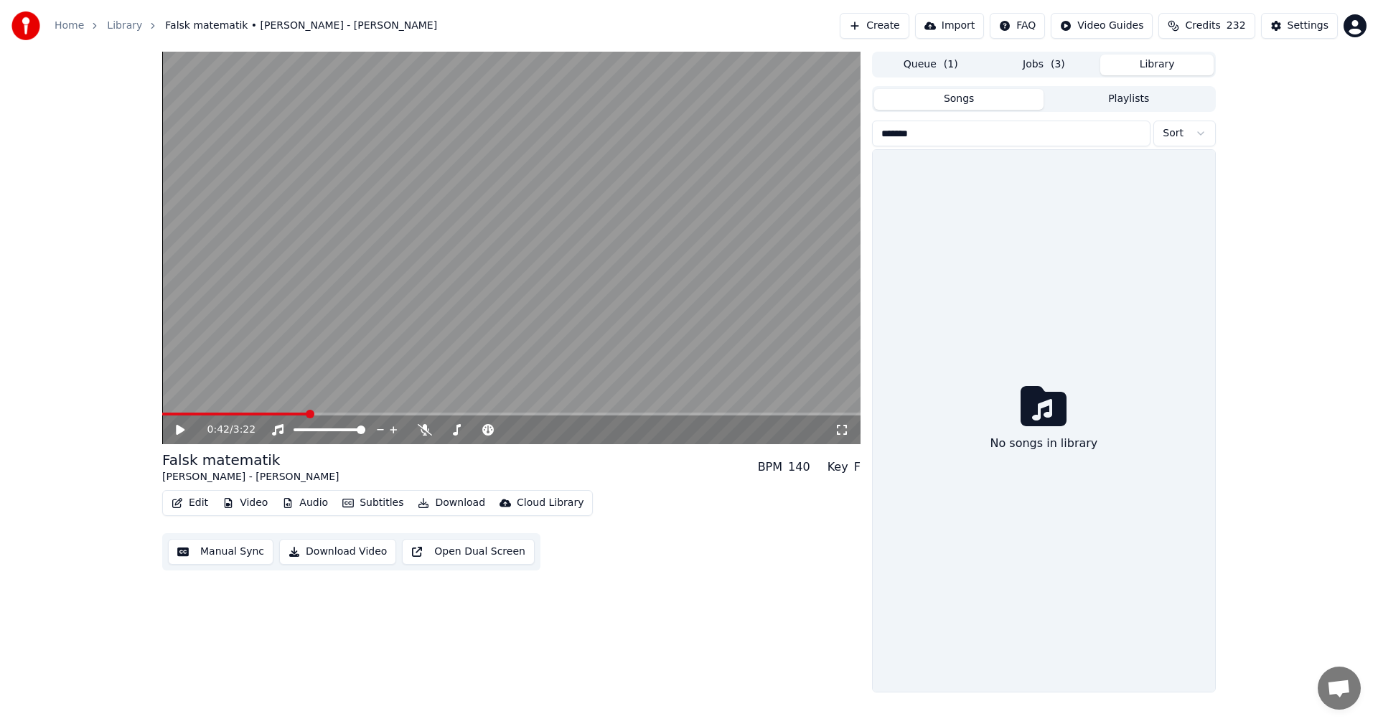
click at [1139, 135] on input "*******" at bounding box center [1011, 134] width 278 height 26
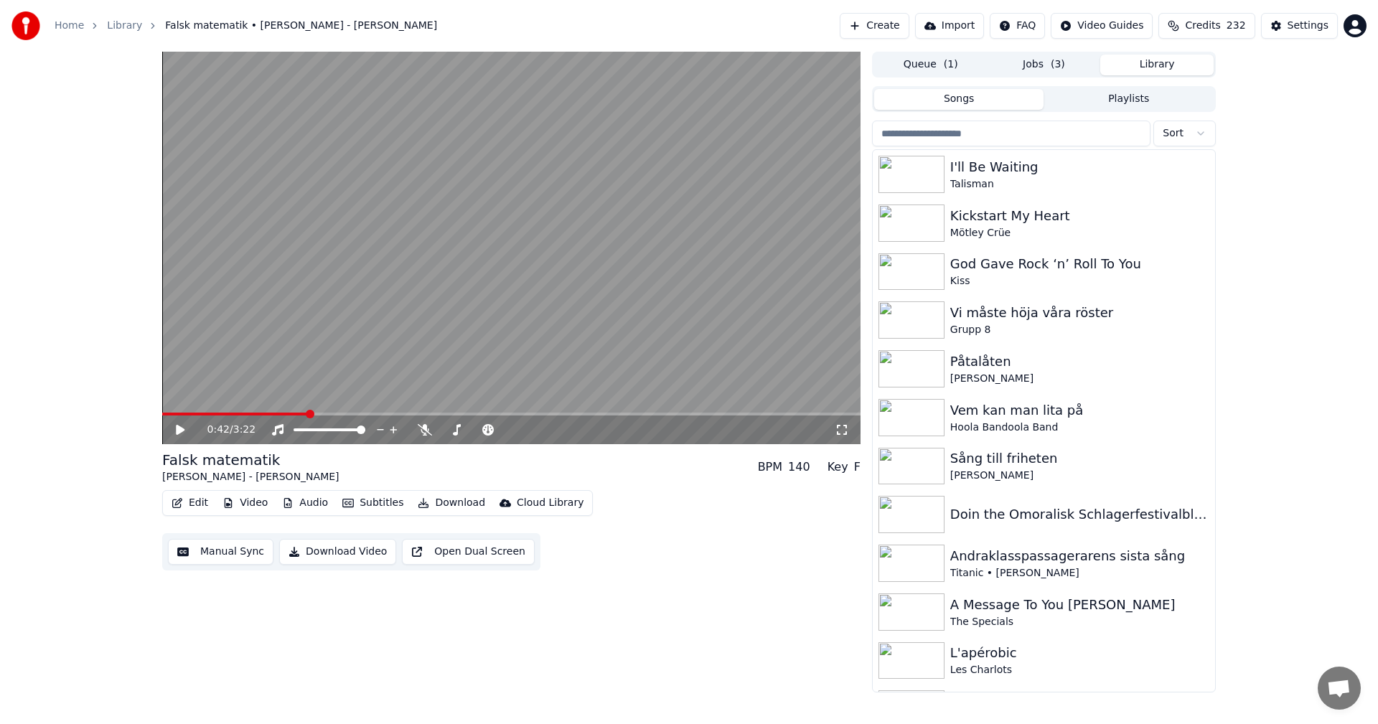
click at [1060, 67] on span "( 3 )" at bounding box center [1058, 64] width 14 height 14
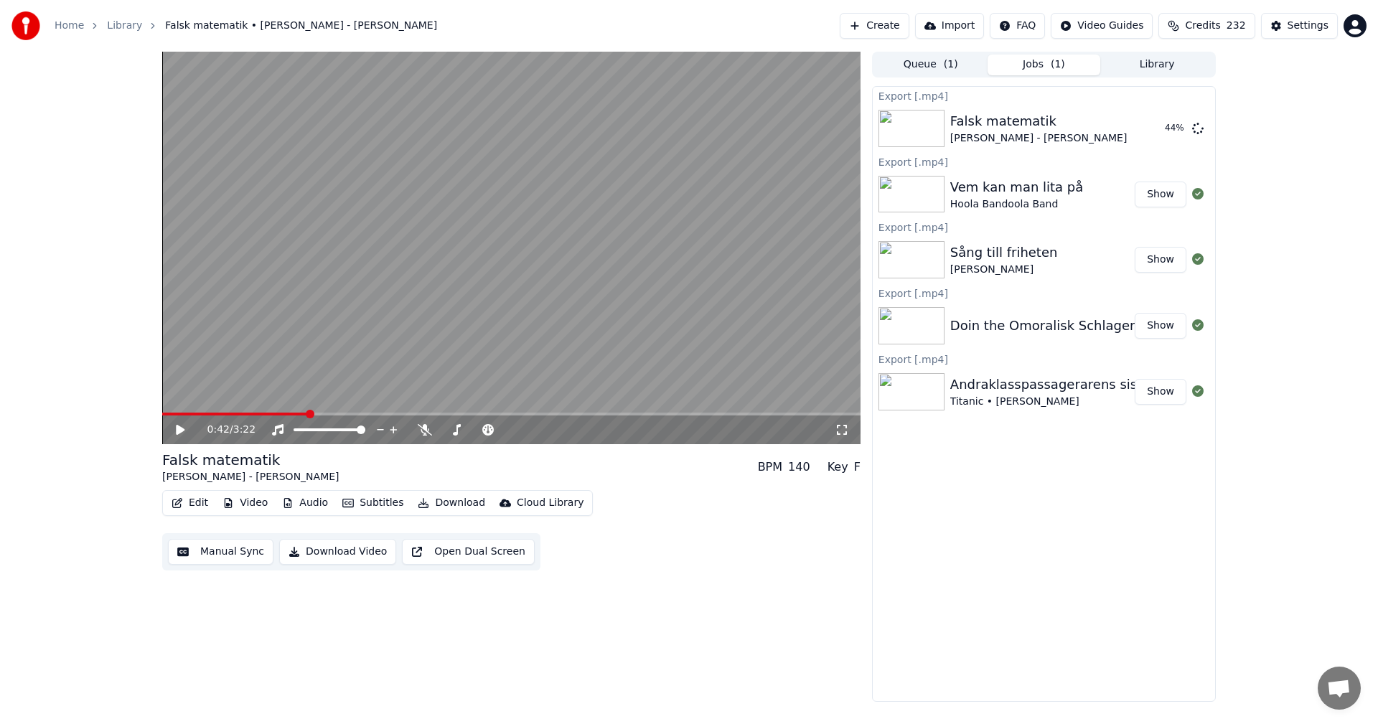
click at [1161, 67] on button "Library" at bounding box center [1156, 65] width 113 height 21
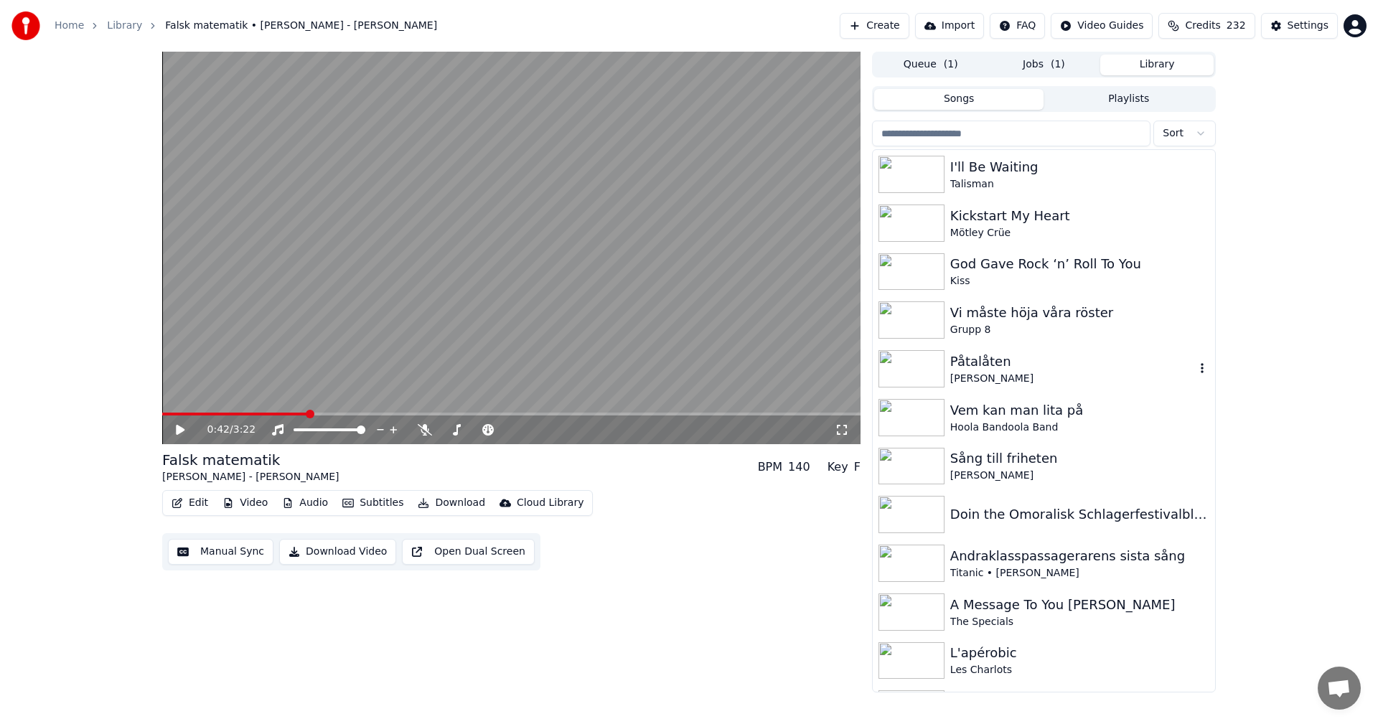
click at [985, 368] on div "Påtalåten" at bounding box center [1072, 362] width 245 height 20
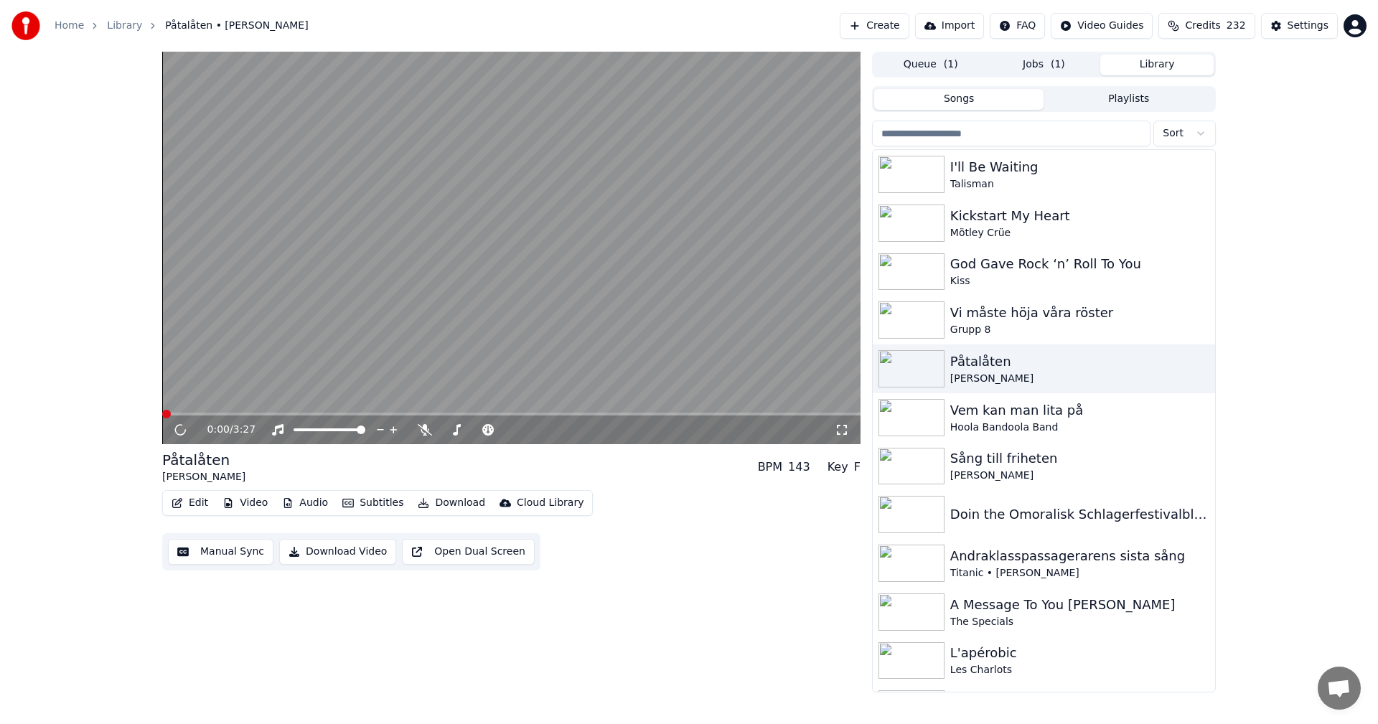
click at [459, 499] on button "Download" at bounding box center [451, 503] width 79 height 20
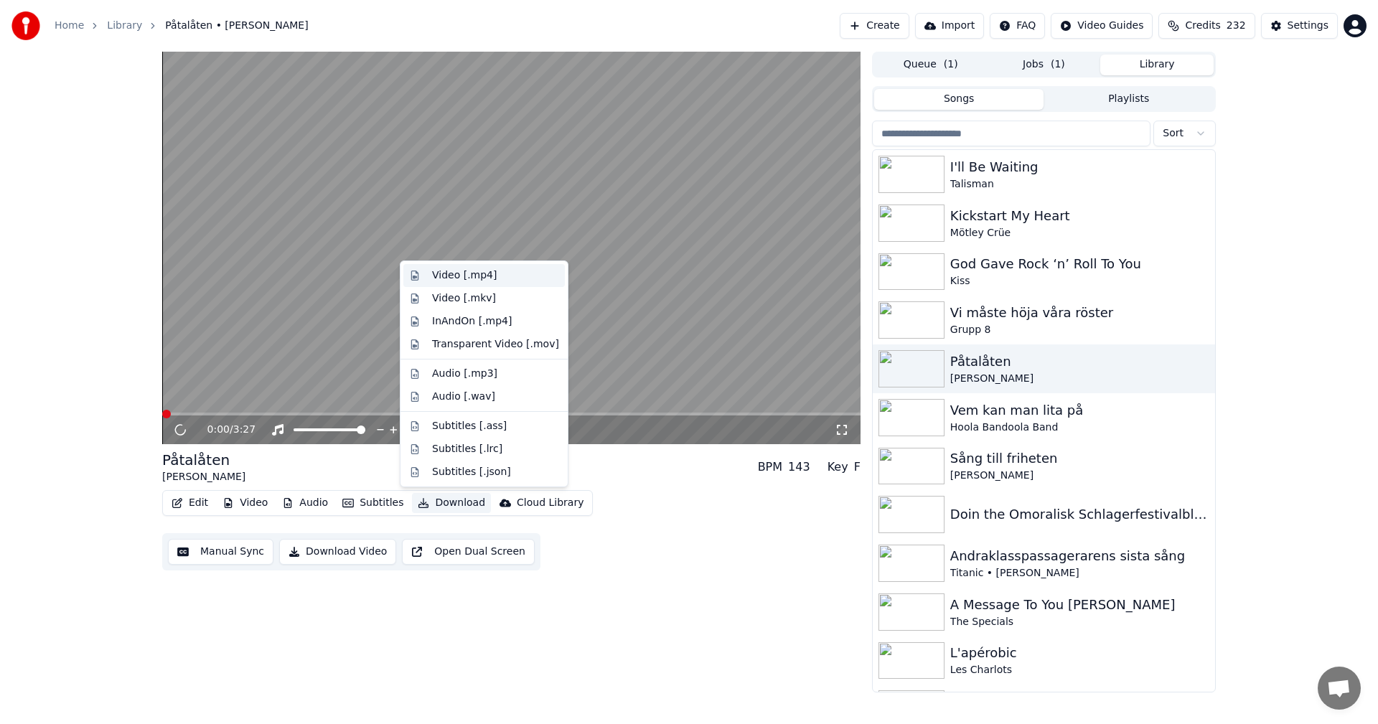
click at [507, 271] on div "Video [.mp4]" at bounding box center [495, 275] width 127 height 14
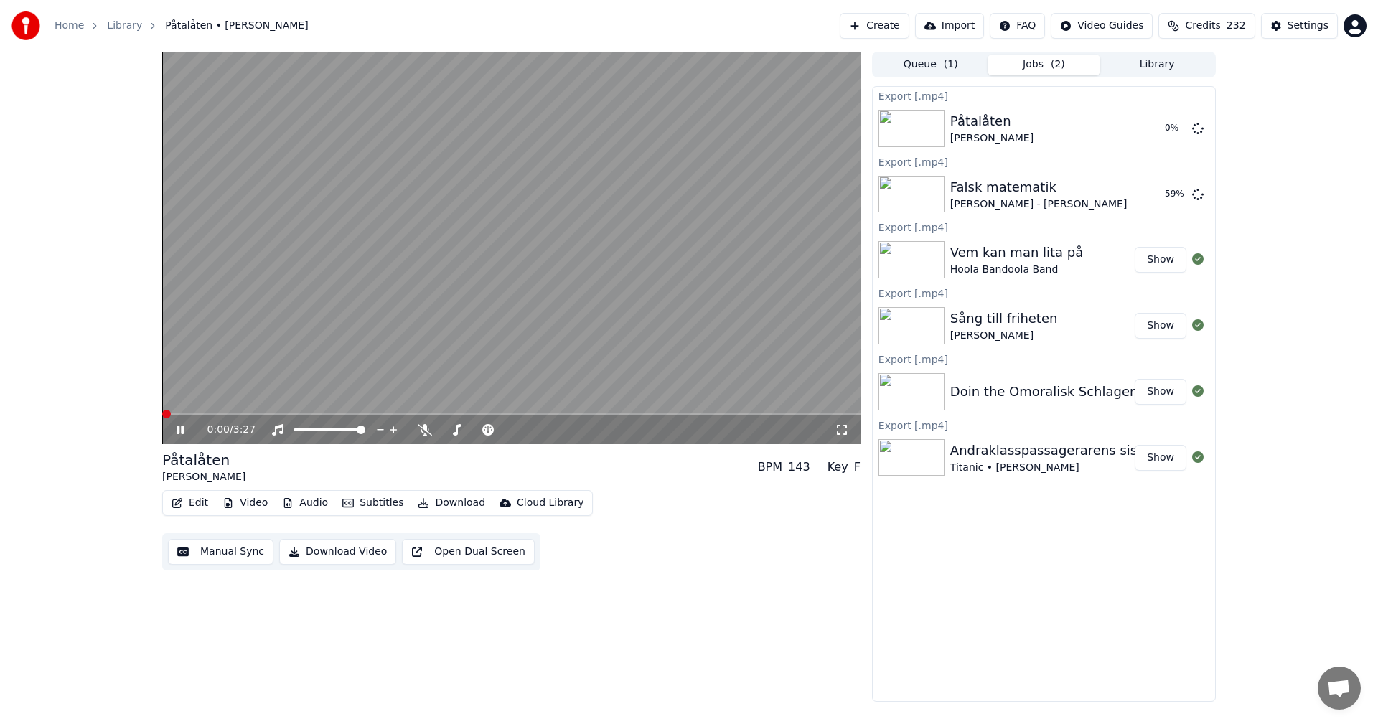
click at [1153, 66] on button "Library" at bounding box center [1156, 65] width 113 height 21
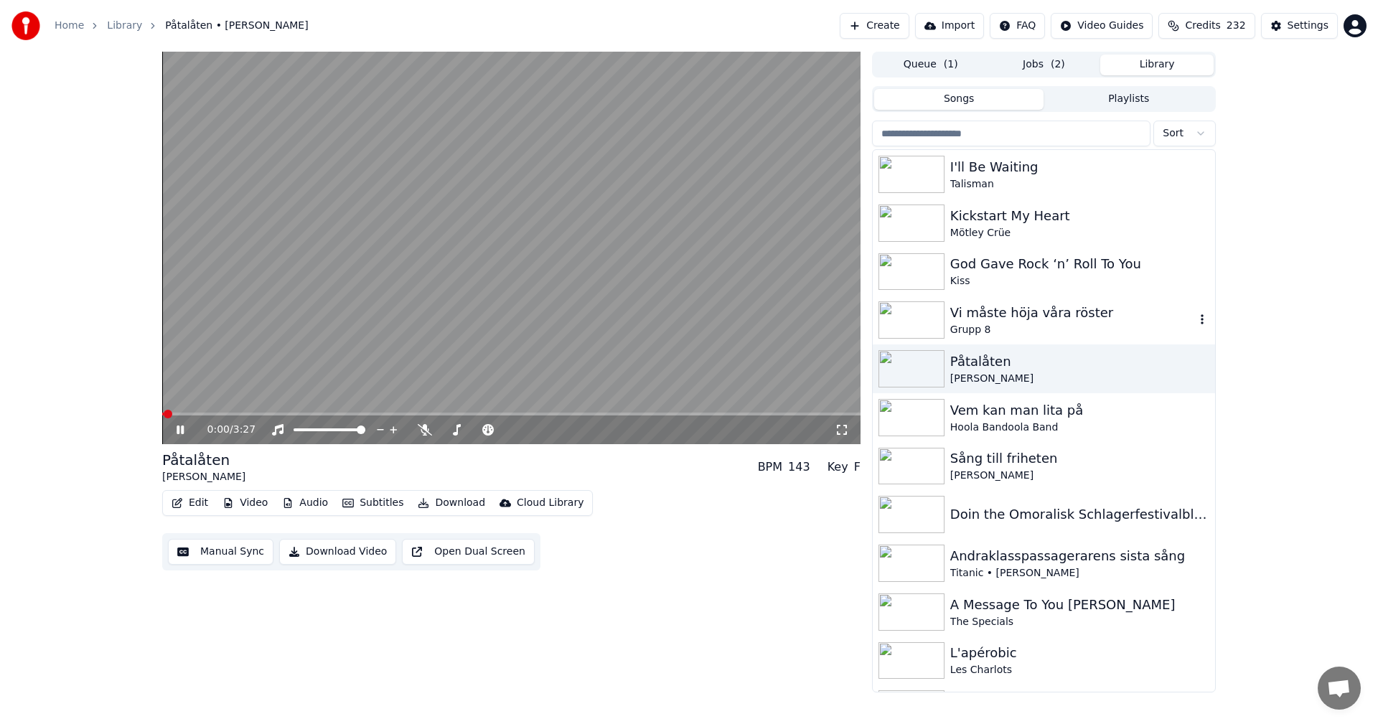
click at [998, 324] on div "Grupp 8" at bounding box center [1072, 330] width 245 height 14
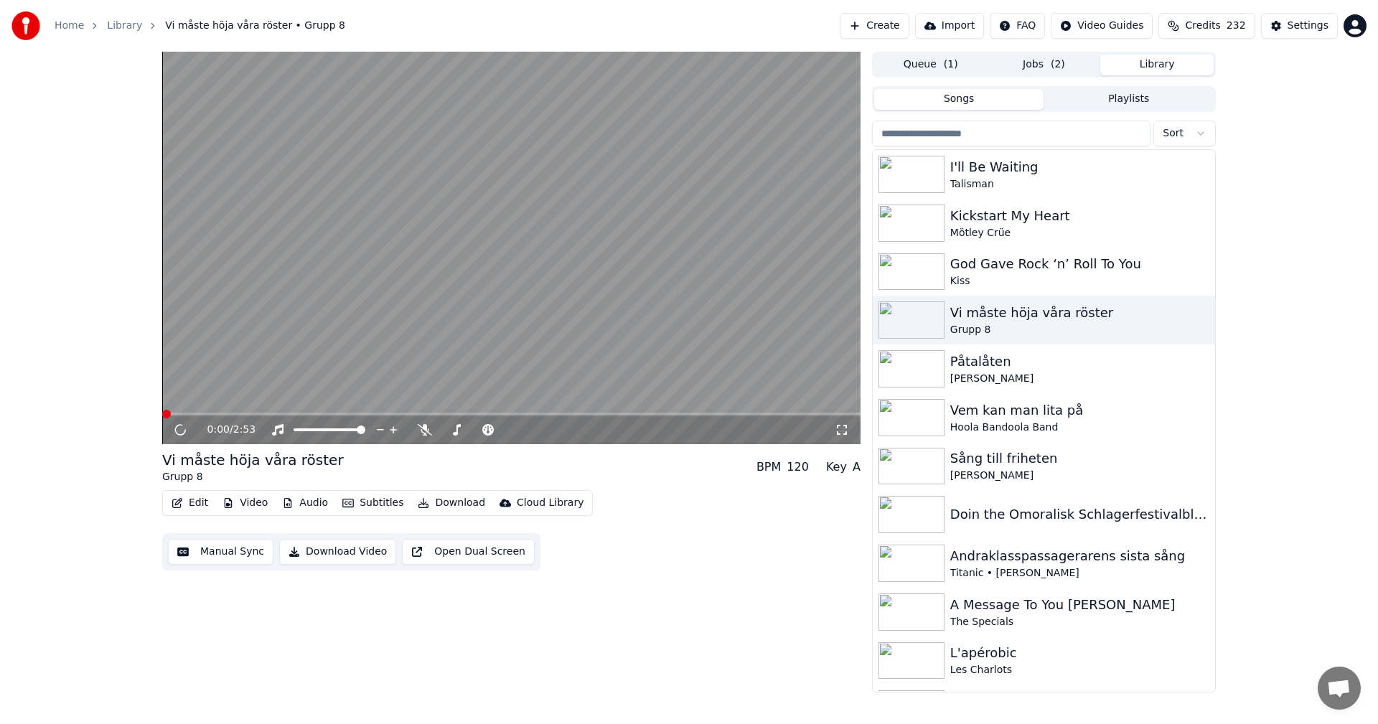
click at [450, 501] on button "Download" at bounding box center [451, 503] width 79 height 20
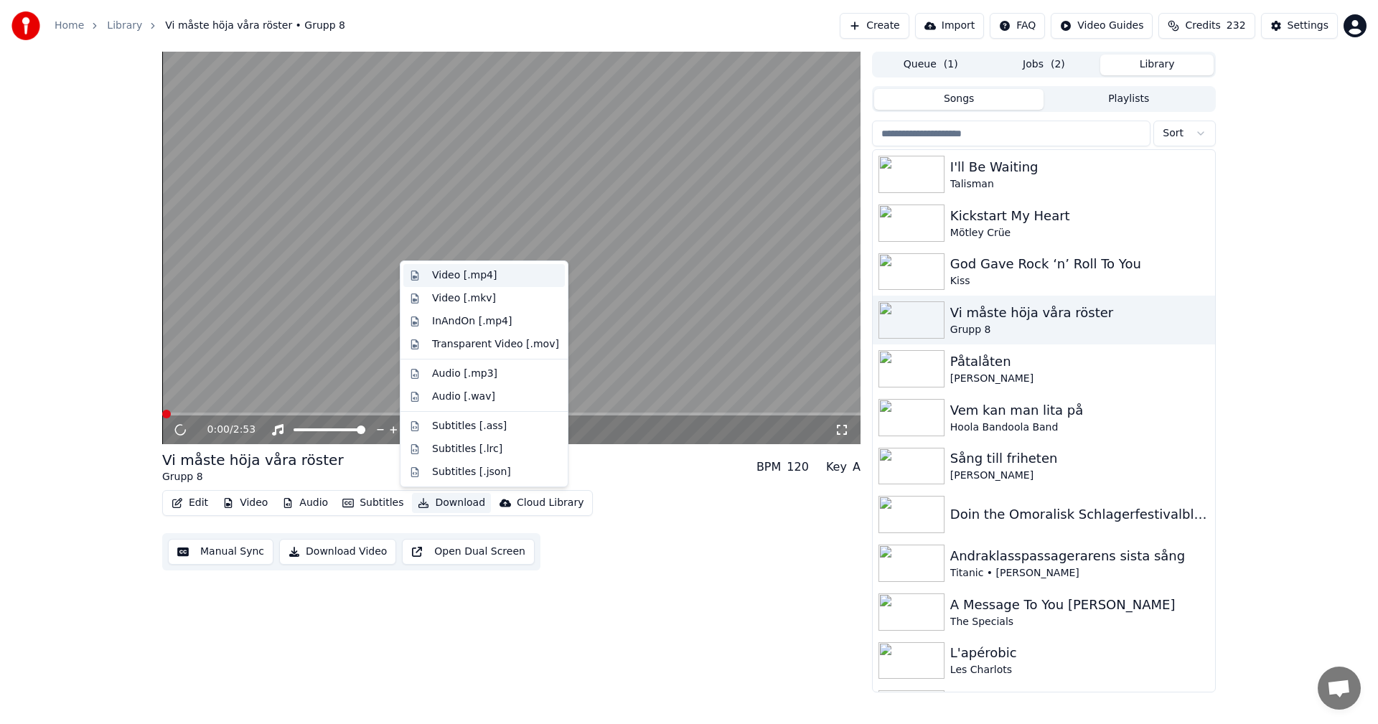
click at [492, 272] on div "Video [.mp4]" at bounding box center [495, 275] width 127 height 14
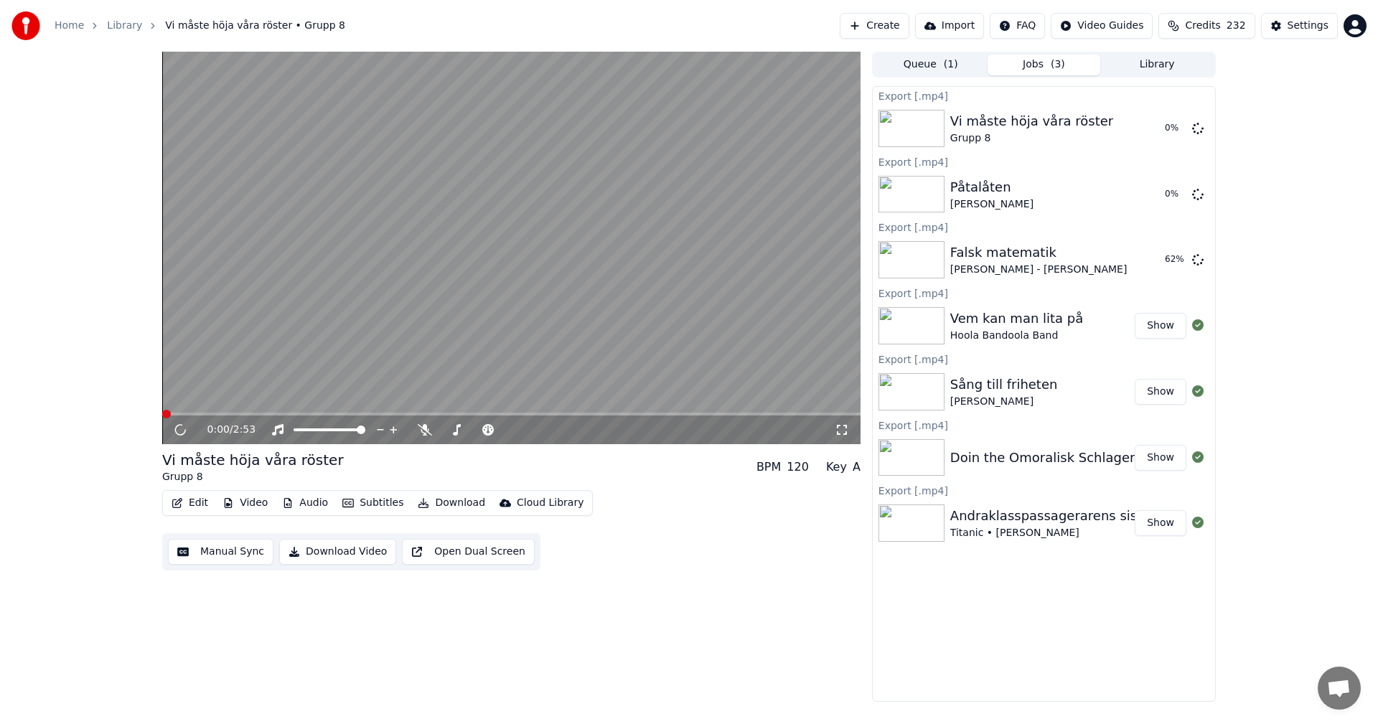
click at [1141, 59] on button "Library" at bounding box center [1156, 65] width 113 height 21
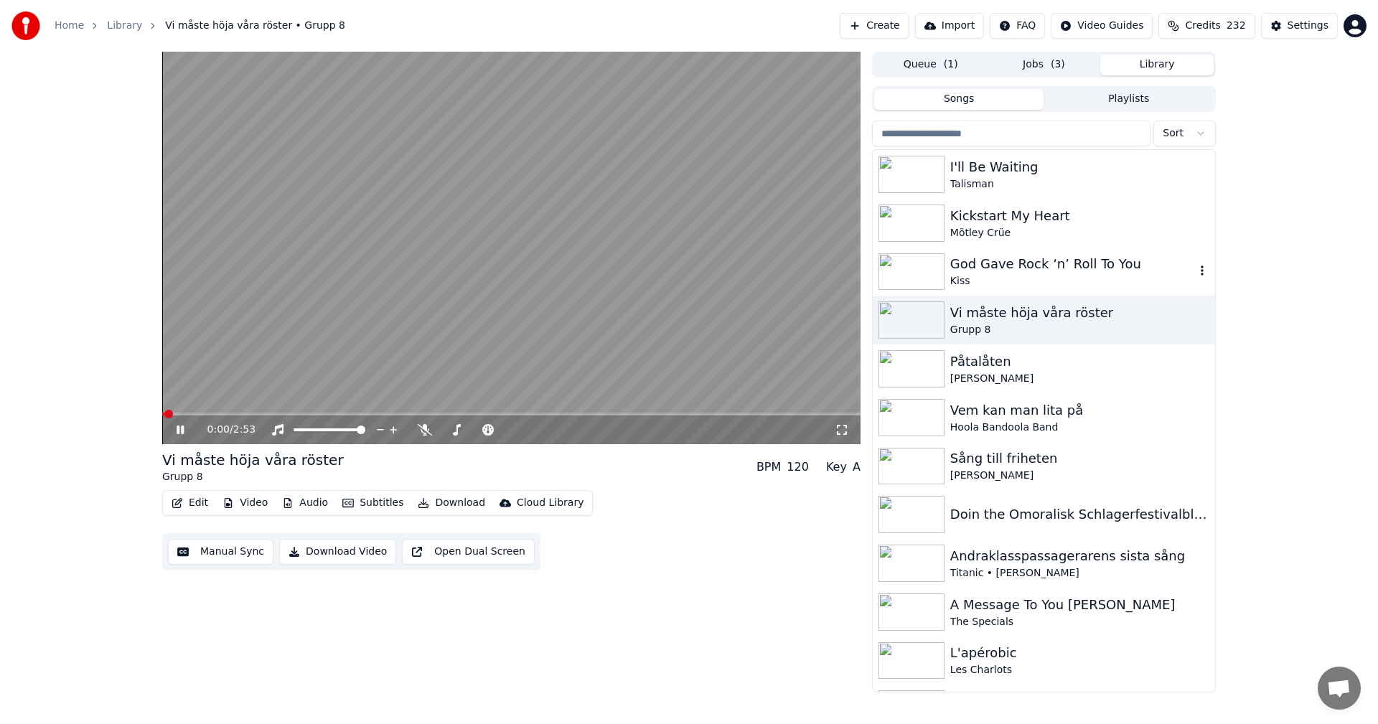
click at [995, 264] on div "God Gave Rock ‘n’ Roll To You" at bounding box center [1072, 264] width 245 height 20
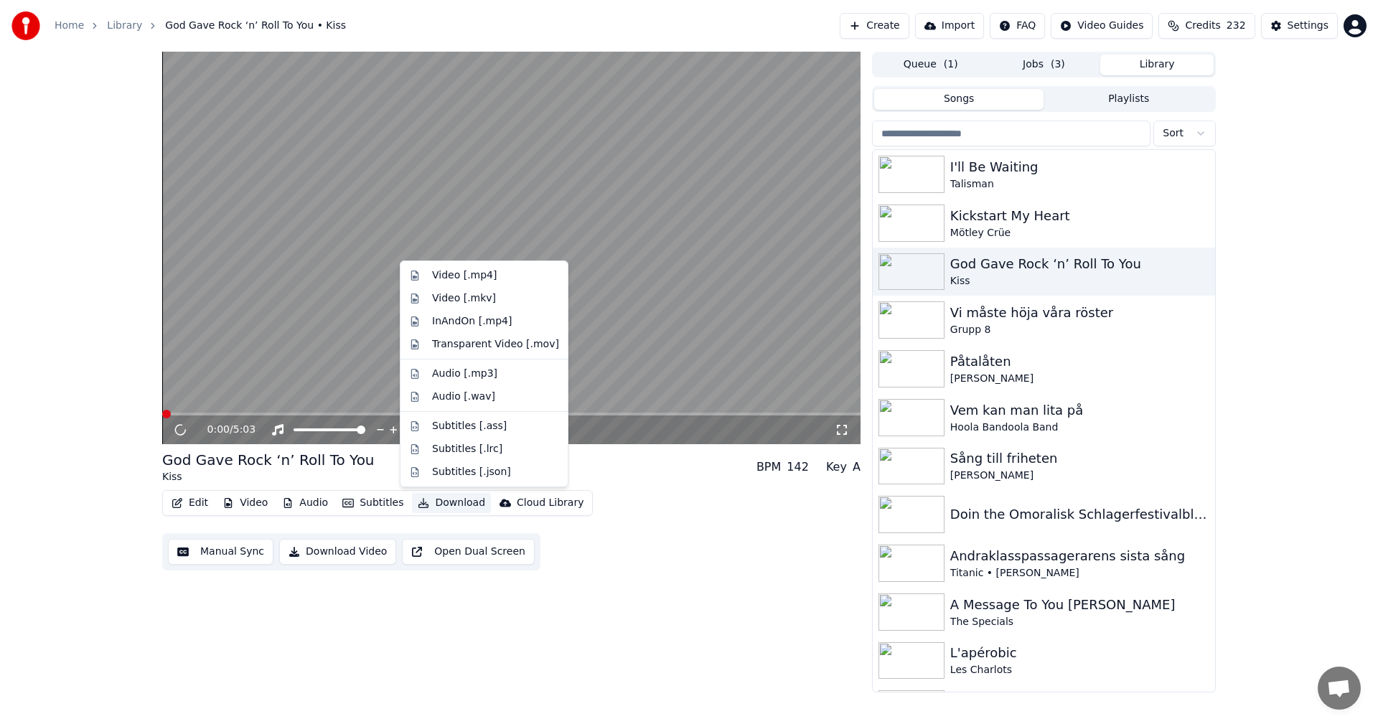
click at [456, 501] on button "Download" at bounding box center [451, 503] width 79 height 20
click at [505, 272] on div "Video [.mp4]" at bounding box center [495, 275] width 127 height 14
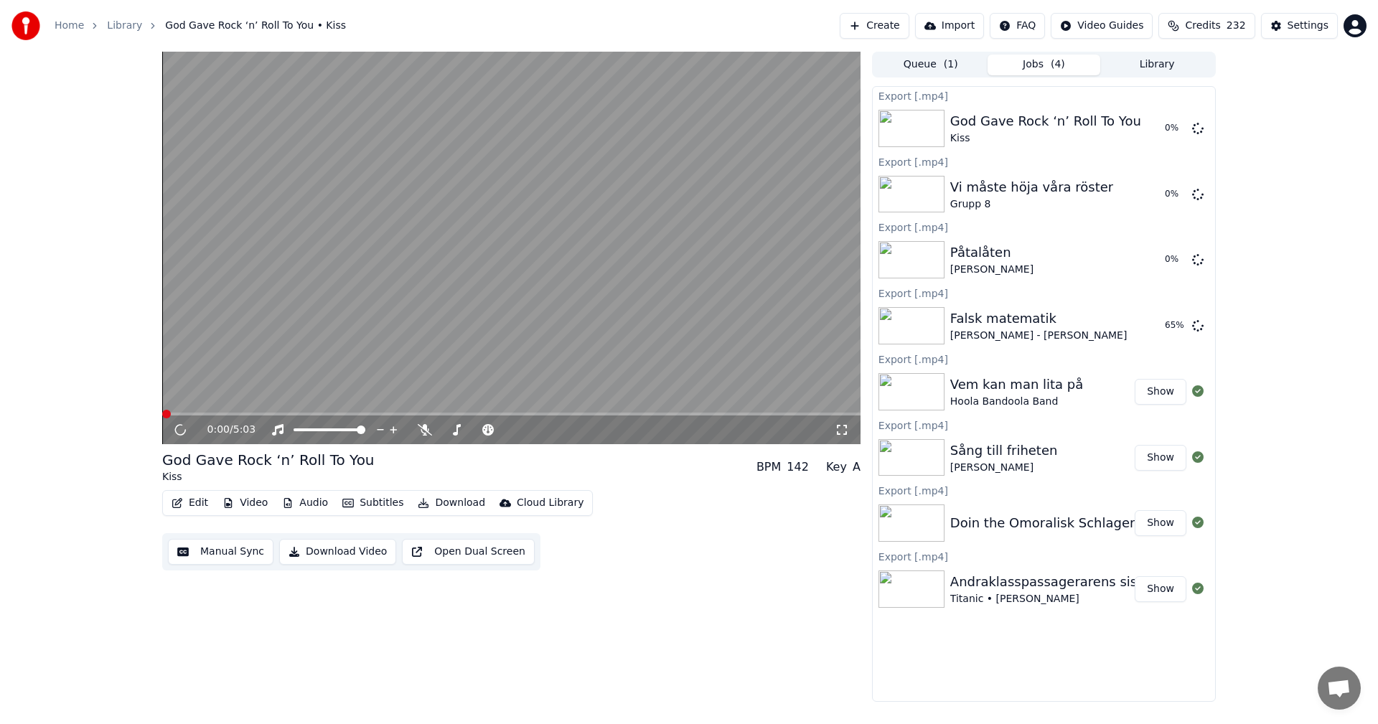
click at [1158, 63] on button "Library" at bounding box center [1156, 65] width 113 height 21
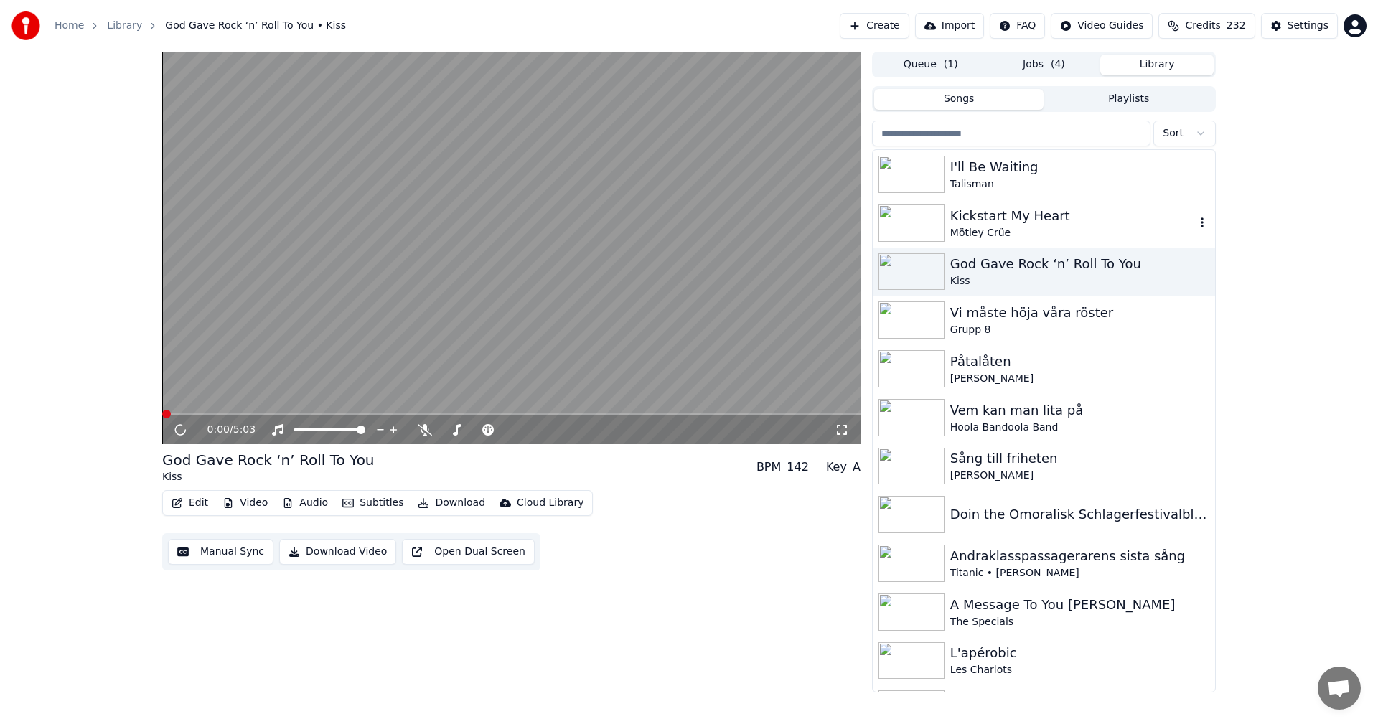
click at [1047, 224] on div "Kickstart My Heart" at bounding box center [1072, 216] width 245 height 20
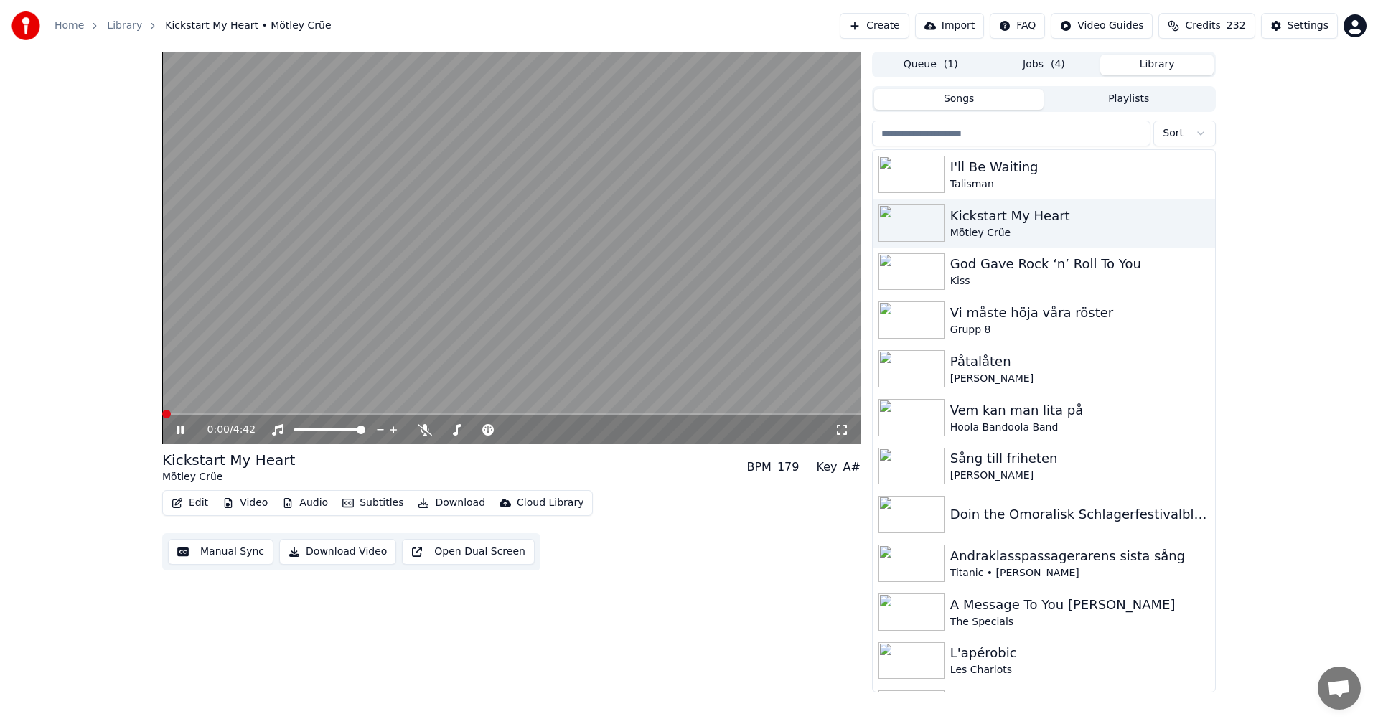
click at [449, 496] on button "Download" at bounding box center [451, 503] width 79 height 20
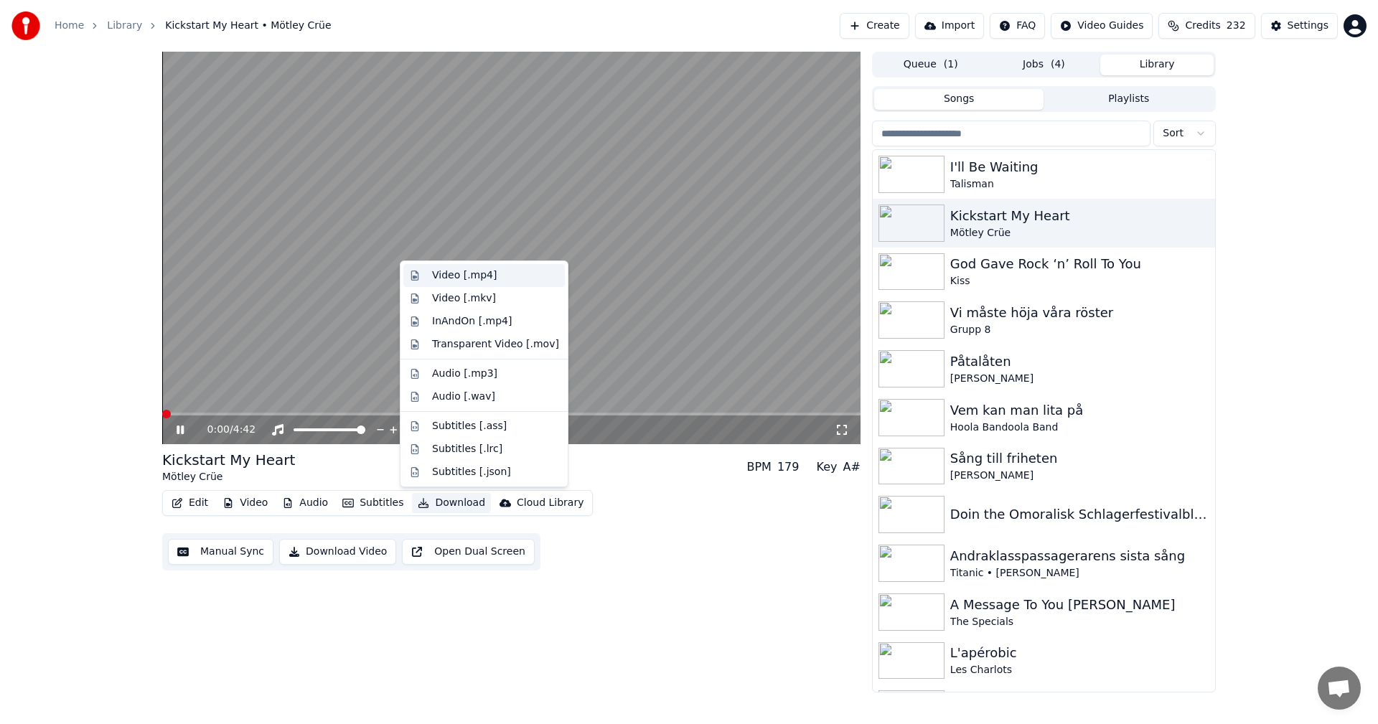
click at [495, 271] on div "Video [.mp4]" at bounding box center [495, 275] width 127 height 14
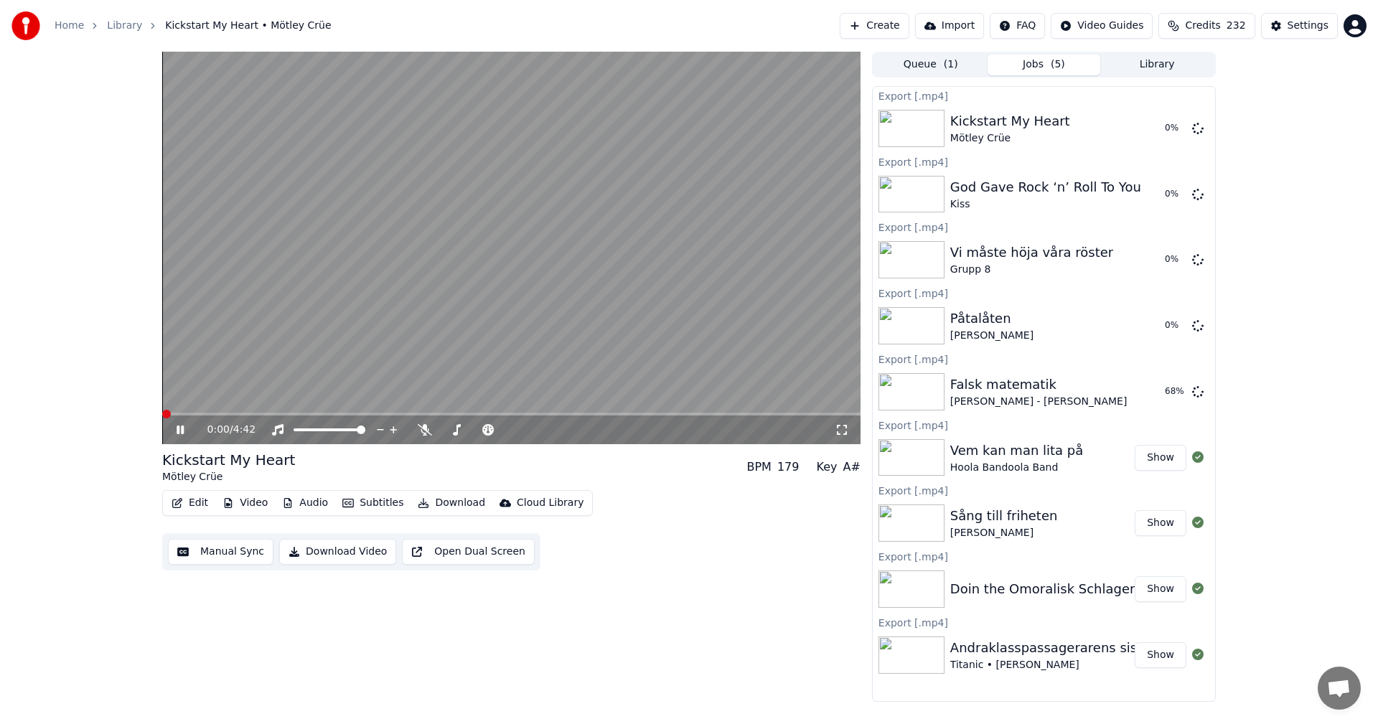
click at [1158, 51] on div "Home Library Kickstart My Heart • Mötley Crüe Create Import FAQ Video Guides Cr…" at bounding box center [689, 26] width 1378 height 52
click at [1154, 59] on button "Library" at bounding box center [1156, 65] width 113 height 21
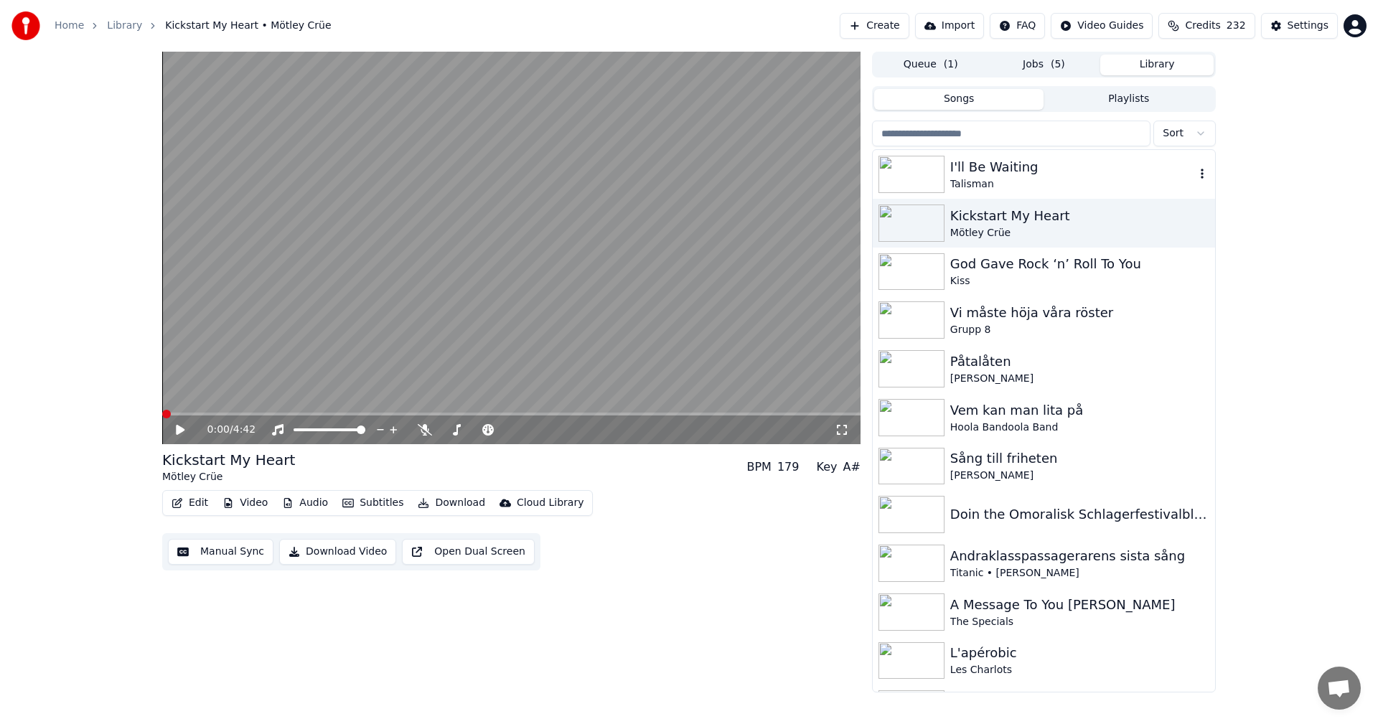
click at [1037, 174] on div "I'll Be Waiting" at bounding box center [1072, 167] width 245 height 20
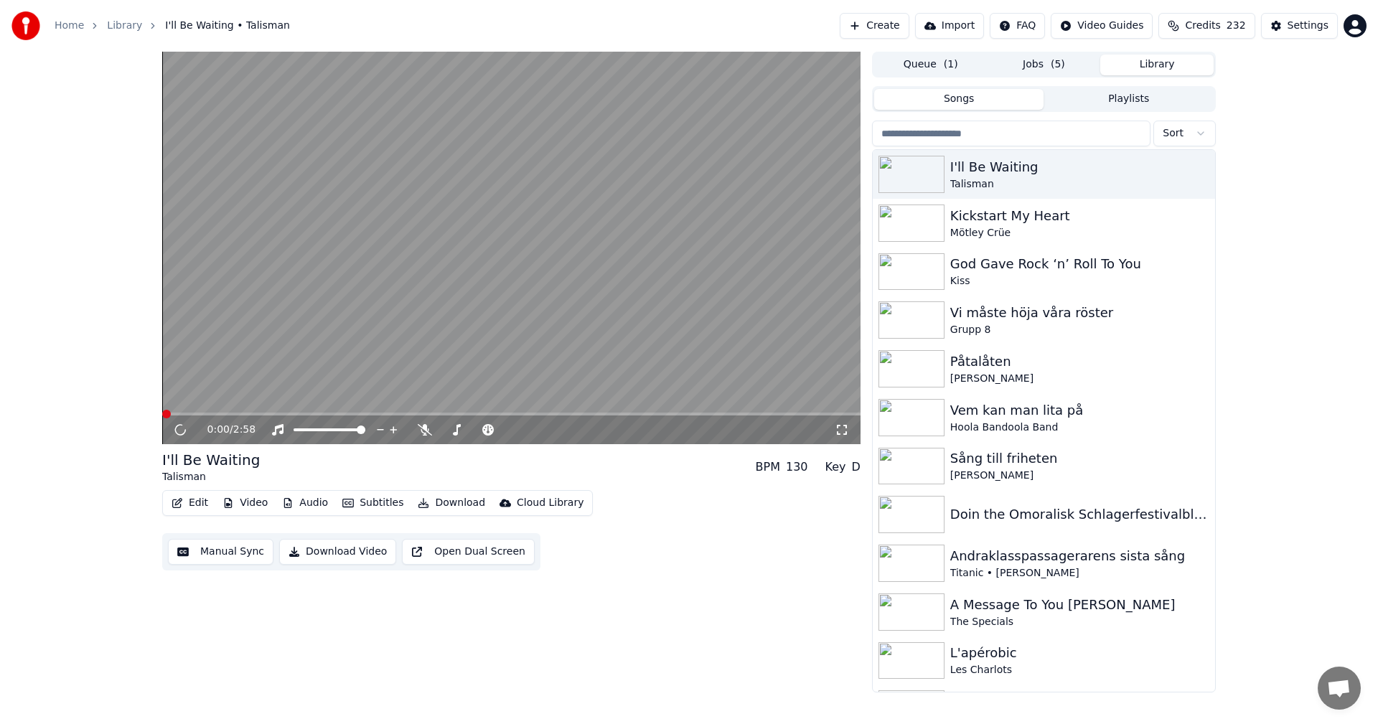
click at [449, 494] on button "Download" at bounding box center [451, 503] width 79 height 20
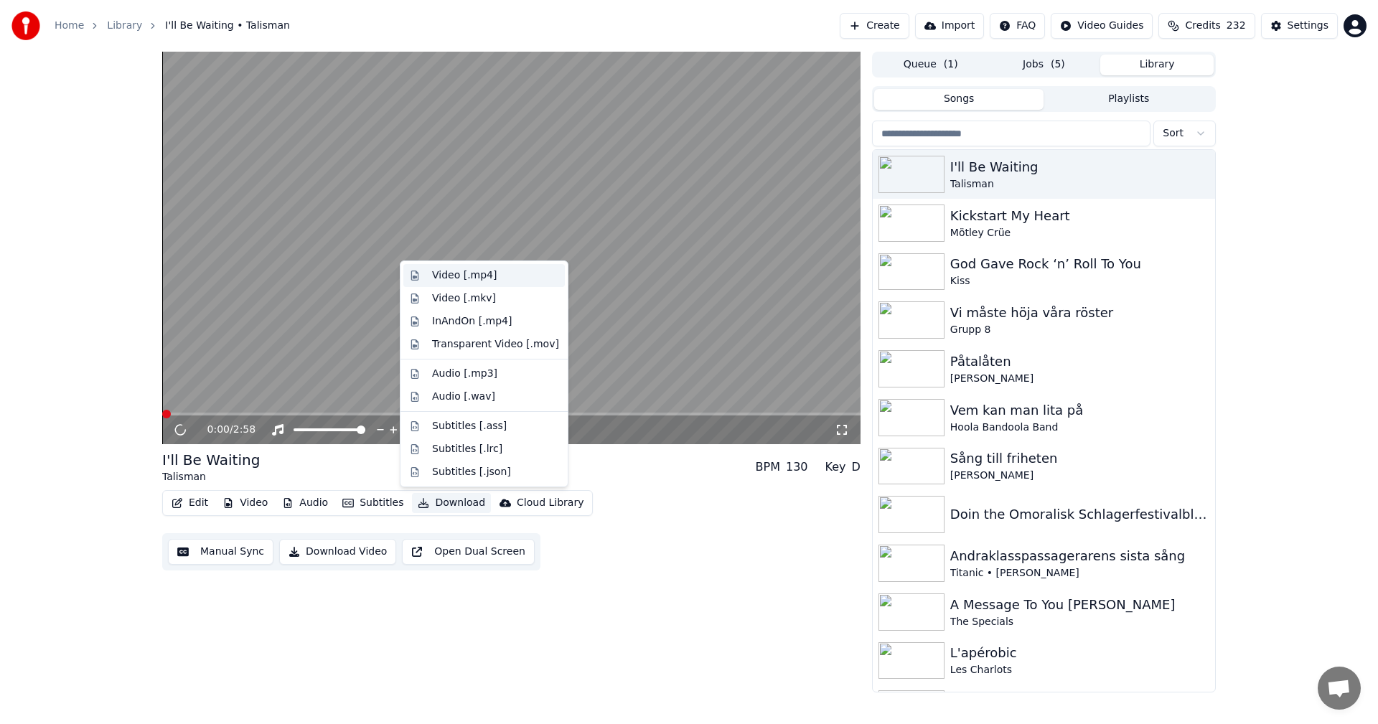
click at [527, 277] on div "Video [.mp4]" at bounding box center [495, 275] width 127 height 14
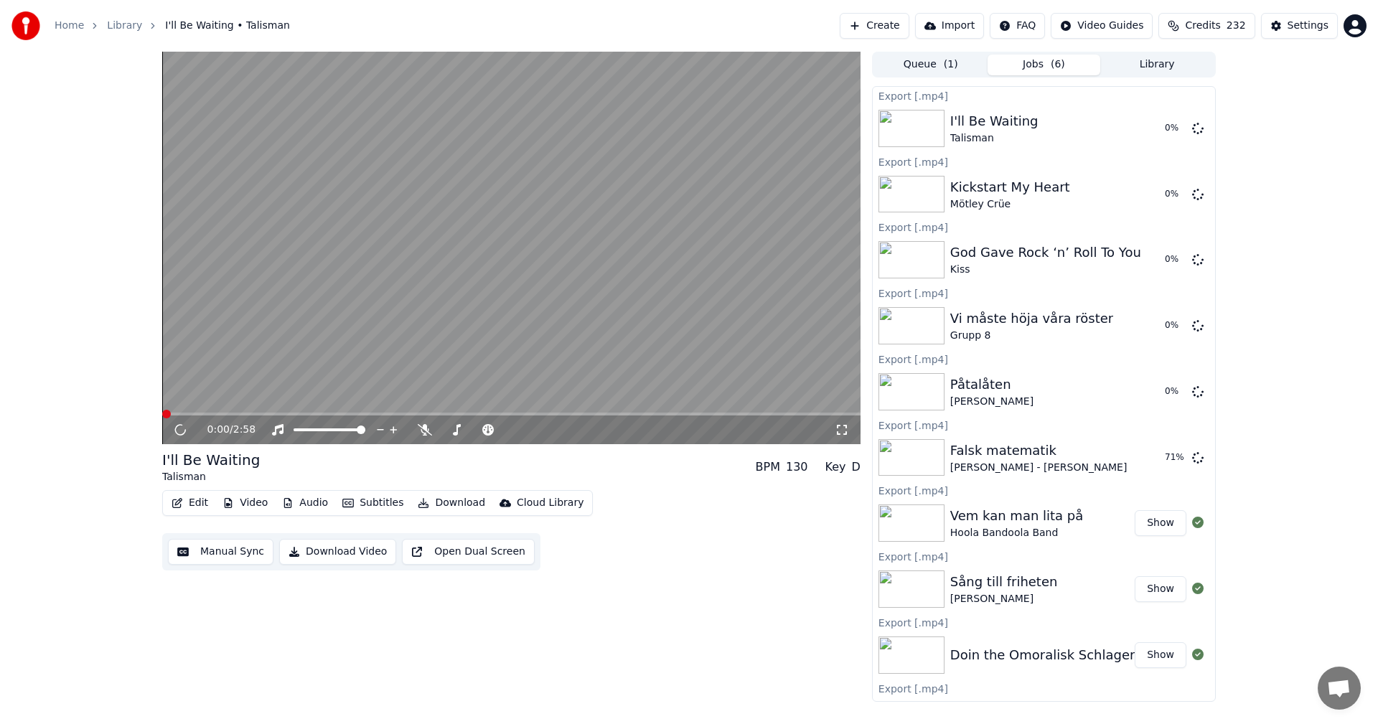
click at [1028, 60] on button "Jobs ( 6 )" at bounding box center [1043, 65] width 113 height 21
click at [179, 435] on icon at bounding box center [191, 429] width 34 height 11
click at [1220, 25] on span "Credits" at bounding box center [1202, 26] width 35 height 14
click at [1223, 197] on button "Refresh" at bounding box center [1215, 200] width 74 height 26
click at [1264, 303] on div "0:04 / 2:58 I'll Be Waiting Talisman BPM 130 Key D Edit Video Audio Subtitles D…" at bounding box center [689, 377] width 1378 height 650
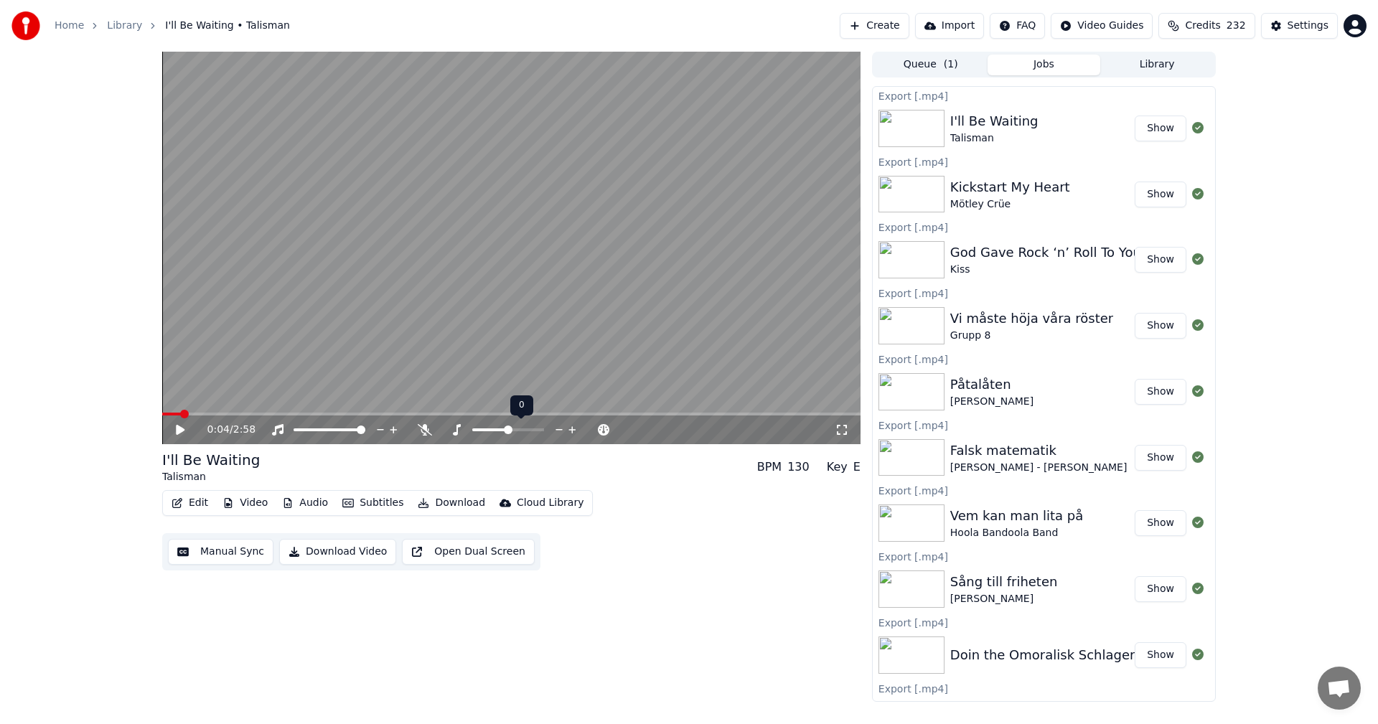
click at [509, 430] on span at bounding box center [508, 430] width 9 height 9
